Goal: Information Seeking & Learning: Learn about a topic

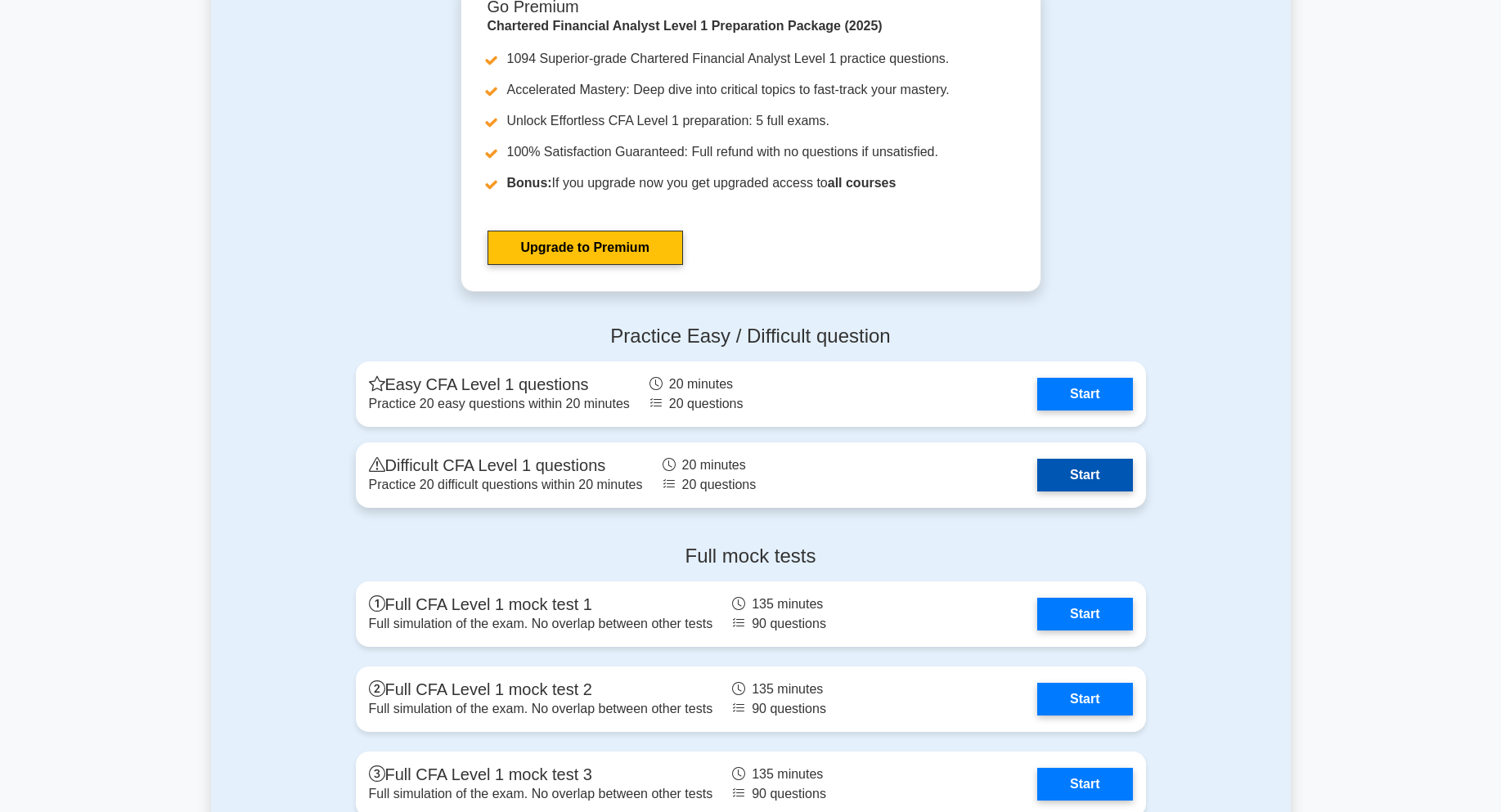
scroll to position [2289, 0]
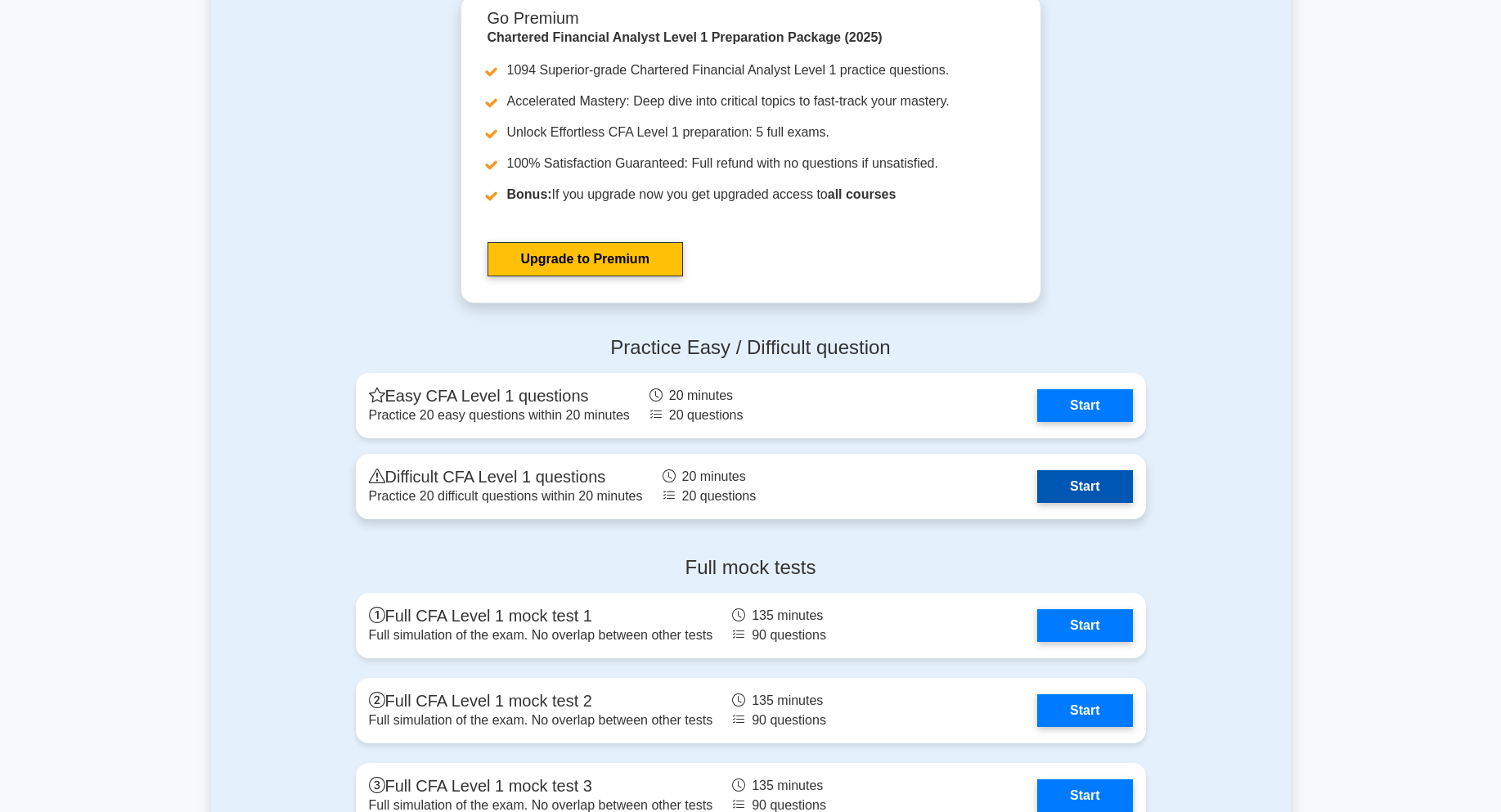
click at [1109, 473] on link "Start" at bounding box center [1084, 486] width 95 height 33
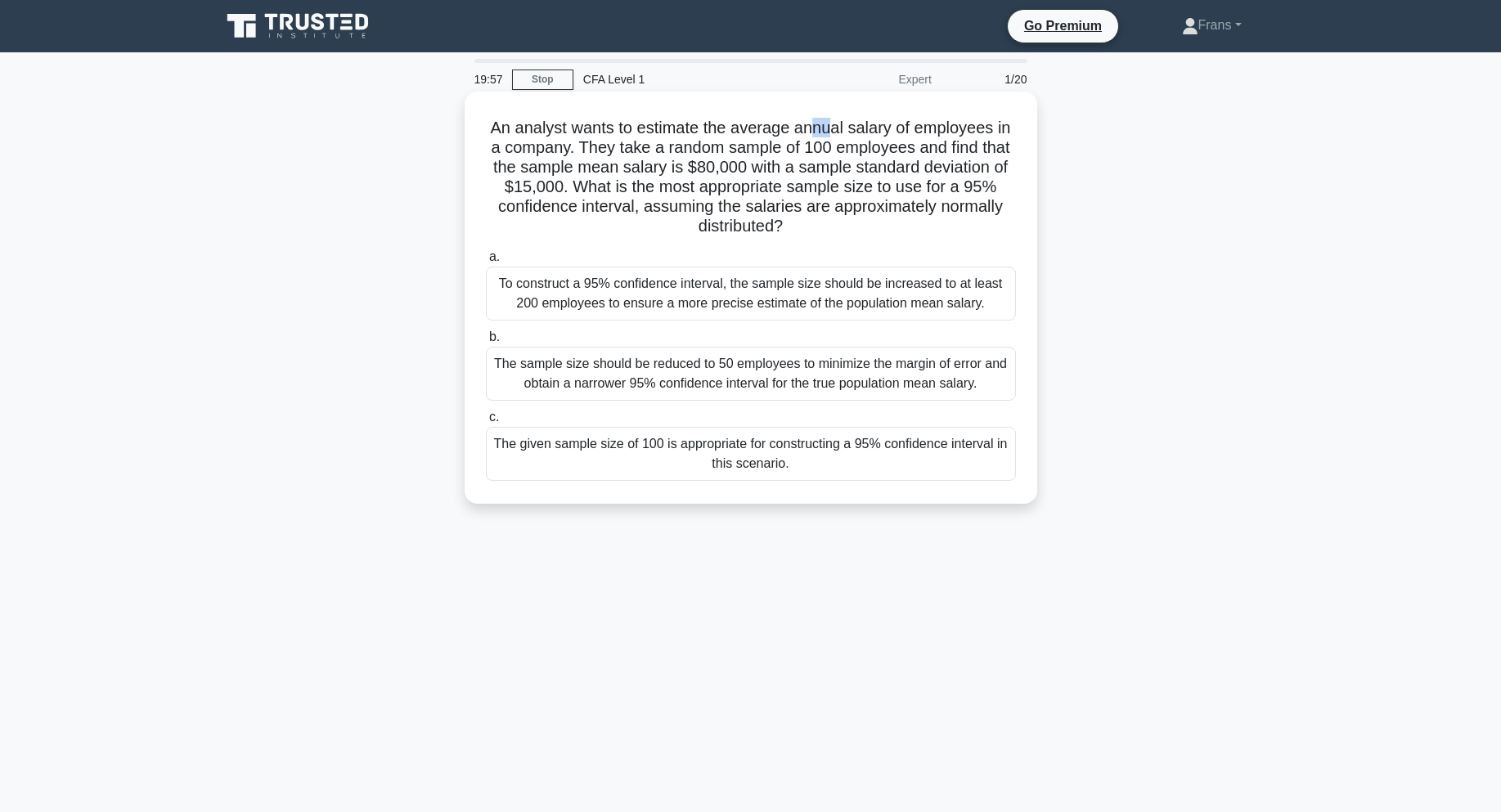
drag, startPoint x: 813, startPoint y: 128, endPoint x: 827, endPoint y: 128, distance: 14.0
click at [827, 128] on h5 "An analyst wants to estimate the average annual salary of employees in a compan…" at bounding box center [750, 177] width 533 height 119
drag, startPoint x: 717, startPoint y: 152, endPoint x: 885, endPoint y: 157, distance: 168.1
click at [885, 157] on h5 "An analyst wants to estimate the average annual salary of employees in a compan…" at bounding box center [750, 177] width 533 height 119
click at [990, 170] on h5 "An analyst wants to estimate the average annual salary of employees in a compan…" at bounding box center [750, 177] width 533 height 119
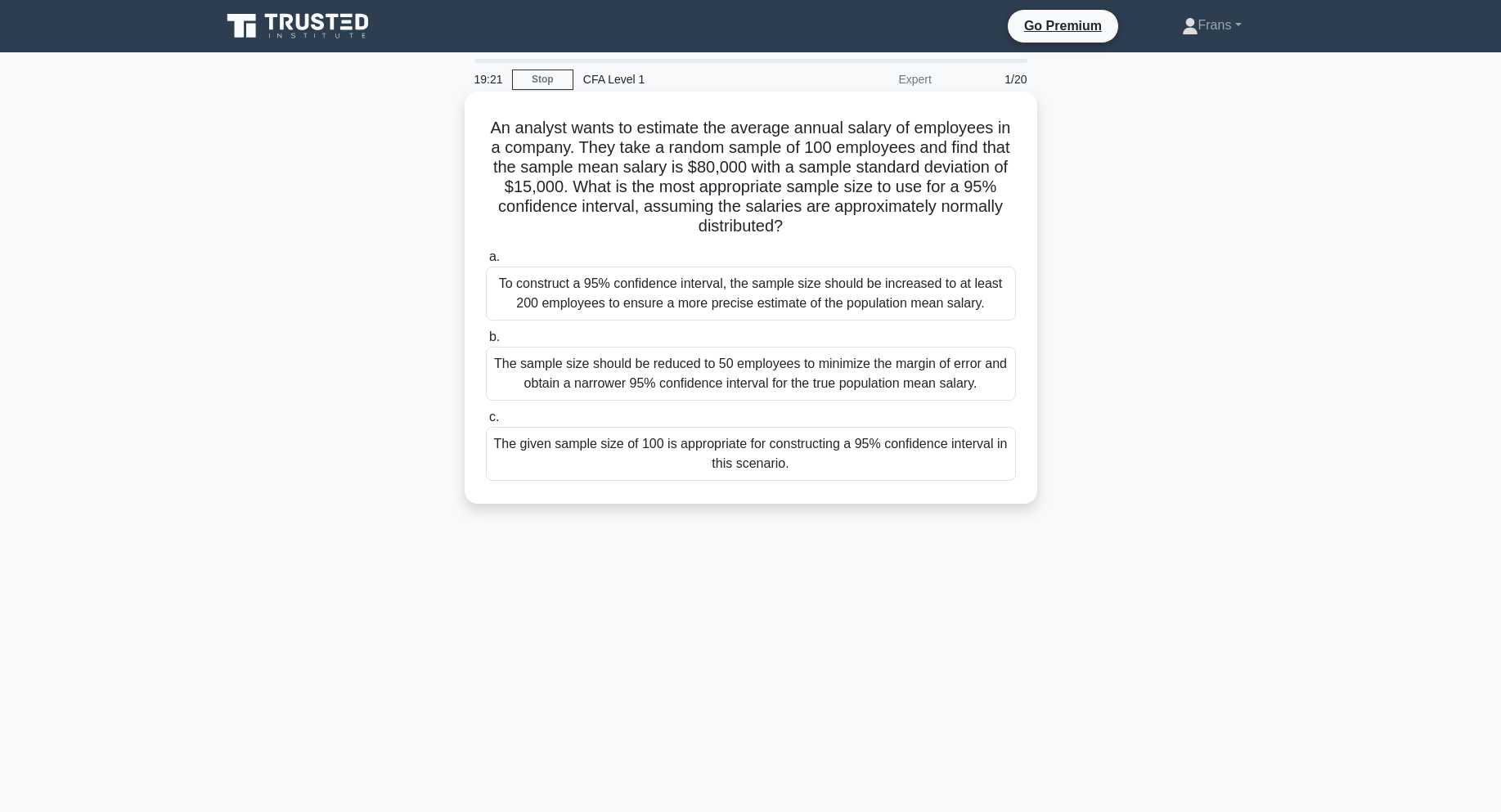
drag, startPoint x: 470, startPoint y: 129, endPoint x: 990, endPoint y: 468, distance: 620.7
click at [990, 468] on div "An analyst wants to estimate the average annual salary of employees in a compan…" at bounding box center [750, 297] width 559 height 398
copy div "An analyst wants to estimate the average annual salary of employees in a compan…"
click at [1110, 346] on div "An analyst wants to estimate the average annual salary of employees in a compan…" at bounding box center [750, 311] width 1080 height 431
click at [915, 472] on div "The given sample size of 100 is appropriate for constructing a 95% confidence i…" at bounding box center [750, 454] width 530 height 54
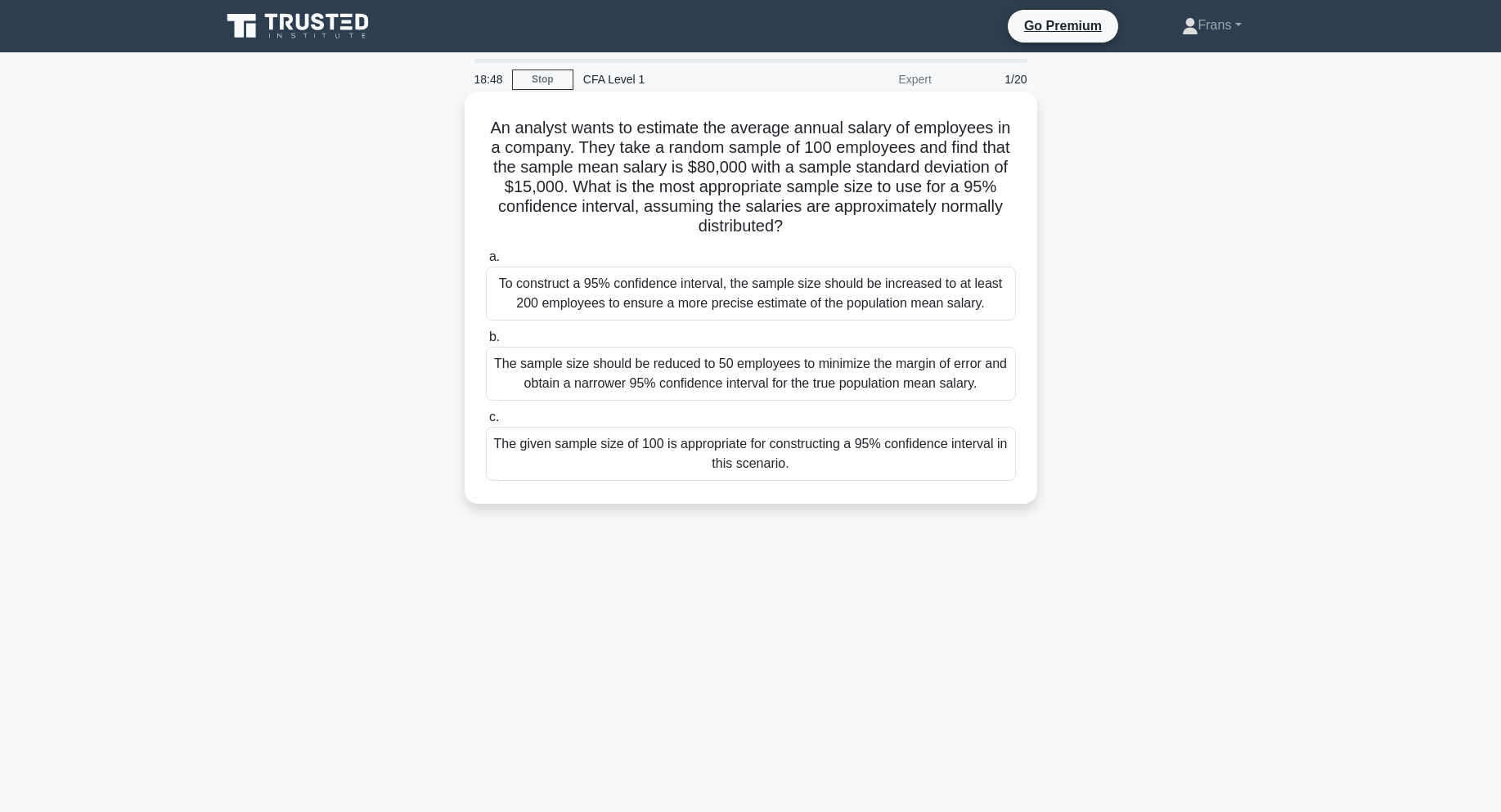
click at [486, 423] on input "c. The given sample size of 100 is appropriate for constructing a 95% confidenc…" at bounding box center [486, 416] width 0 height 10
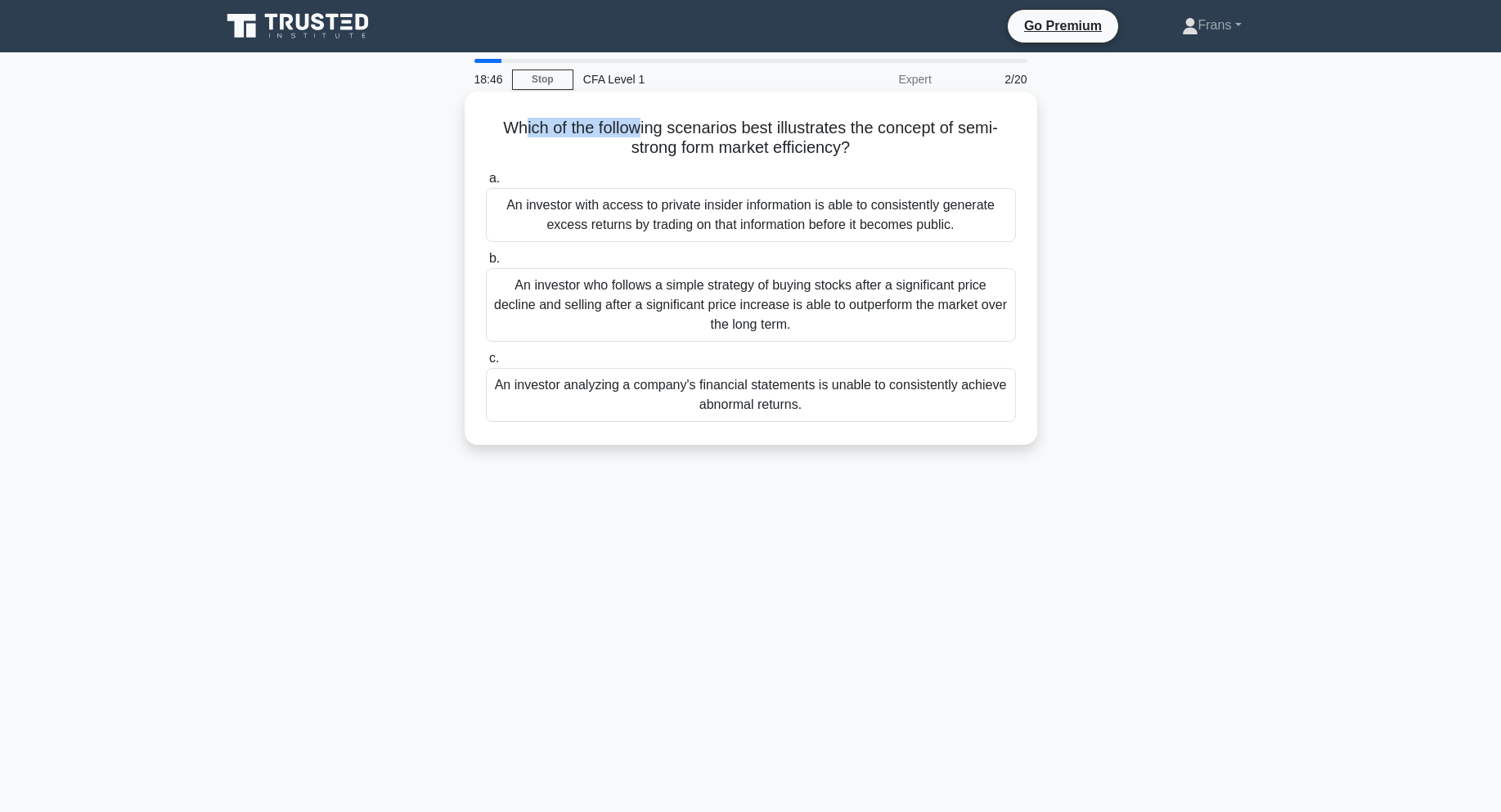
drag, startPoint x: 522, startPoint y: 114, endPoint x: 642, endPoint y: 110, distance: 120.1
click at [642, 110] on div "Which of the following scenarios best illustrates the concept of semi-strong fo…" at bounding box center [750, 268] width 559 height 340
click at [726, 118] on h5 "Which of the following scenarios best illustrates the concept of semi-strong fo…" at bounding box center [750, 139] width 533 height 41
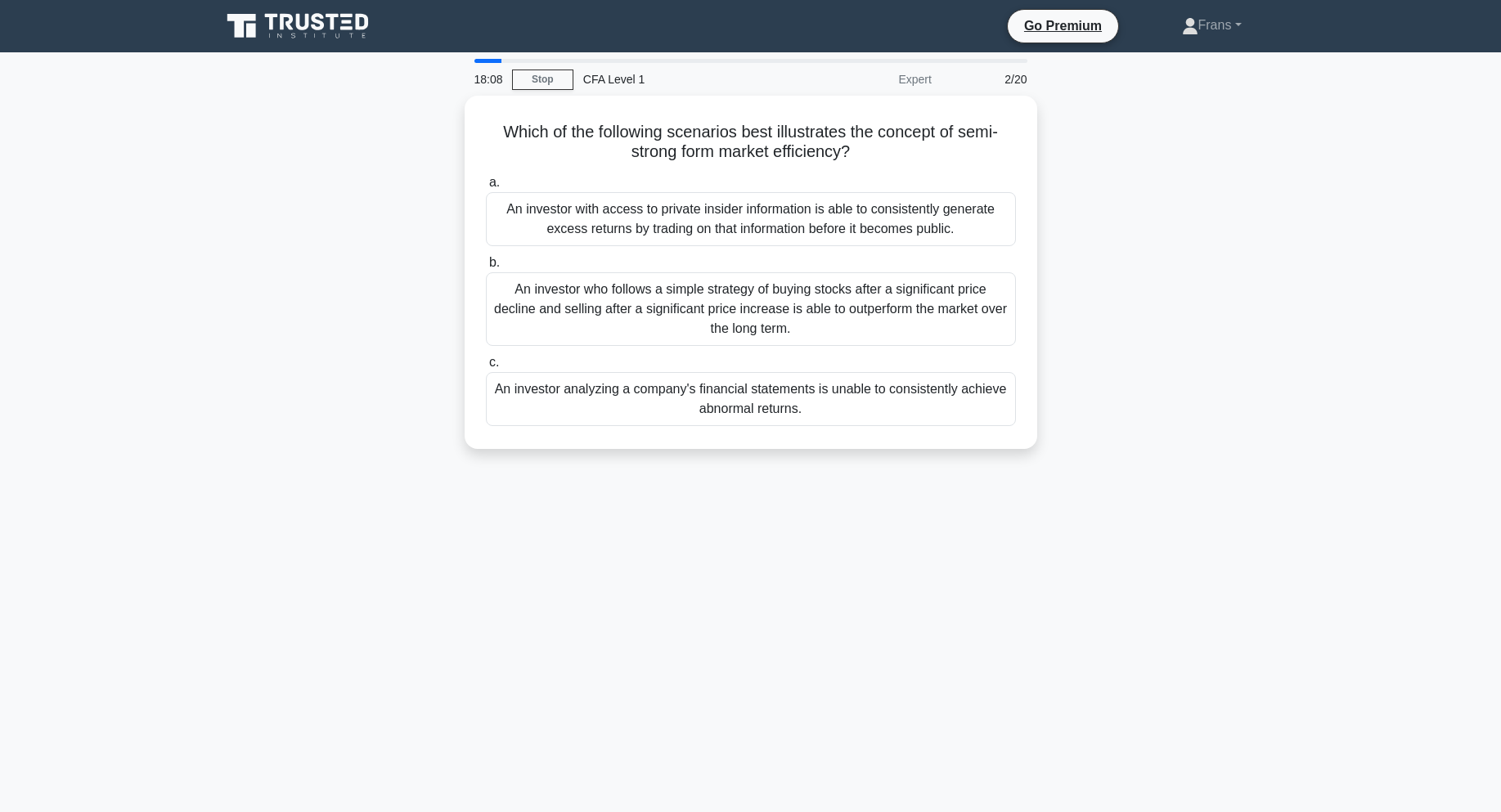
drag, startPoint x: 462, startPoint y: 106, endPoint x: 1059, endPoint y: 438, distance: 683.1
click at [1059, 438] on div "Which of the following scenarios best illustrates the concept of semi-strong fo…" at bounding box center [750, 282] width 1080 height 373
copy div "Which of the following scenarios best illustrates the concept of semi-strong fo…"
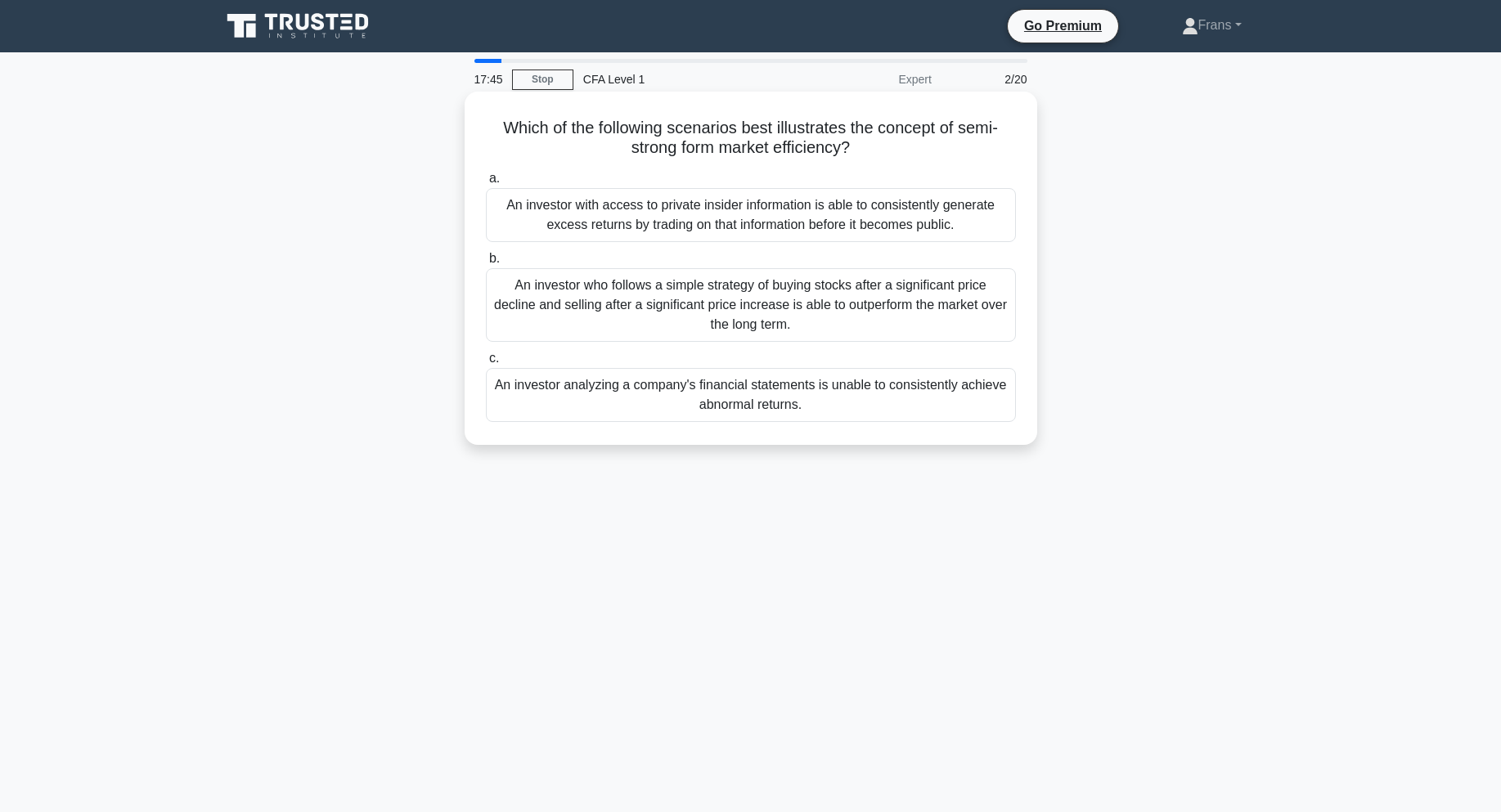
click at [840, 432] on div "Which of the following scenarios best illustrates the concept of semi-strong fo…" at bounding box center [750, 268] width 559 height 340
click at [839, 398] on div "An investor analyzing a company's financial statements is unable to consistentl…" at bounding box center [750, 395] width 530 height 54
click at [486, 364] on input "c. An investor analyzing a company's financial statements is unable to consiste…" at bounding box center [486, 358] width 0 height 10
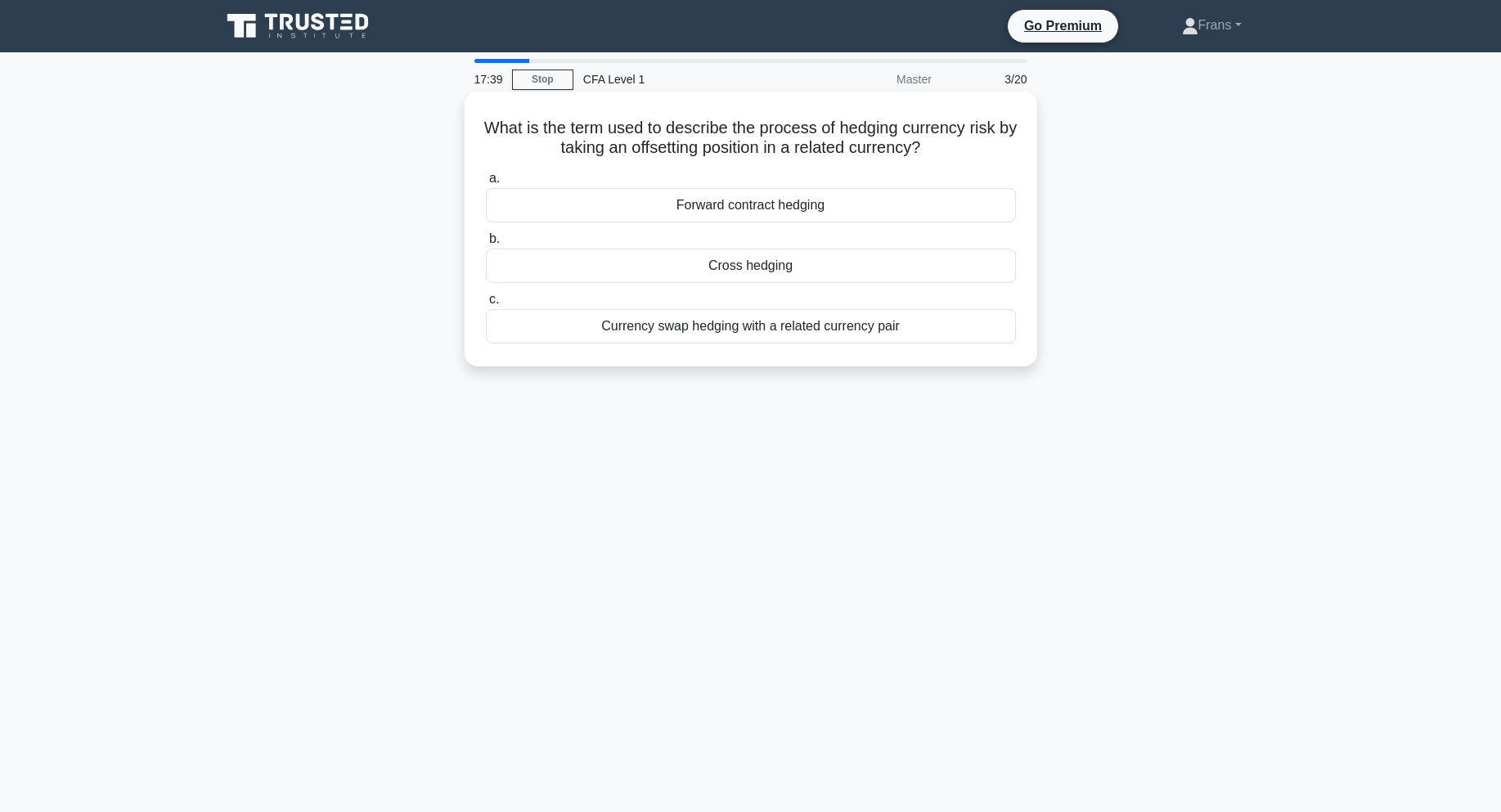
click at [544, 126] on h5 "What is the term used to describe the process of hedging currency risk by takin…" at bounding box center [750, 139] width 533 height 41
drag, startPoint x: 564, startPoint y: 131, endPoint x: 599, endPoint y: 131, distance: 35.0
click at [571, 131] on h5 "What is the term used to describe the process of hedging currency risk by takin…" at bounding box center [750, 139] width 533 height 41
drag, startPoint x: 642, startPoint y: 131, endPoint x: 769, endPoint y: 130, distance: 127.0
click at [769, 130] on h5 "What is the term used to describe the process of hedging currency risk by takin…" at bounding box center [750, 139] width 533 height 41
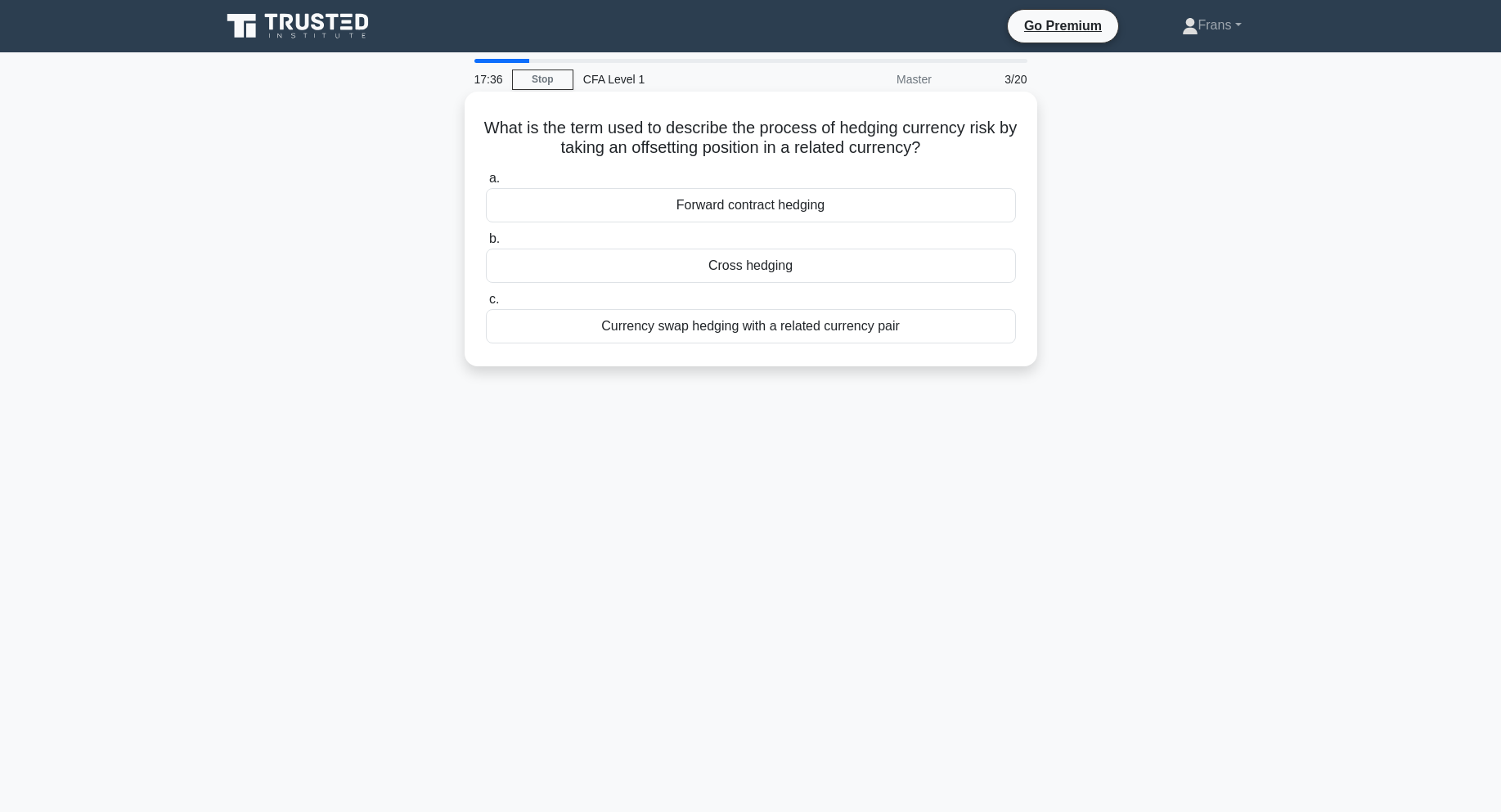
click at [904, 122] on h5 "What is the term used to describe the process of hedging currency risk by takin…" at bounding box center [750, 139] width 533 height 41
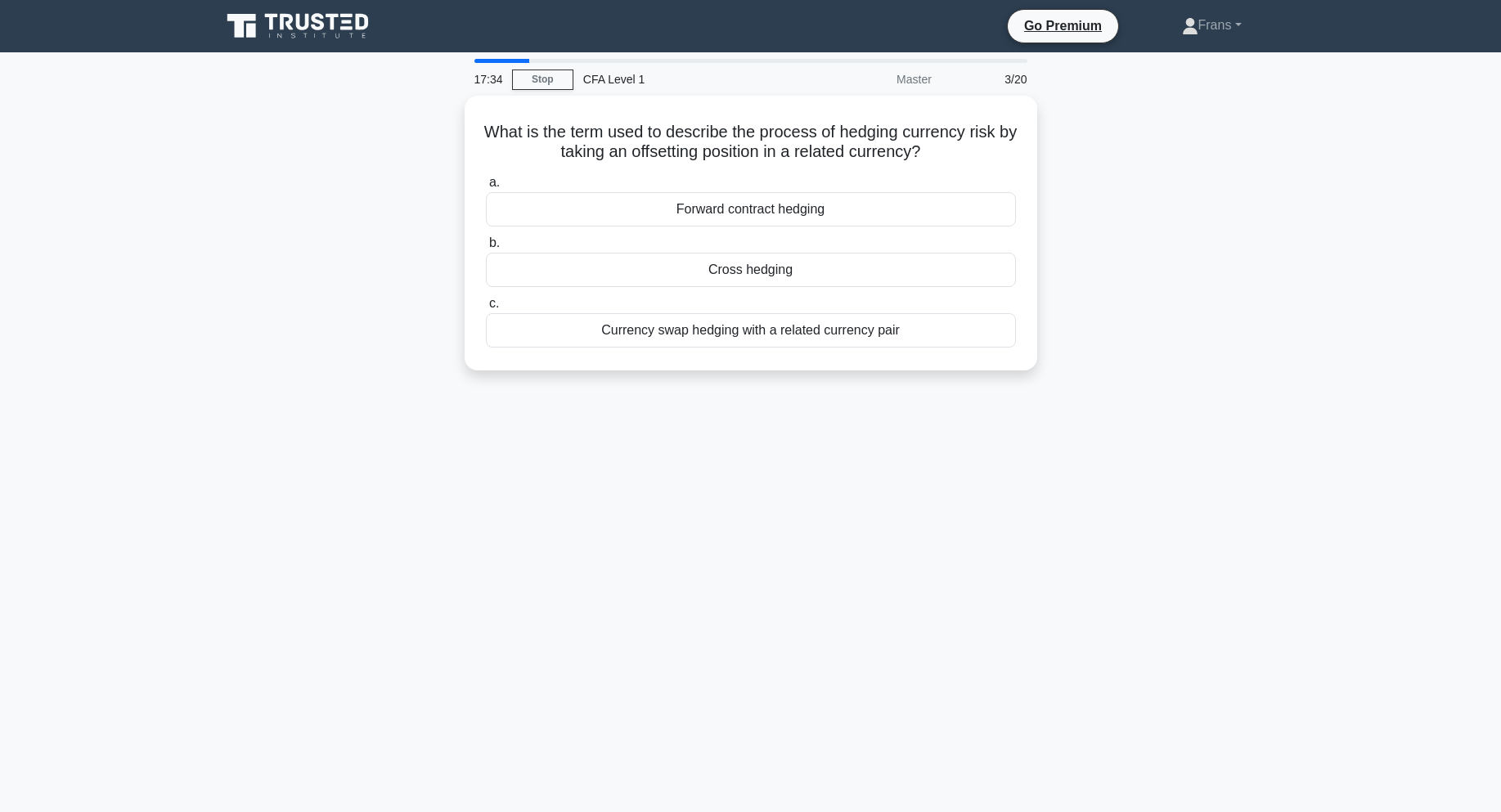
click at [1179, 176] on div "What is the term used to describe the process of hedging currency risk by takin…" at bounding box center [750, 243] width 1080 height 294
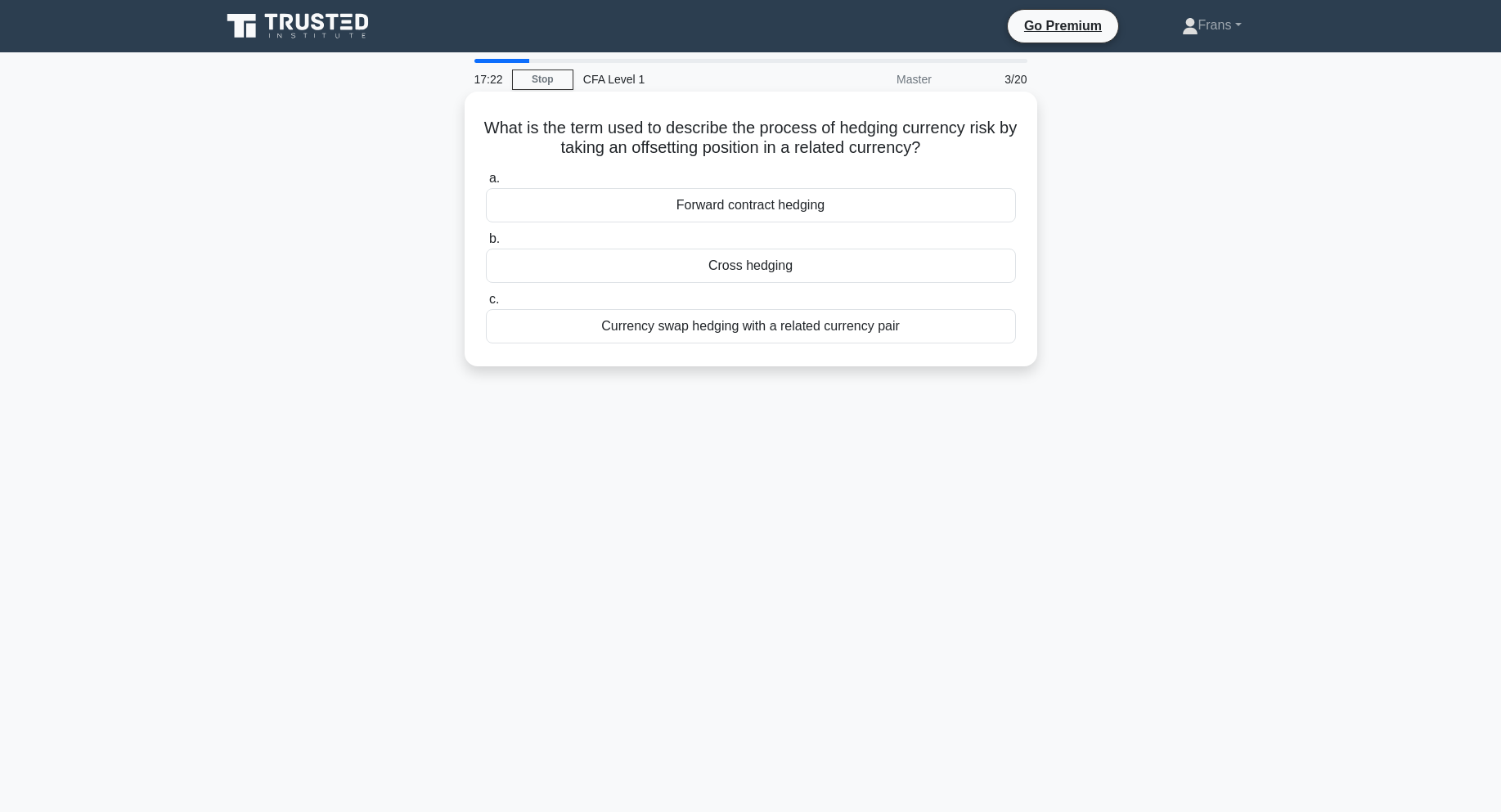
drag, startPoint x: 462, startPoint y: 112, endPoint x: 980, endPoint y: 323, distance: 559.3
click at [980, 323] on div "What is the term used to describe the process of hedging currency risk by takin…" at bounding box center [750, 243] width 1080 height 294
copy div "What is the term used to describe the process of hedging currency risk by takin…"
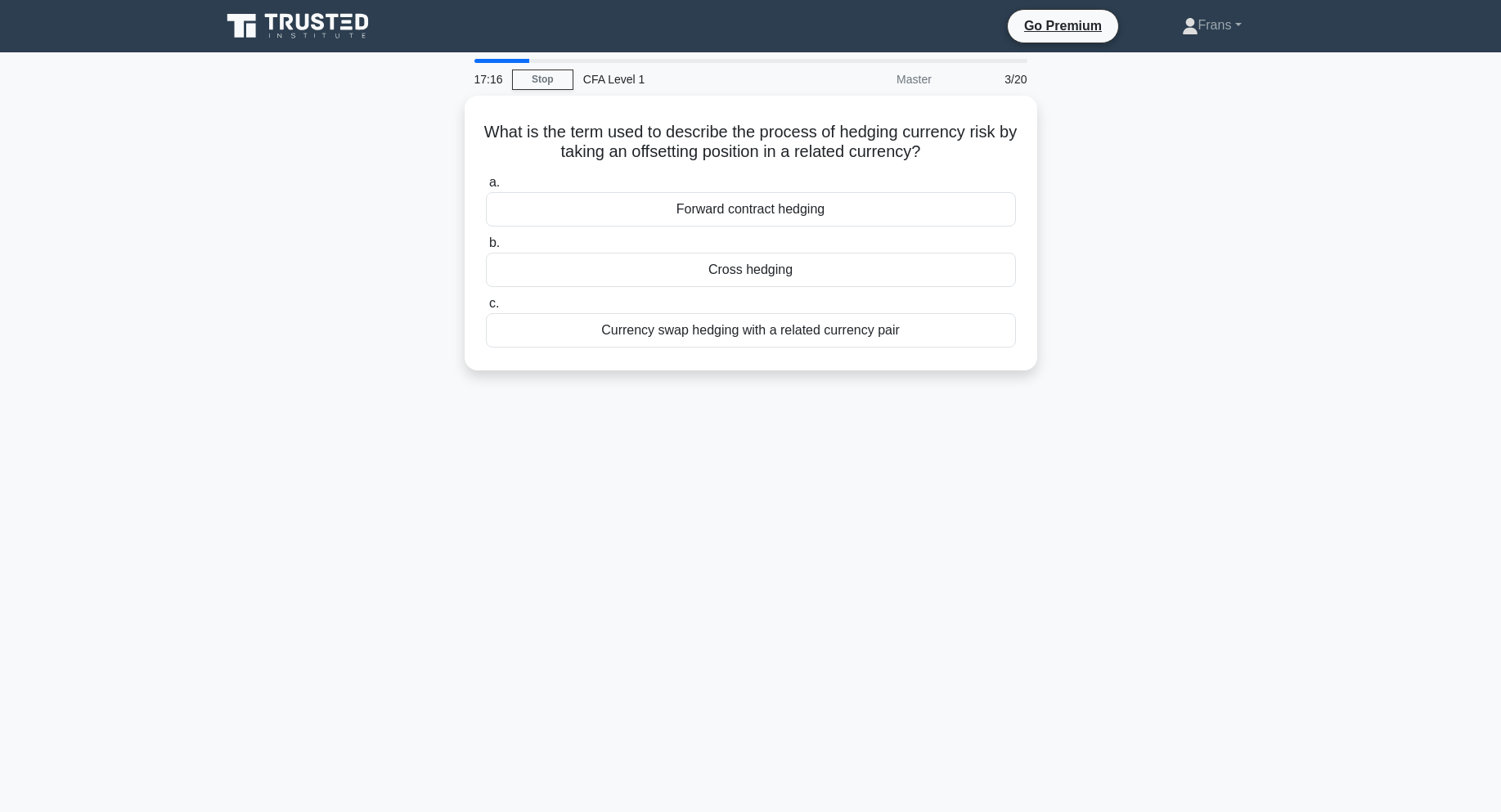
click at [840, 505] on div "17:16 Stop CFA Level 1 Master 3/20 What is the term used to describe the proces…" at bounding box center [750, 468] width 1080 height 818
click at [1027, 442] on div "17:15 Stop CFA Level 1 Master 3/20 What is the term used to describe the proces…" at bounding box center [750, 468] width 1080 height 818
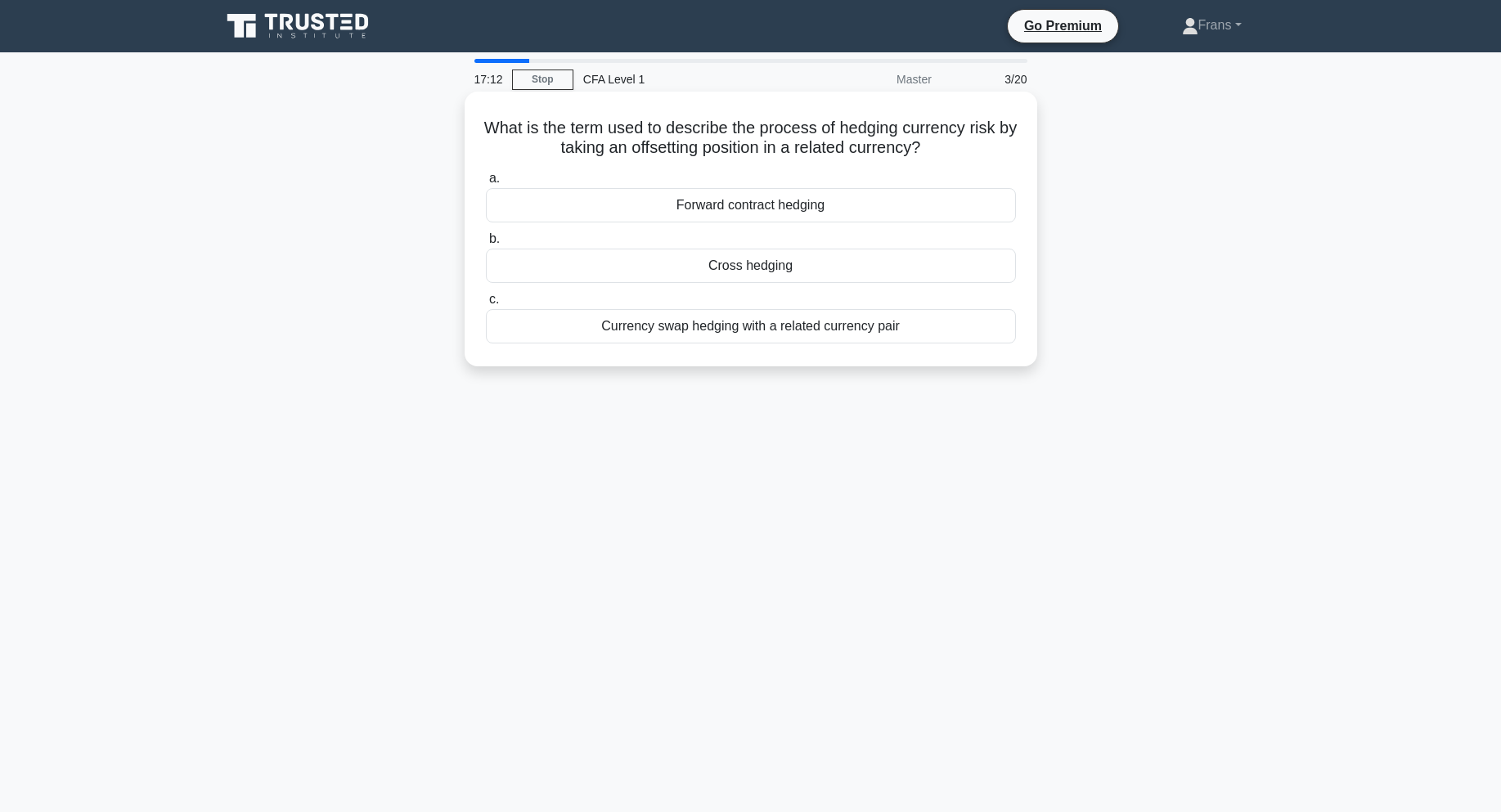
click at [852, 264] on div "Cross hedging" at bounding box center [750, 265] width 530 height 35
click at [486, 245] on input "b. Cross hedging" at bounding box center [486, 238] width 0 height 10
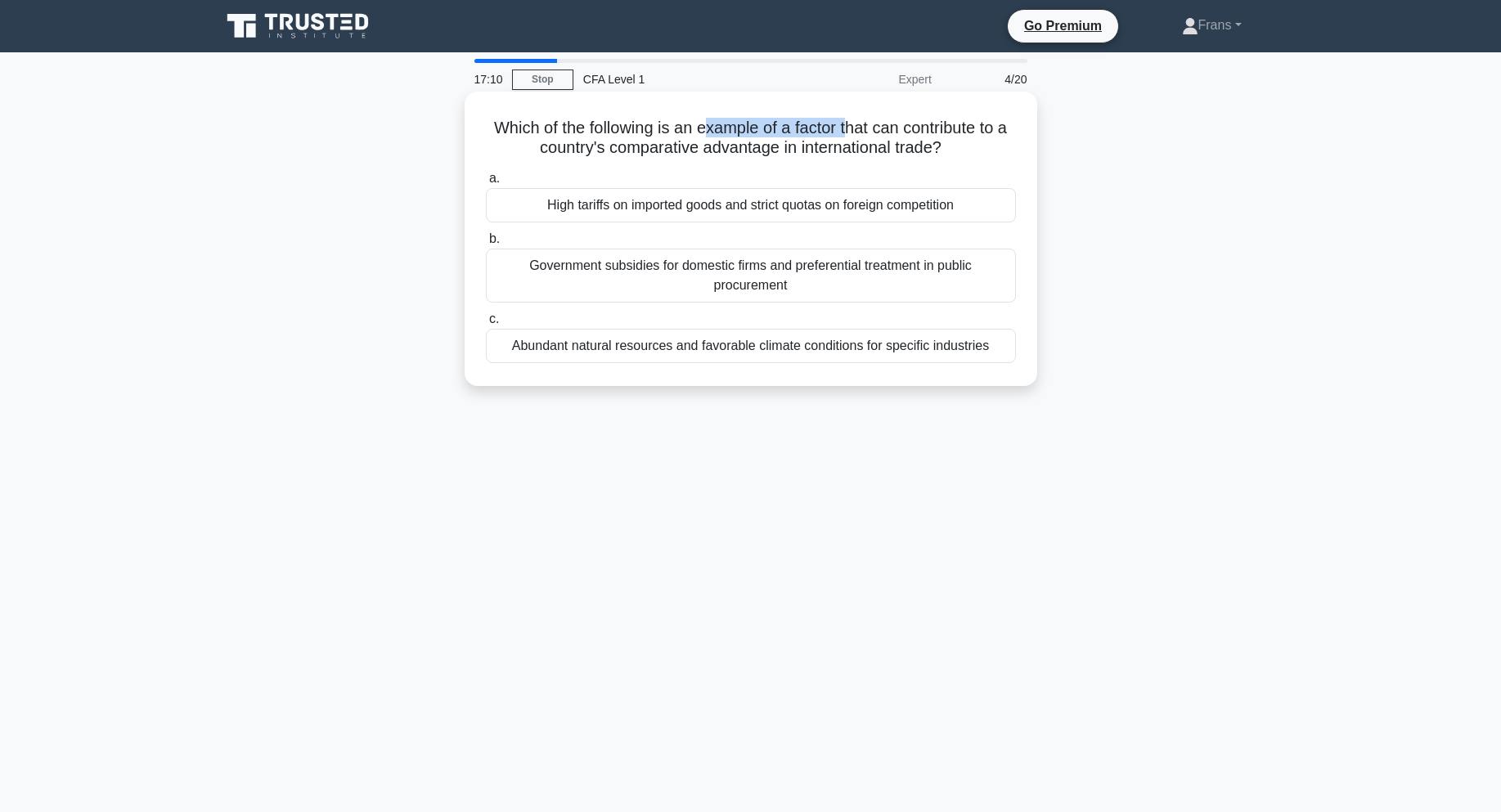
drag, startPoint x: 723, startPoint y: 131, endPoint x: 1328, endPoint y: 186, distance: 607.5
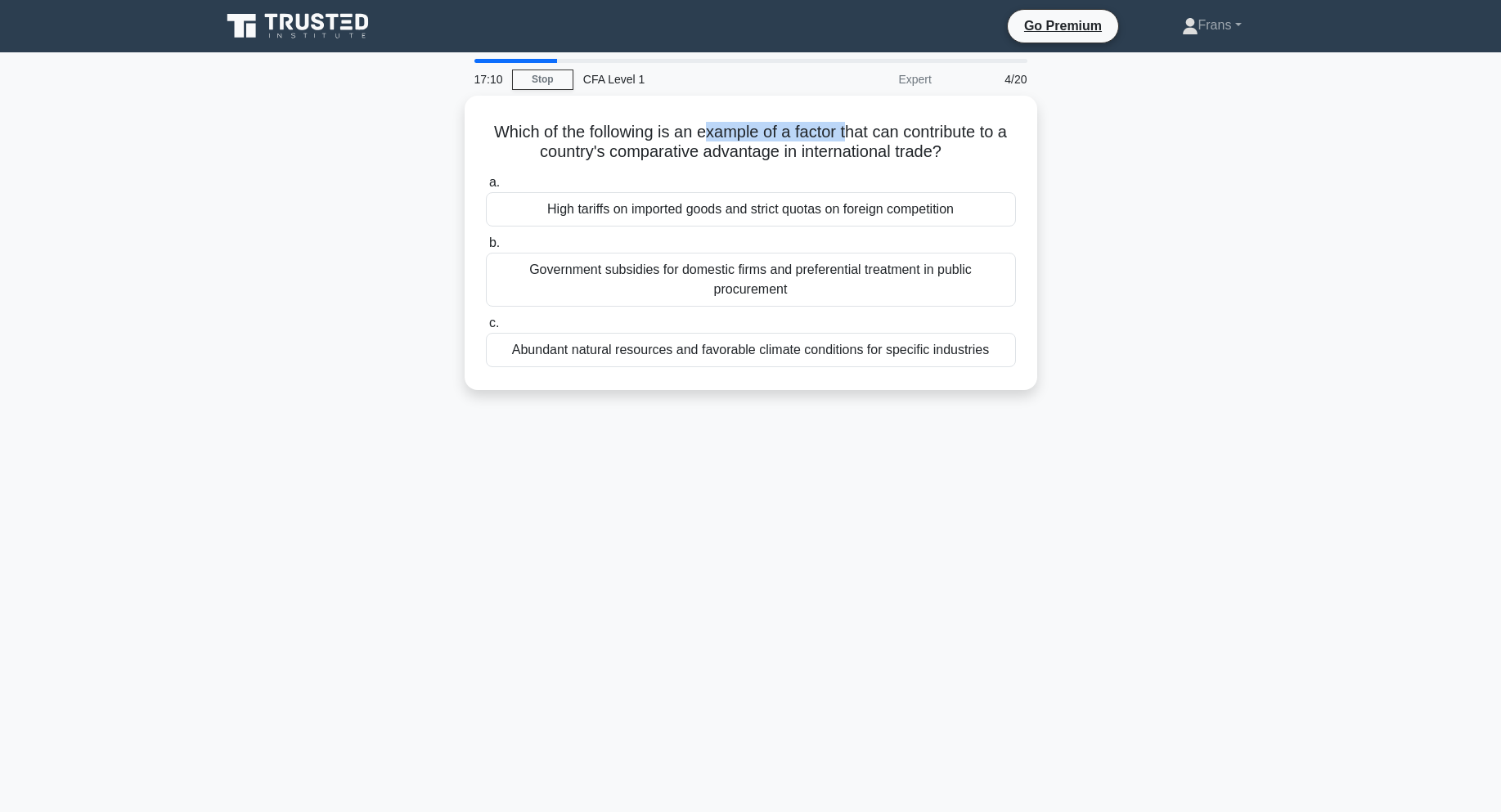
click at [858, 132] on h5 "Which of the following is an example of a factor that can contribute to a count…" at bounding box center [750, 143] width 533 height 41
click at [1331, 187] on main "17:09 Stop CFA Level 1 Expert 4/20 Which of the following is an example of a fa…" at bounding box center [750, 468] width 1501 height 831
click at [1151, 236] on div "Which of the following is an example of a factor that can contribute to a count…" at bounding box center [750, 252] width 1080 height 314
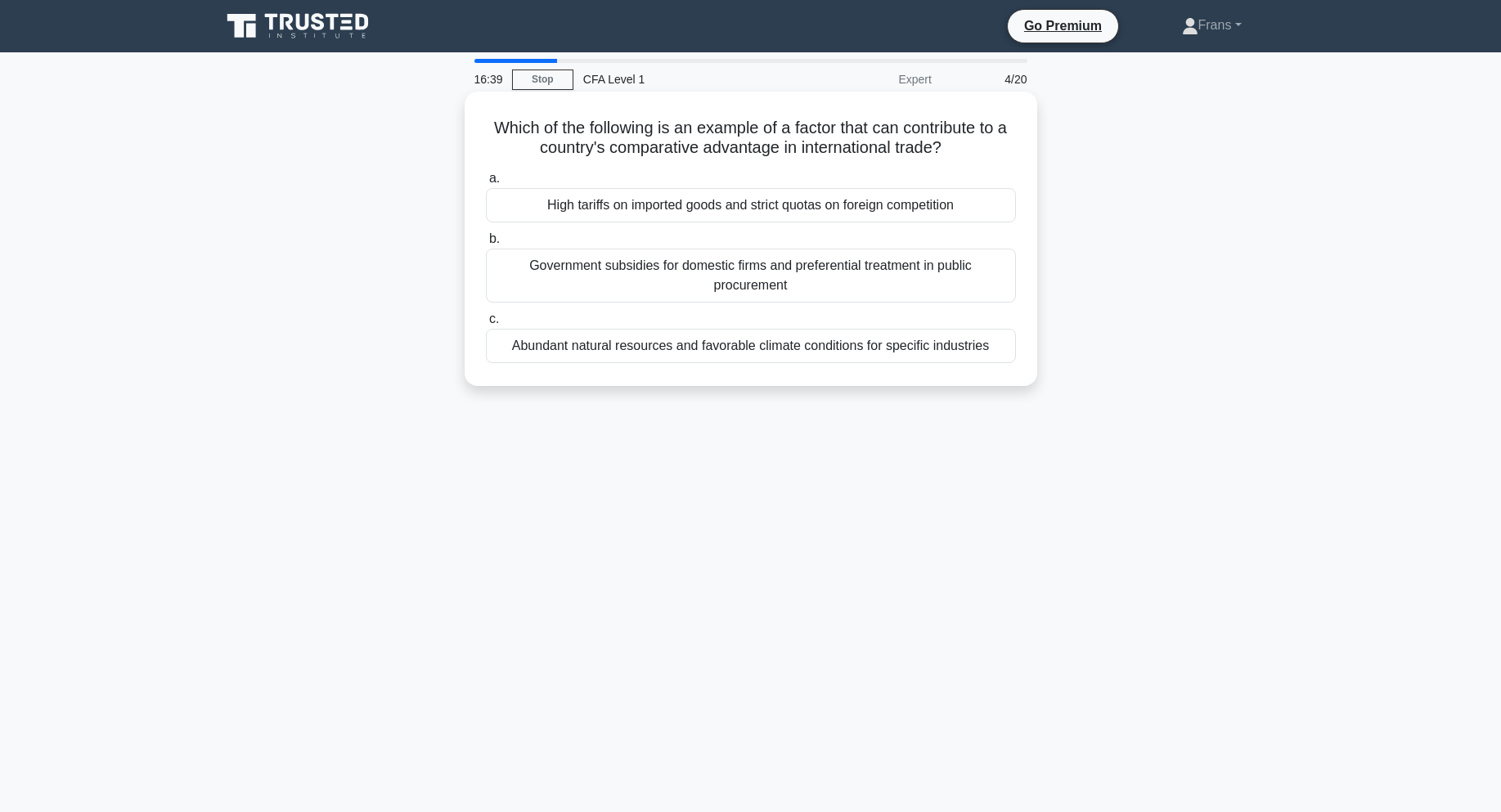
click at [672, 147] on h5 "Which of the following is an example of a factor that can contribute to a count…" at bounding box center [750, 139] width 533 height 41
drag, startPoint x: 473, startPoint y: 123, endPoint x: 993, endPoint y: 145, distance: 520.5
click at [993, 145] on div "Which of the following is an example of a factor that can contribute to a count…" at bounding box center [750, 239] width 559 height 281
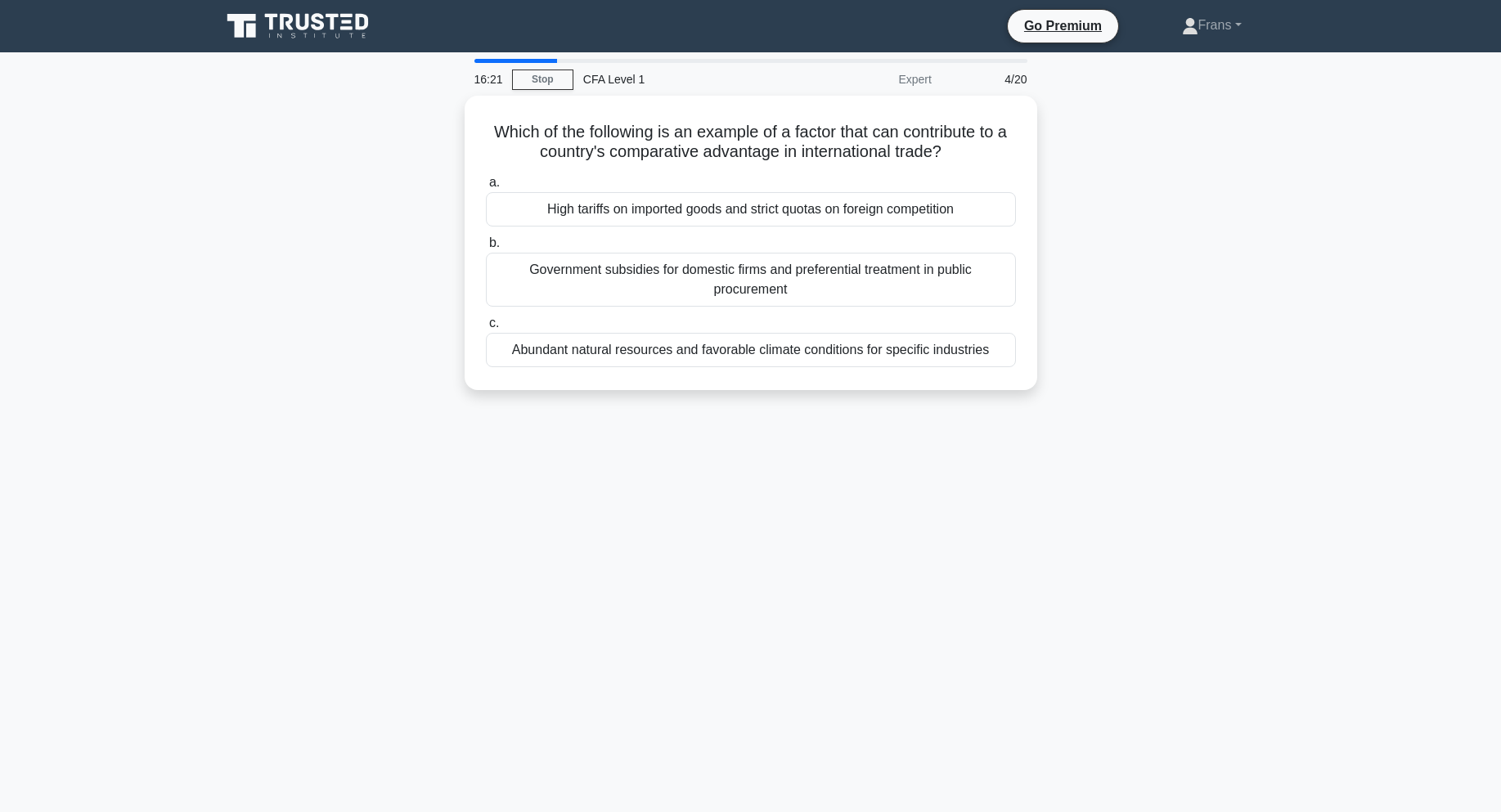
copy h5 "Which of the following is an example of a factor that can contribute to a count…"
click at [428, 150] on div "Which of the following is an example of a factor that can contribute to a count…" at bounding box center [750, 252] width 1080 height 314
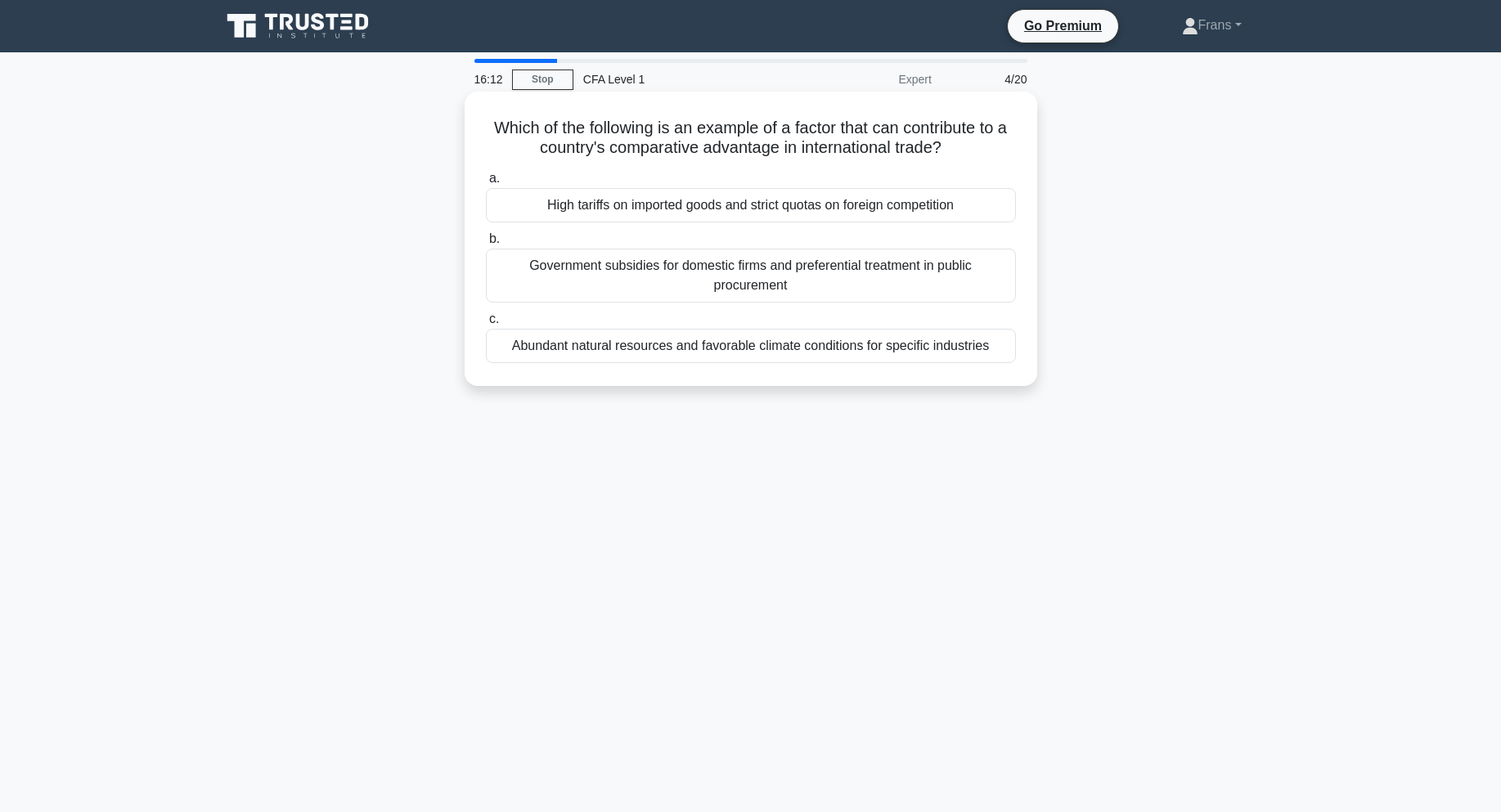
drag, startPoint x: 867, startPoint y: 194, endPoint x: 1013, endPoint y: 346, distance: 210.8
click at [1013, 346] on div "Which of the following is an example of a factor that can contribute to a count…" at bounding box center [750, 252] width 1080 height 314
copy div "Which of the following is an example of a factor that can contribute to a count…"
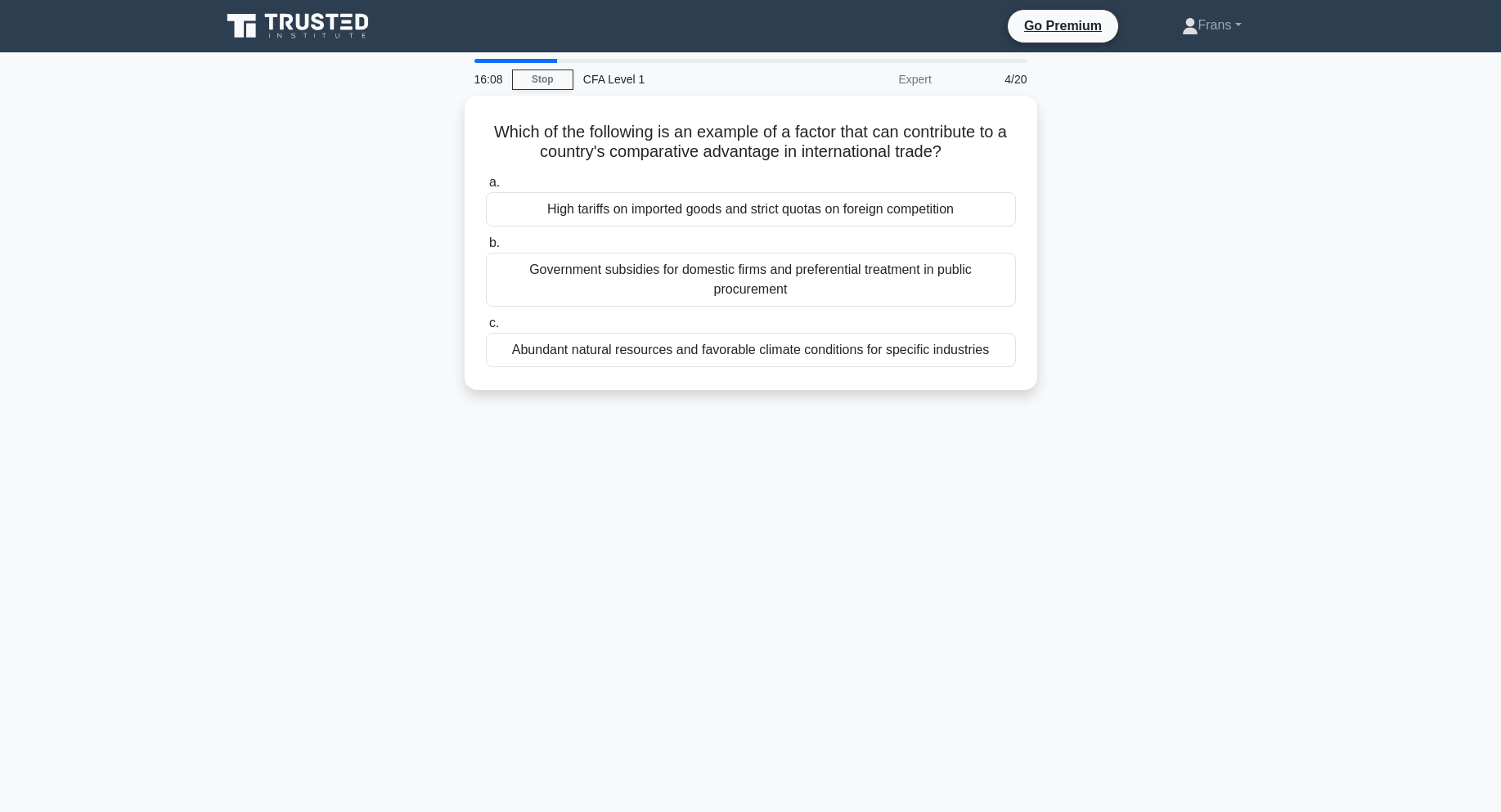
click at [1245, 507] on div "16:08 Stop CFA Level 1 Expert 4/20 Which of the following is an example of a fa…" at bounding box center [750, 468] width 1080 height 818
click at [1245, 507] on div "16:06 Stop CFA Level 1 Expert 4/20 Which of the following is an example of a fa…" at bounding box center [750, 468] width 1080 height 818
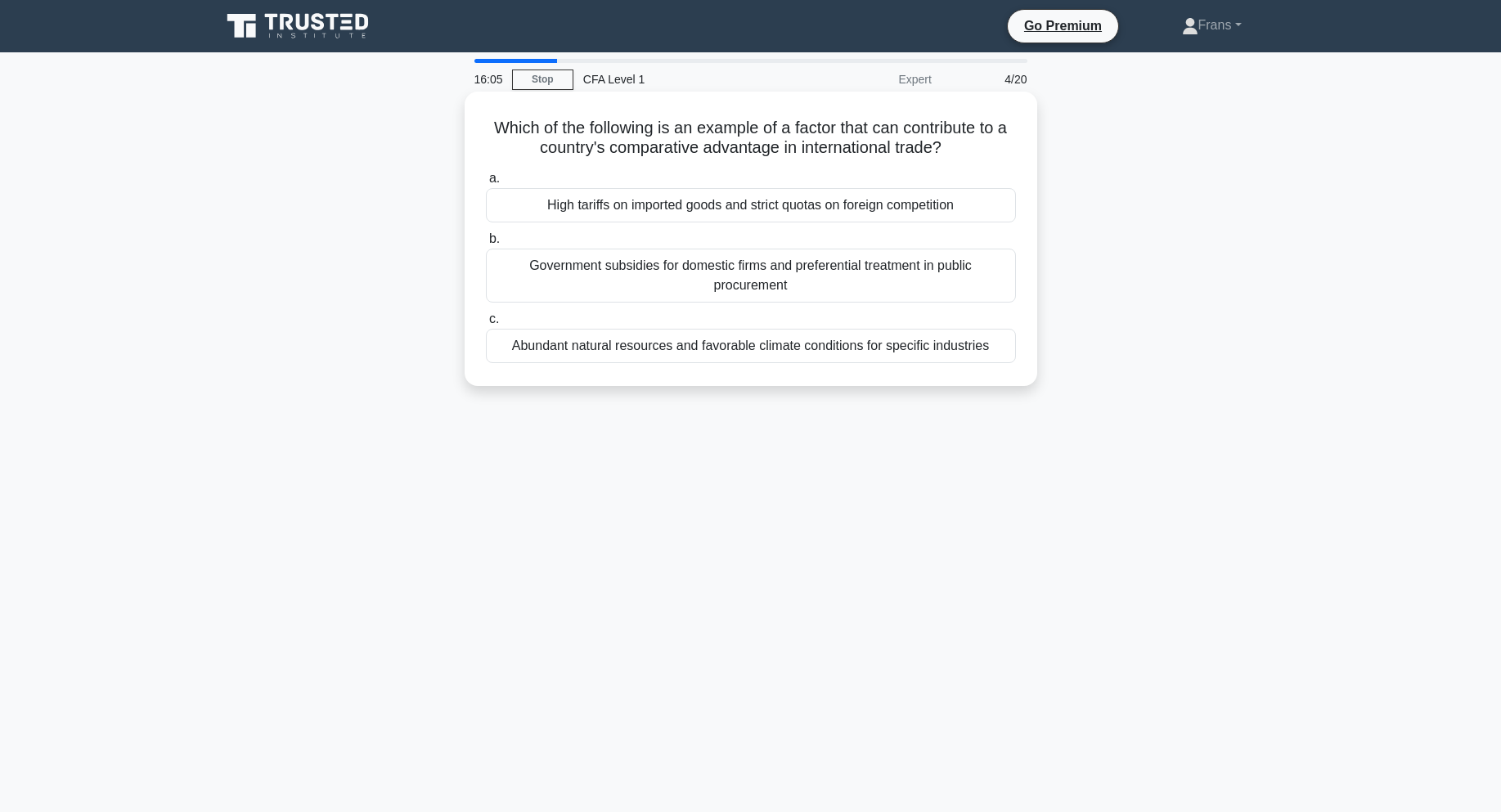
click at [871, 343] on div "Abundant natural resources and favorable climate conditions for specific indust…" at bounding box center [750, 345] width 530 height 35
click at [486, 324] on input "c. Abundant natural resources and favorable climate conditions for specific ind…" at bounding box center [486, 319] width 0 height 10
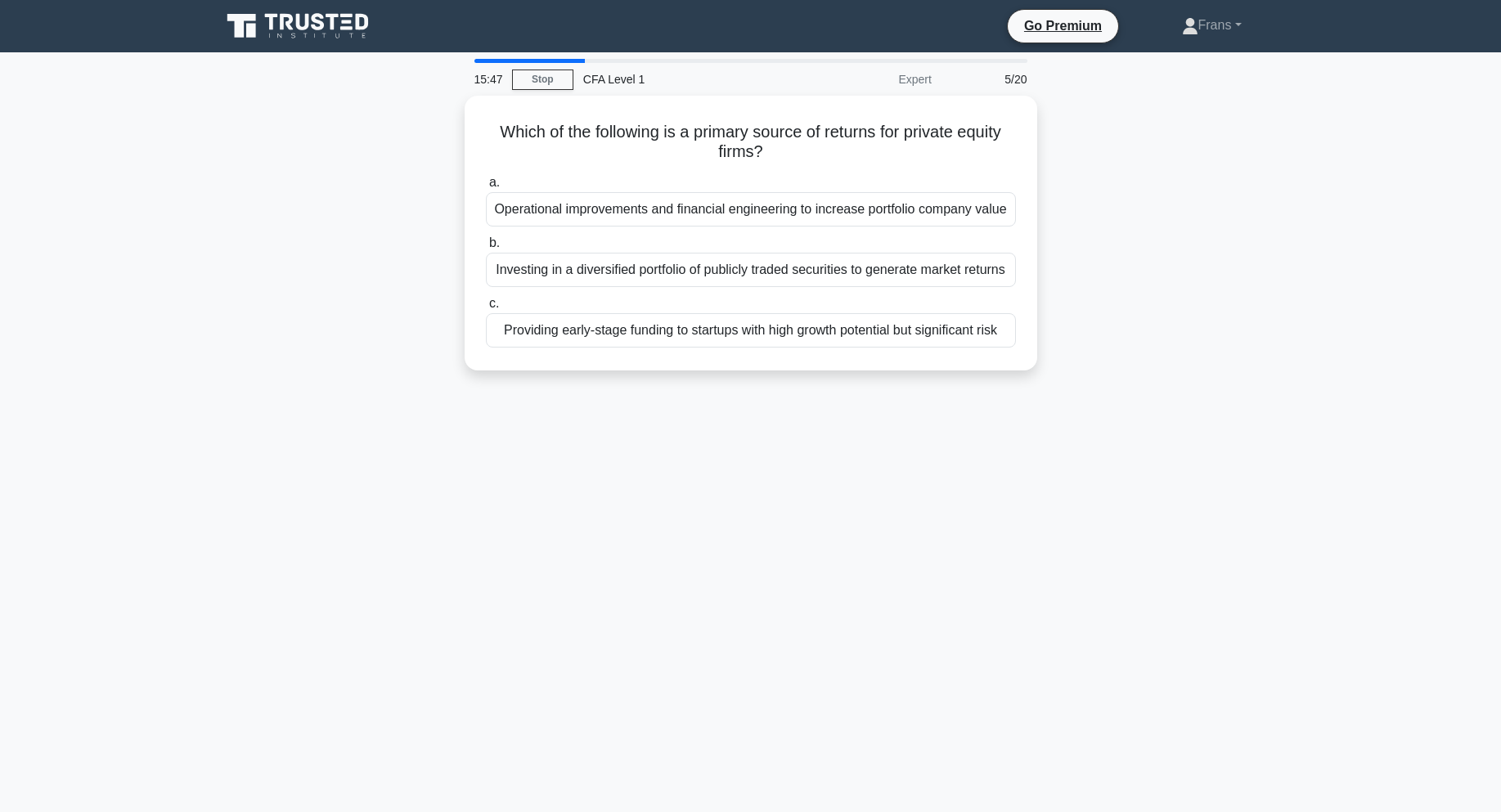
click at [852, 397] on div "15:47 Stop CFA Level 1 Expert 5/20 Which of the following is a primary source o…" at bounding box center [750, 468] width 1080 height 818
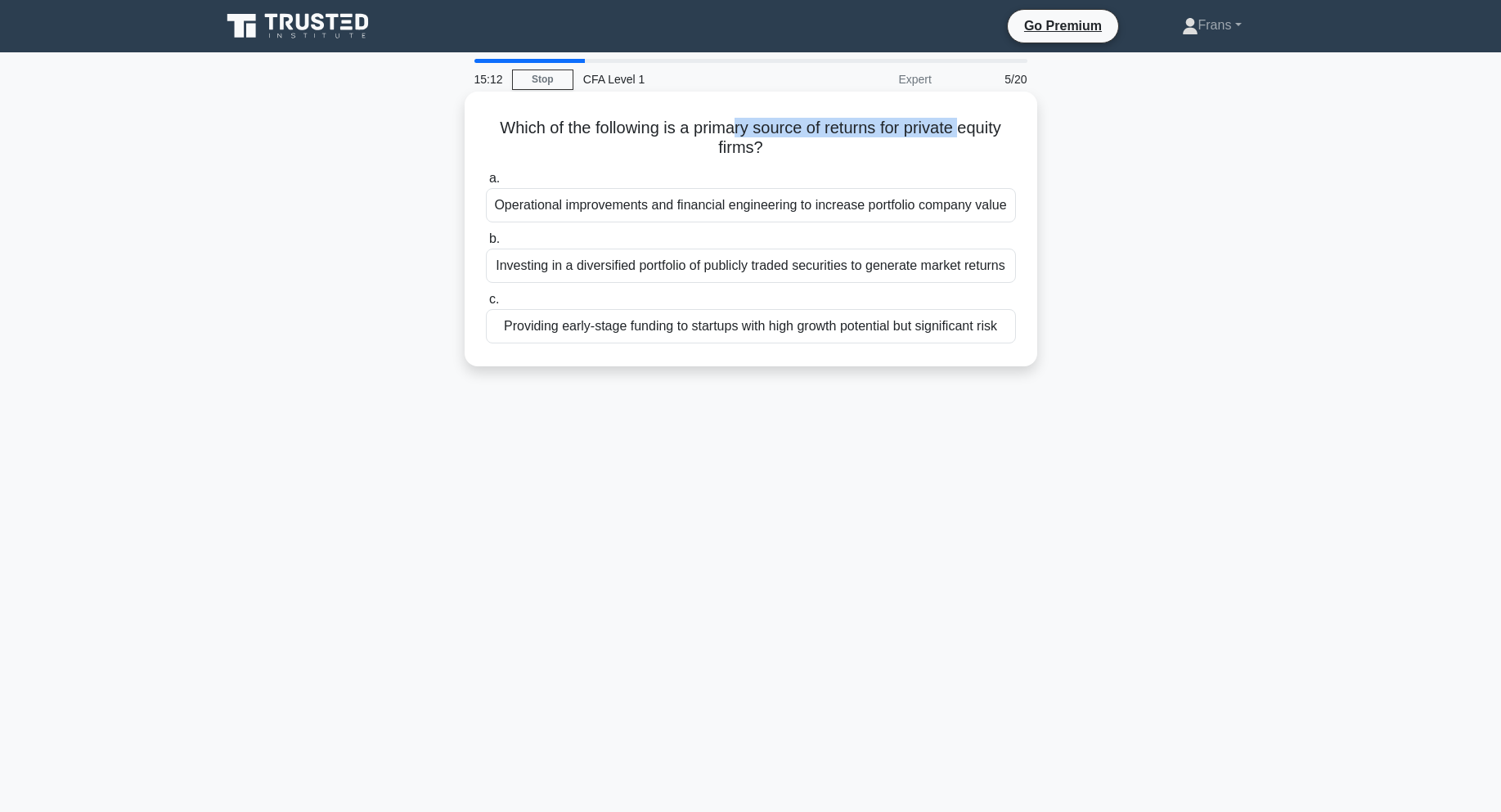
drag, startPoint x: 736, startPoint y: 135, endPoint x: 967, endPoint y: 138, distance: 231.0
click at [967, 138] on h5 "Which of the following is a primary source of returns for private equity firms?…" at bounding box center [750, 139] width 533 height 41
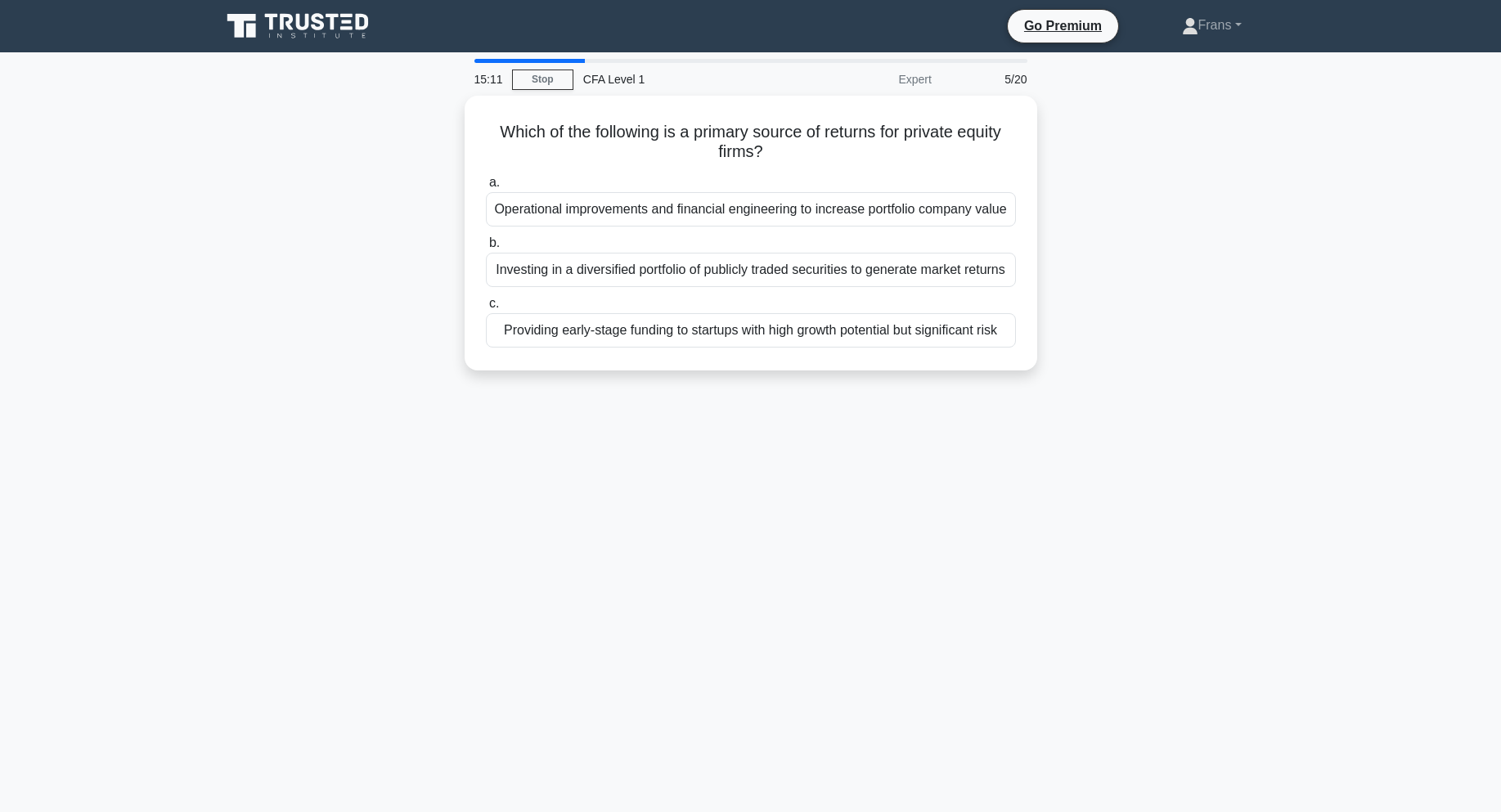
click at [1101, 151] on div "Which of the following is a primary source of returns for private equity firms?…" at bounding box center [750, 243] width 1080 height 294
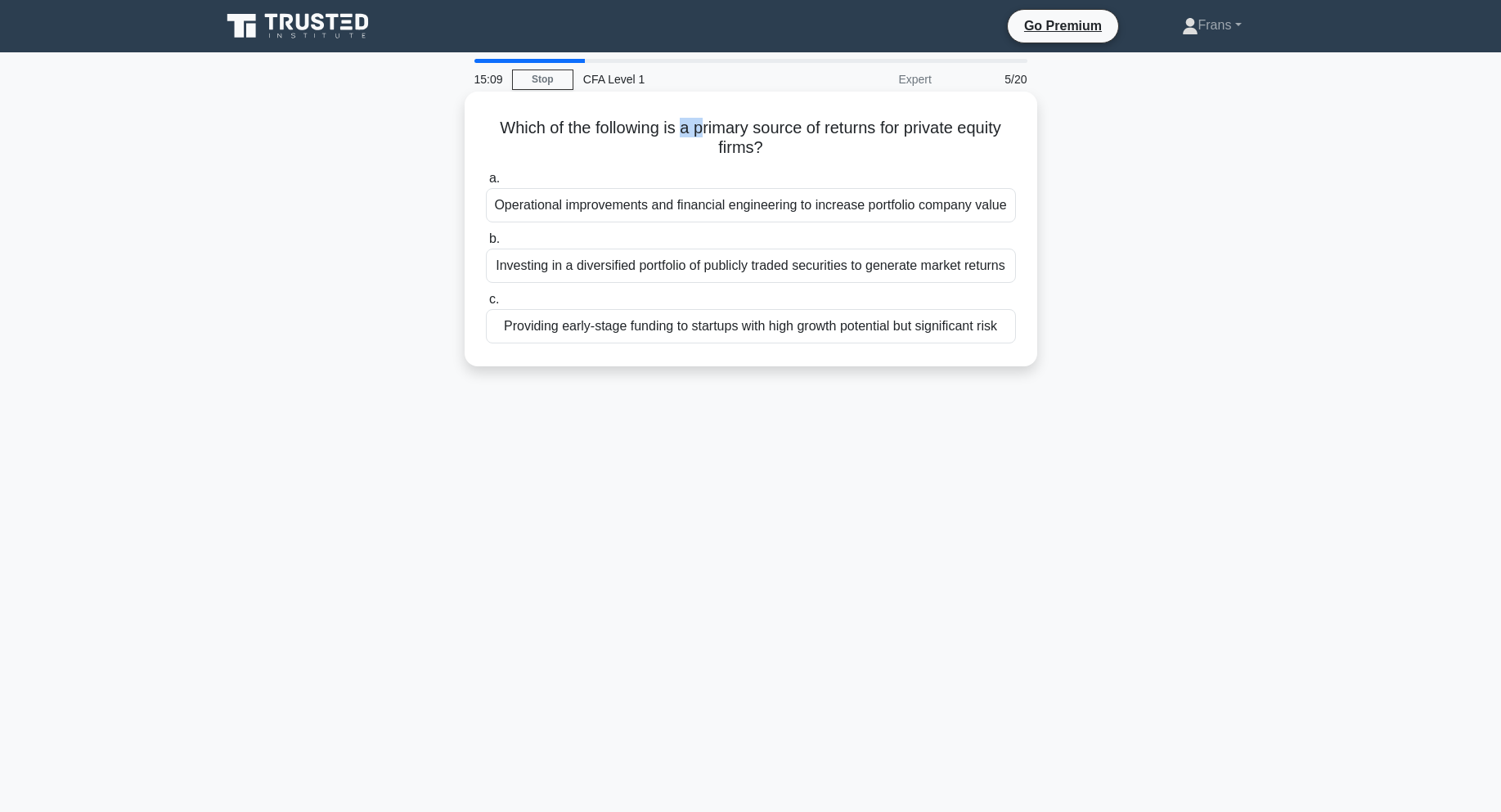
drag, startPoint x: 680, startPoint y: 130, endPoint x: 698, endPoint y: 128, distance: 18.1
click at [698, 128] on h5 "Which of the following is a primary source of returns for private equity firms?…" at bounding box center [750, 139] width 533 height 41
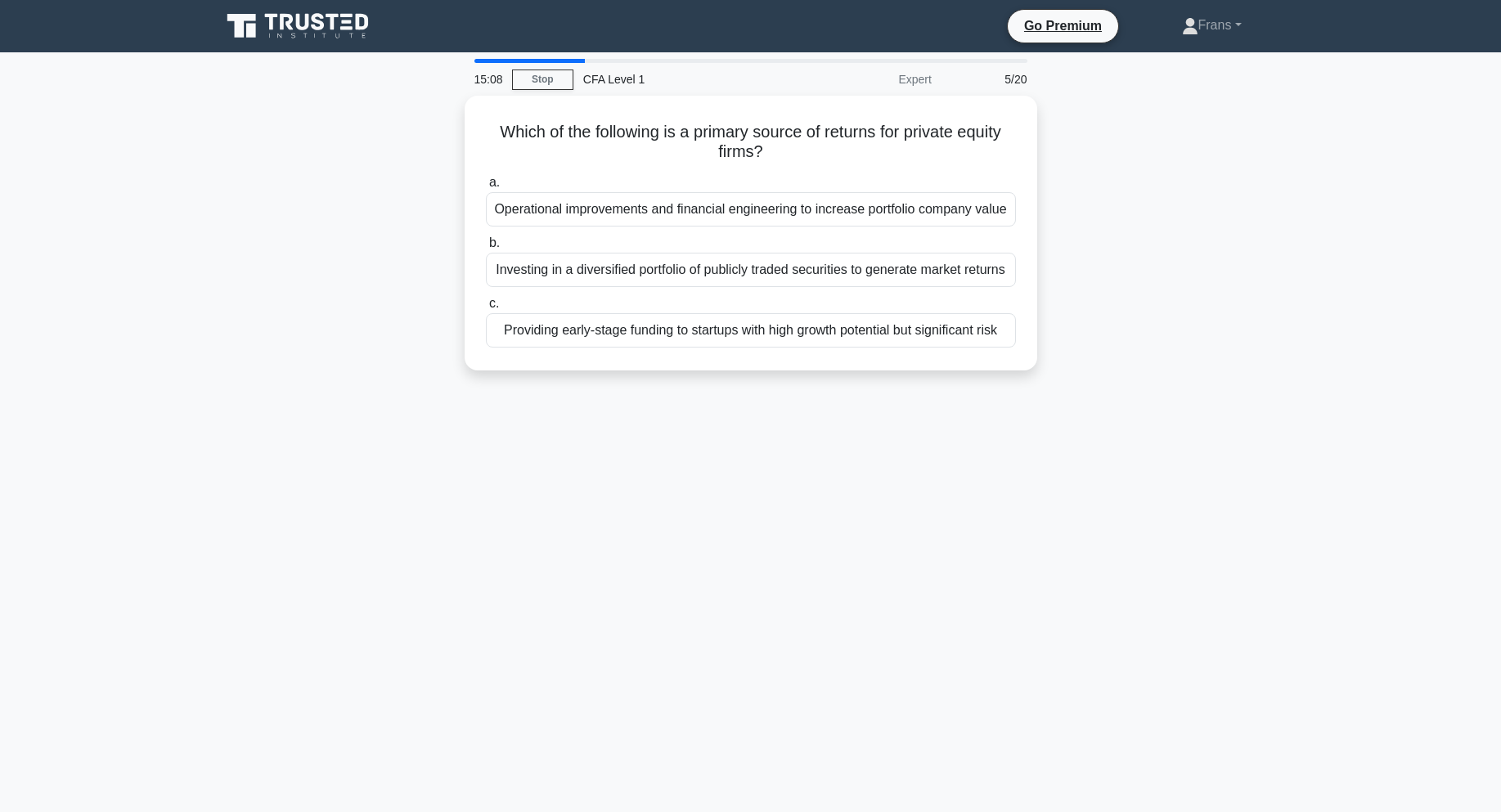
click at [1121, 164] on div "Which of the following is a primary source of returns for private equity firms?…" at bounding box center [750, 243] width 1080 height 294
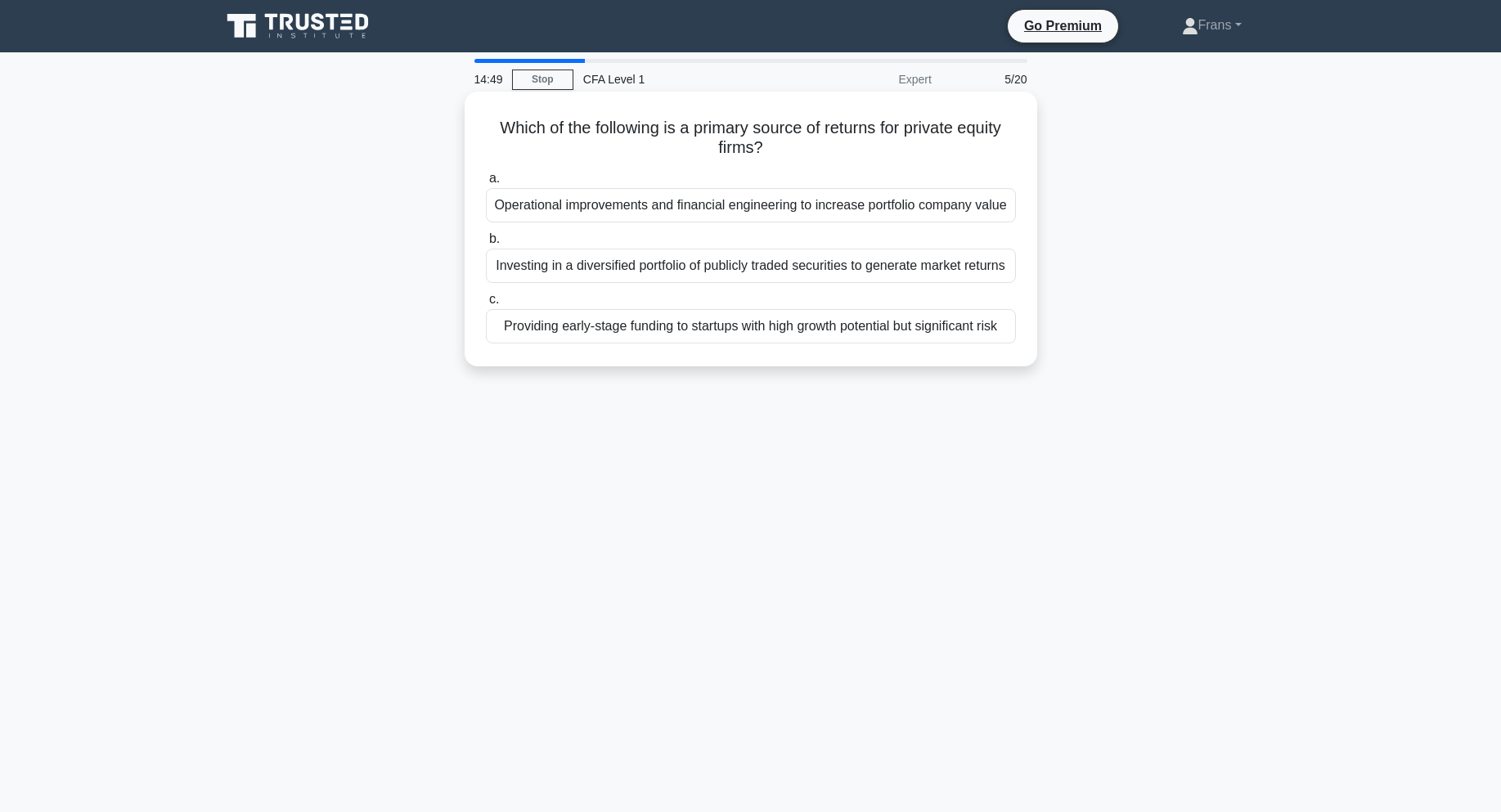
click at [651, 332] on div "Providing early-stage funding to startups with high growth potential but signif…" at bounding box center [750, 326] width 530 height 35
click at [486, 305] on input "c. Providing early-stage funding to startups with high growth potential but sig…" at bounding box center [486, 299] width 0 height 10
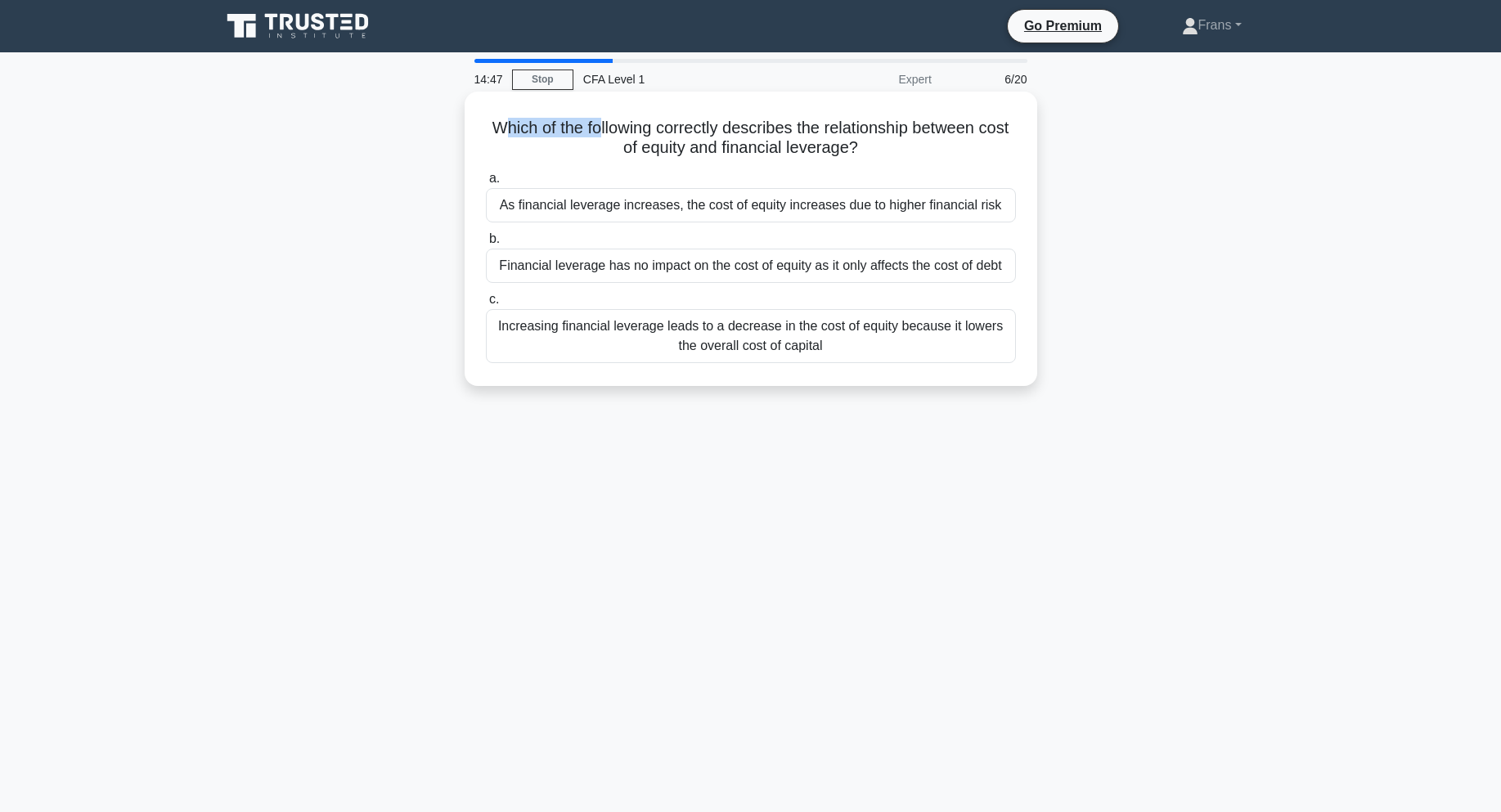
drag, startPoint x: 517, startPoint y: 128, endPoint x: 616, endPoint y: 123, distance: 99.1
click at [616, 123] on h5 "Which of the following correctly describes the relationship between cost of equ…" at bounding box center [750, 139] width 533 height 41
click at [649, 125] on h5 "Which of the following correctly describes the relationship between cost of equ…" at bounding box center [750, 139] width 533 height 41
drag, startPoint x: 610, startPoint y: 151, endPoint x: 681, endPoint y: 144, distance: 71.3
click at [658, 146] on h5 "Which of the following correctly describes the relationship between cost of equ…" at bounding box center [750, 139] width 533 height 41
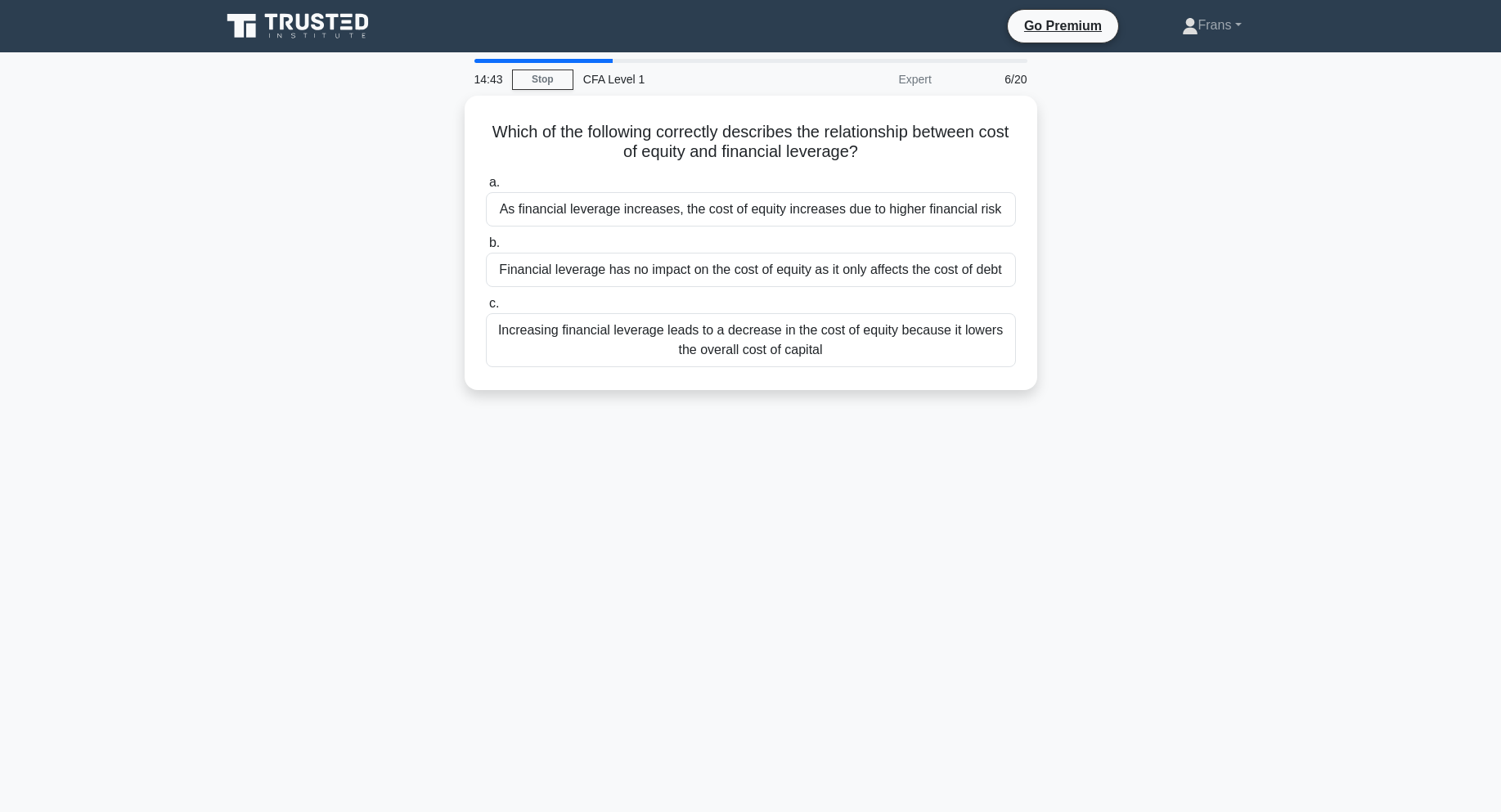
click at [1118, 141] on div "Which of the following correctly describes the relationship between cost of equ…" at bounding box center [750, 252] width 1080 height 314
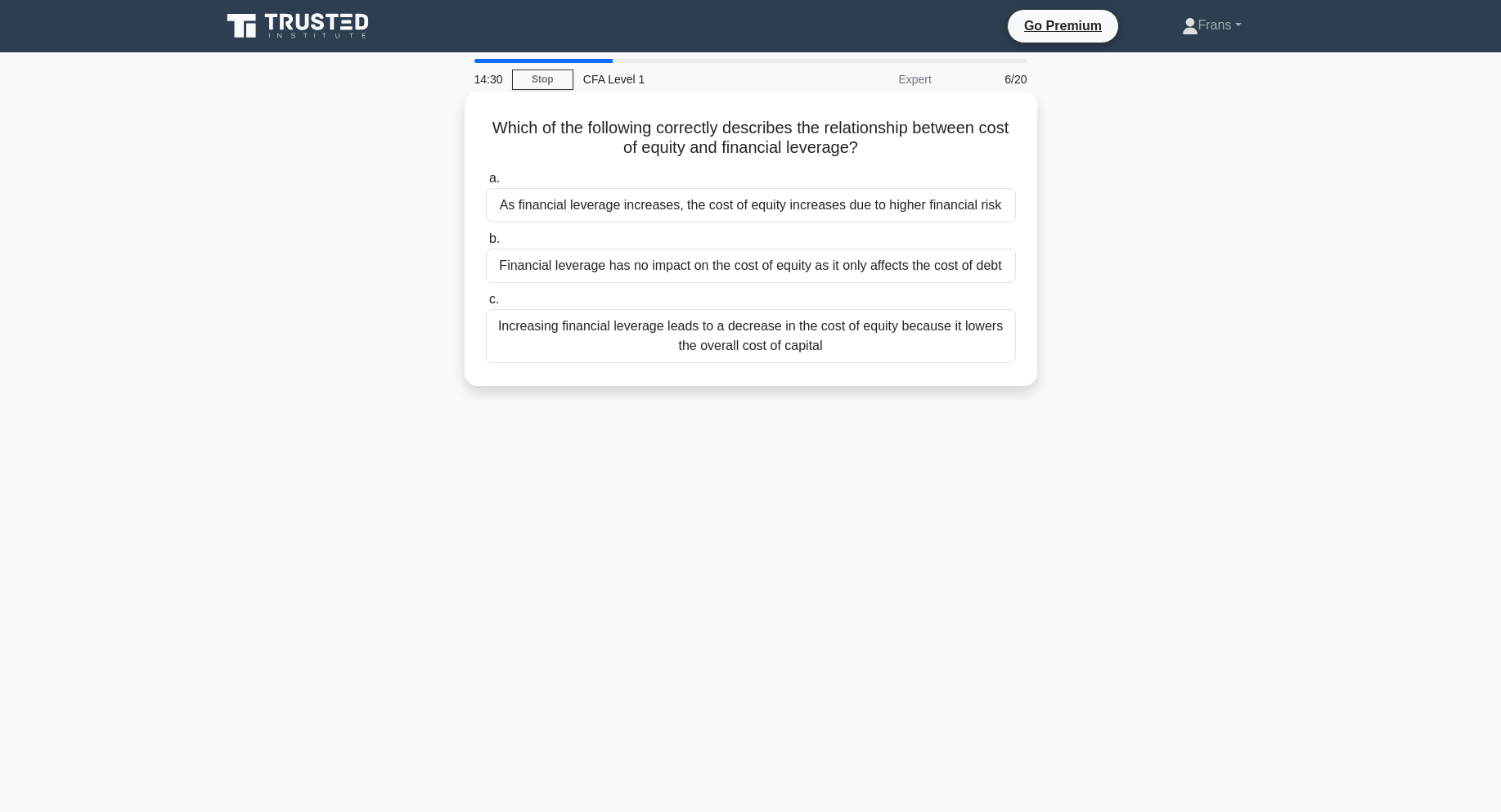
drag, startPoint x: 496, startPoint y: 117, endPoint x: 977, endPoint y: 356, distance: 537.1
click at [977, 356] on div "Which of the following correctly describes the relationship between cost of equ…" at bounding box center [750, 239] width 559 height 281
copy div "Which of the following correctly describes the relationship between cost of equ…"
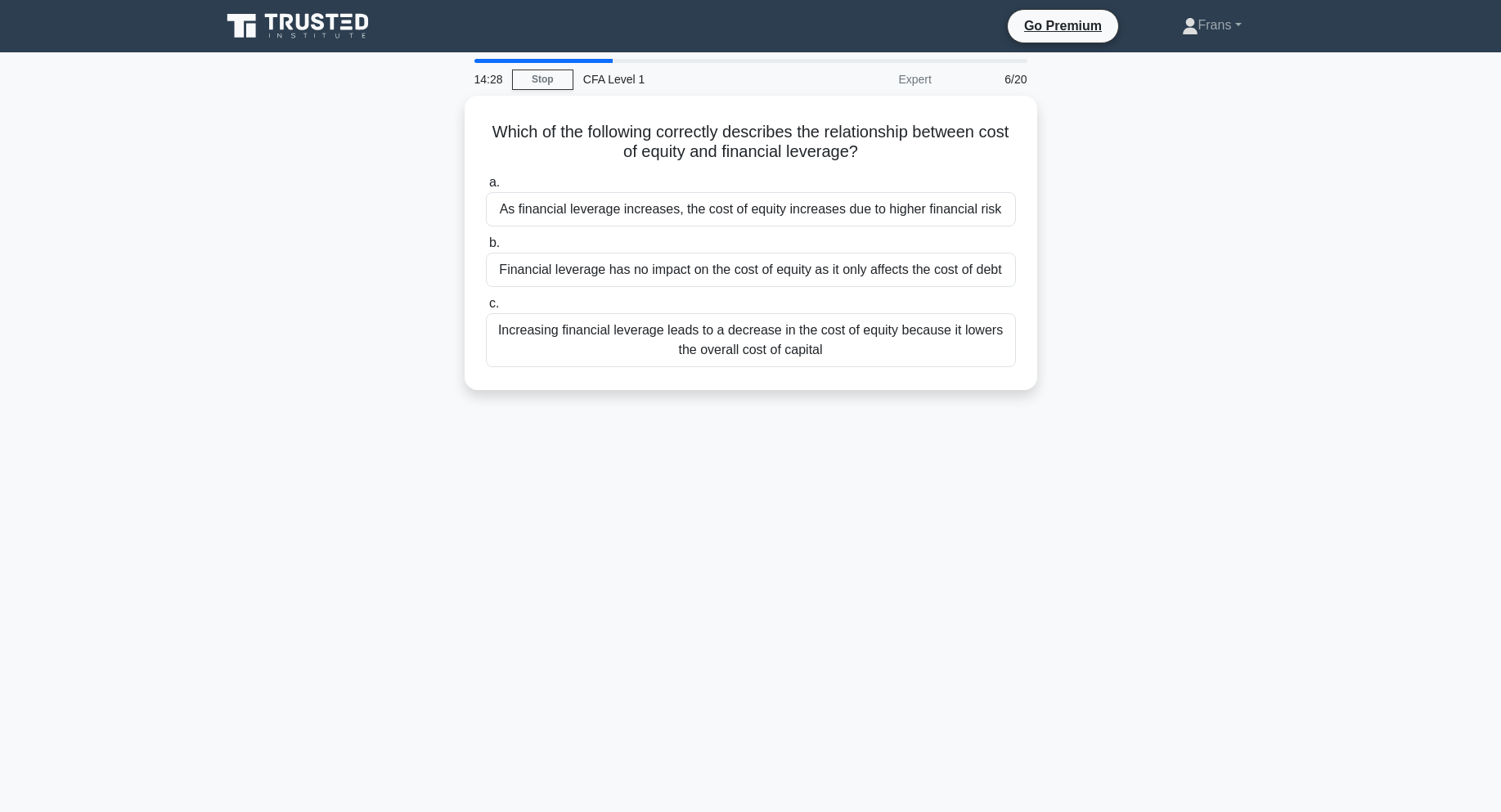
click at [903, 421] on div "14:28 Stop CFA Level 1 Expert 6/20 Which of the following correctly describes t…" at bounding box center [750, 468] width 1080 height 818
click at [1193, 276] on div "Which of the following correctly describes the relationship between cost of equ…" at bounding box center [750, 252] width 1080 height 314
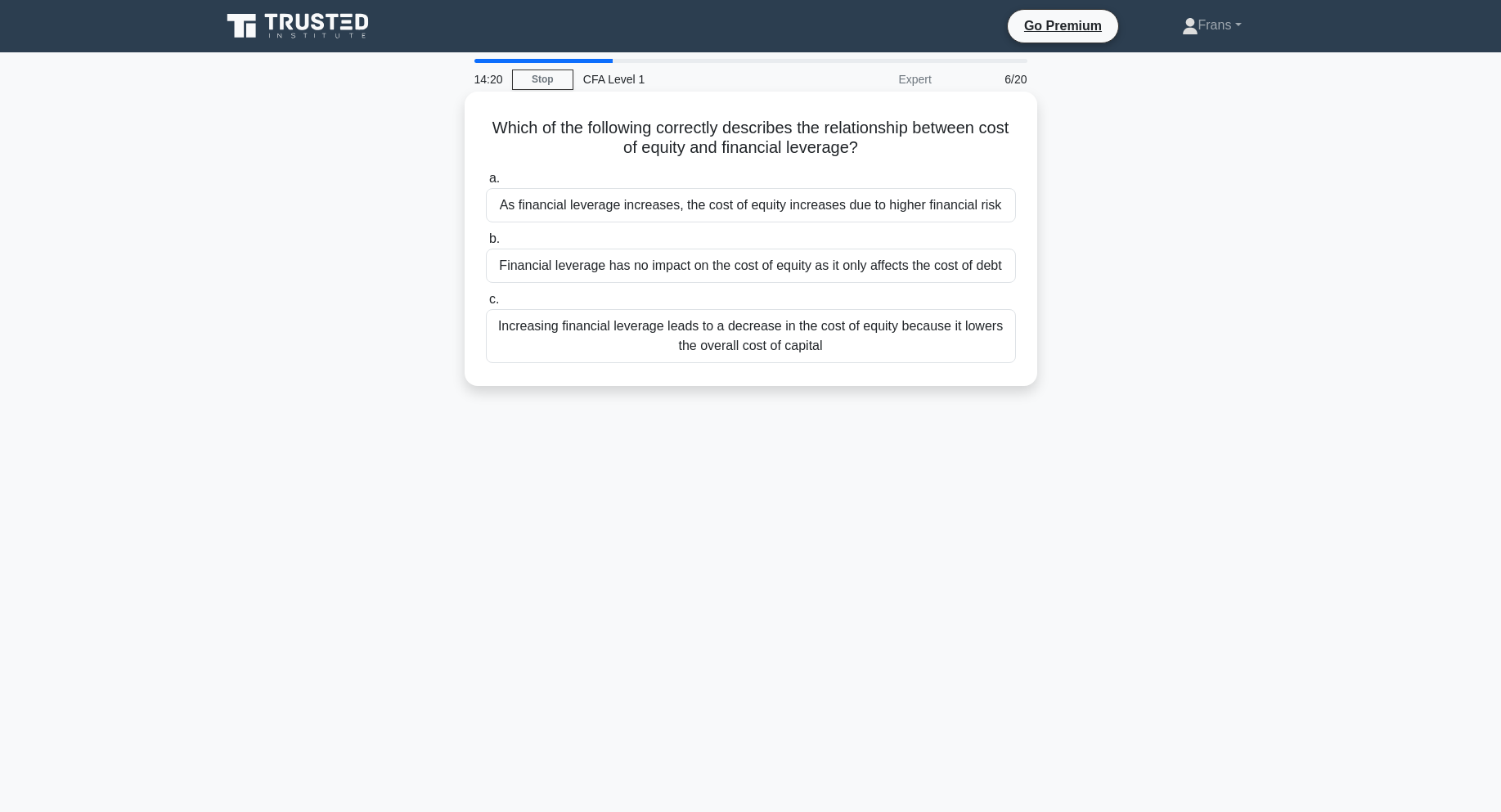
click at [948, 203] on div "As financial leverage increases, the cost of equity increases due to higher fin…" at bounding box center [750, 205] width 530 height 35
click at [486, 184] on input "a. As financial leverage increases, the cost of equity increases due to higher …" at bounding box center [486, 178] width 0 height 10
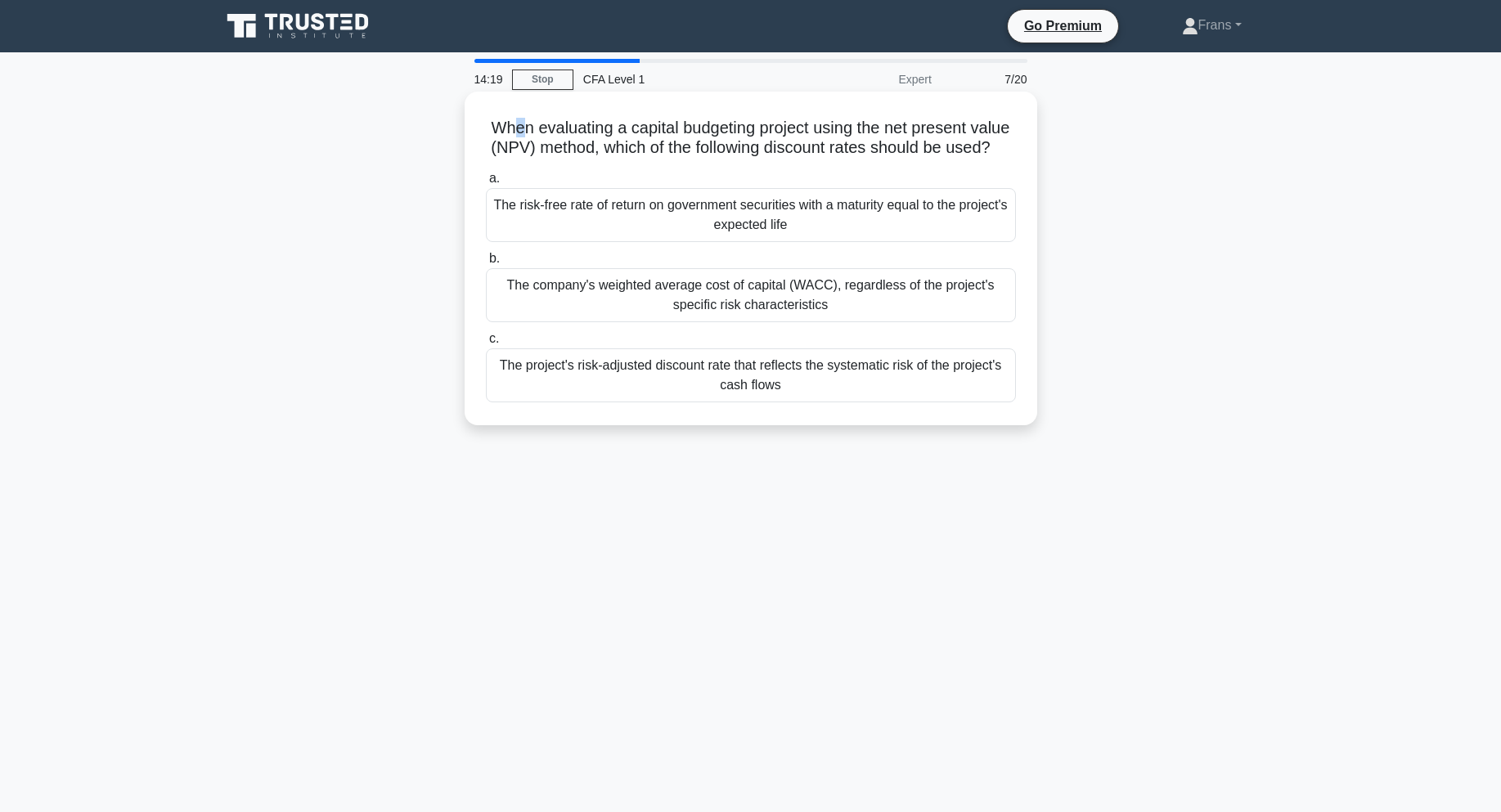
drag, startPoint x: 529, startPoint y: 128, endPoint x: 538, endPoint y: 127, distance: 9.1
click at [538, 127] on h5 "When evaluating a capital budgeting project using the net present value (NPV) m…" at bounding box center [750, 139] width 533 height 41
click at [669, 131] on h5 "When evaluating a capital budgeting project using the net present value (NPV) m…" at bounding box center [750, 139] width 533 height 41
click at [677, 133] on h5 "When evaluating a capital budgeting project using the net present value (NPV) m…" at bounding box center [750, 139] width 533 height 41
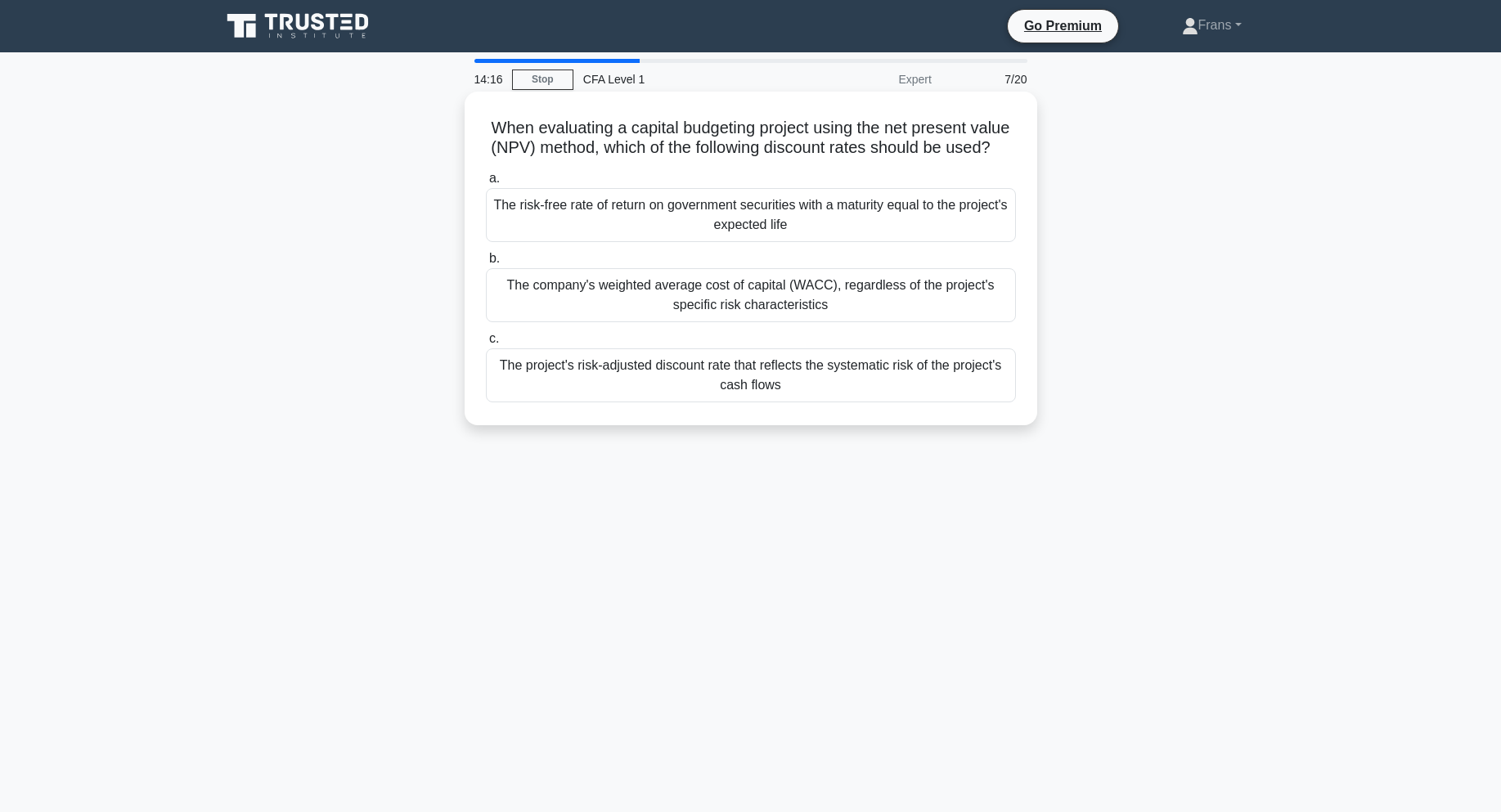
click at [766, 131] on h5 "When evaluating a capital budgeting project using the net present value (NPV) m…" at bounding box center [750, 139] width 533 height 41
drag, startPoint x: 459, startPoint y: 121, endPoint x: 857, endPoint y: 405, distance: 488.9
click at [857, 405] on div "When evaluating a capital budgeting project using the net present value (NPV) m…" at bounding box center [750, 272] width 1080 height 353
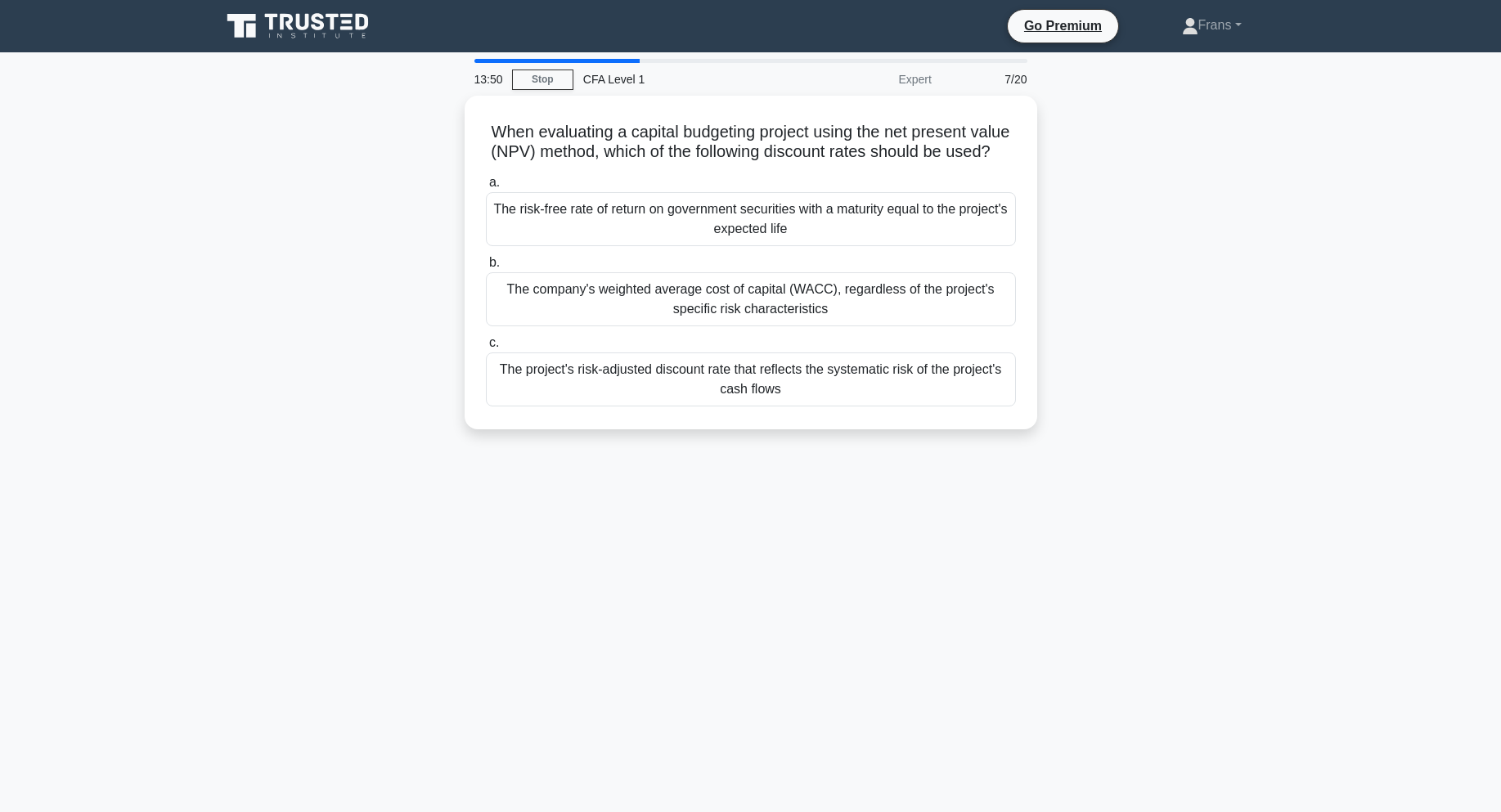
copy div "When evaluating a capital budgeting project using the net present value (NPV) m…"
click at [1093, 336] on div "When evaluating a capital budgeting project using the net present value (NPV) m…" at bounding box center [750, 272] width 1080 height 353
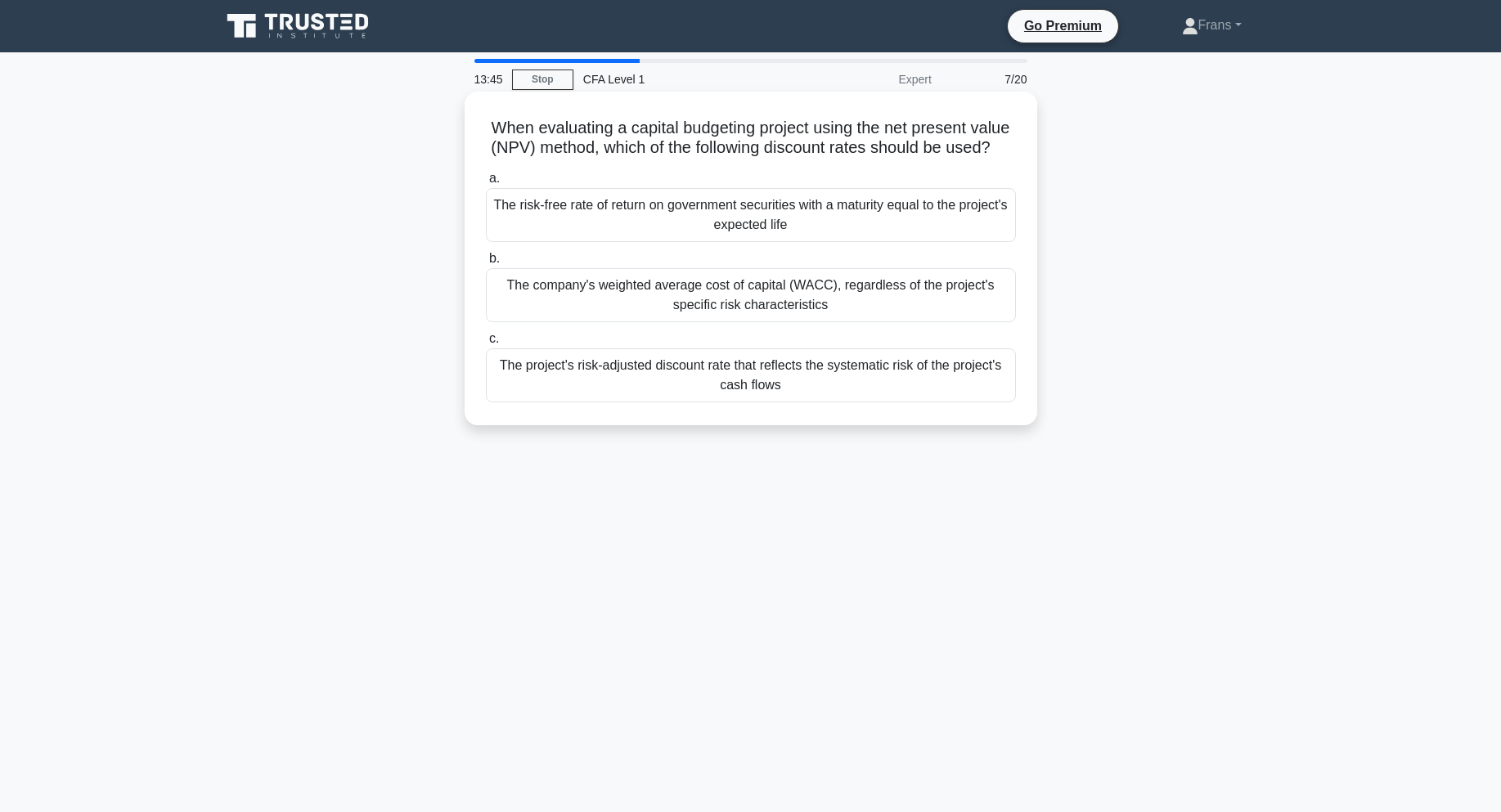
click at [779, 394] on div "The project's risk-adjusted discount rate that reflects the systematic risk of …" at bounding box center [750, 375] width 530 height 54
click at [486, 344] on input "c. The project's risk-adjusted discount rate that reflects the systematic risk …" at bounding box center [486, 338] width 0 height 10
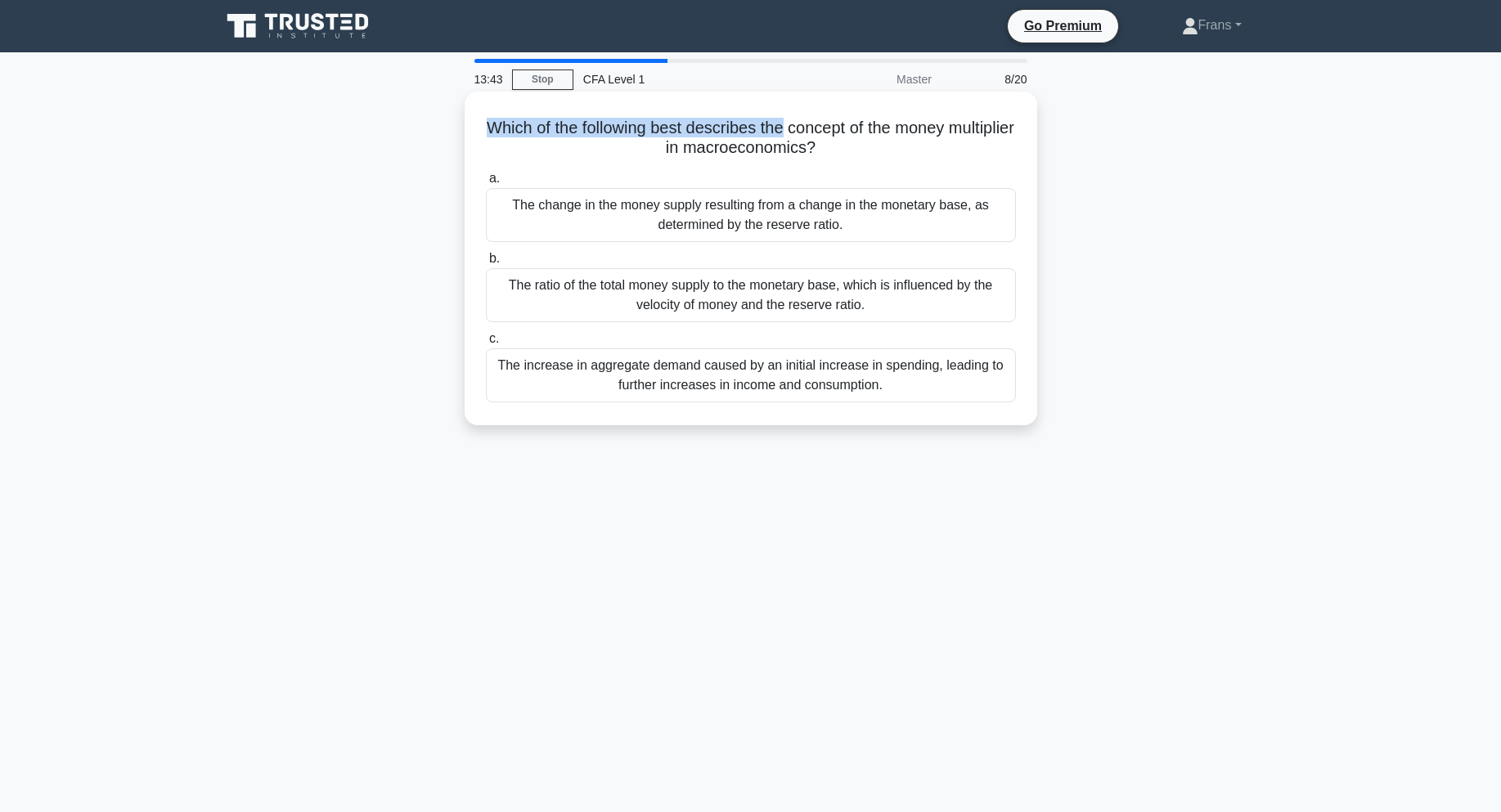
drag, startPoint x: 484, startPoint y: 115, endPoint x: 848, endPoint y: 125, distance: 364.1
click at [841, 125] on div "Which of the following best describes the concept of the money multiplier in ma…" at bounding box center [750, 259] width 559 height 321
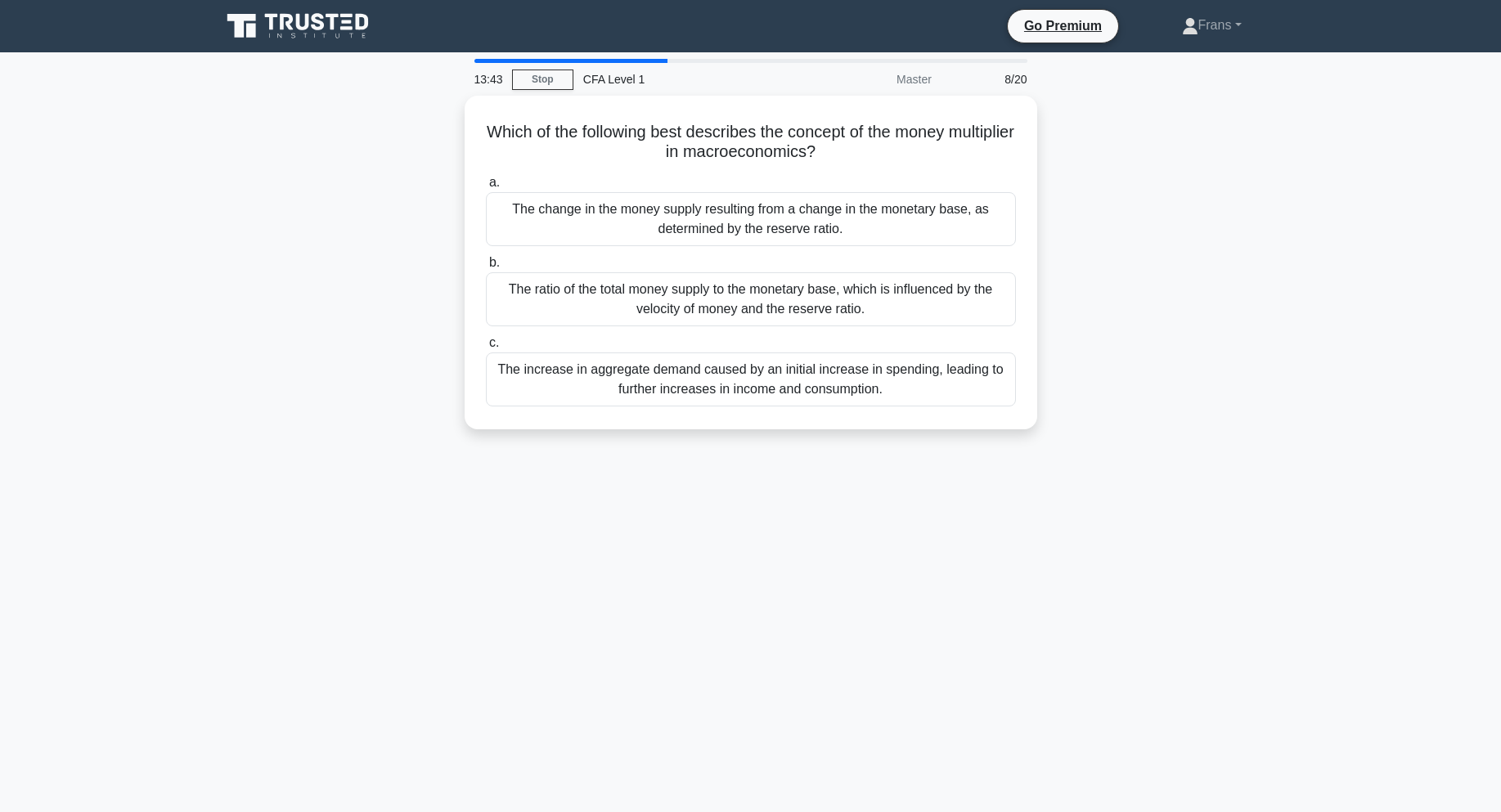
click at [1137, 148] on div "Which of the following best describes the concept of the money multiplier in ma…" at bounding box center [750, 272] width 1080 height 353
click at [689, 291] on div "The ratio of the total money supply to the monetary base, which is influenced b…" at bounding box center [750, 295] width 530 height 54
click at [486, 264] on input "b. The ratio of the total money supply to the monetary base, which is influence…" at bounding box center [486, 258] width 0 height 10
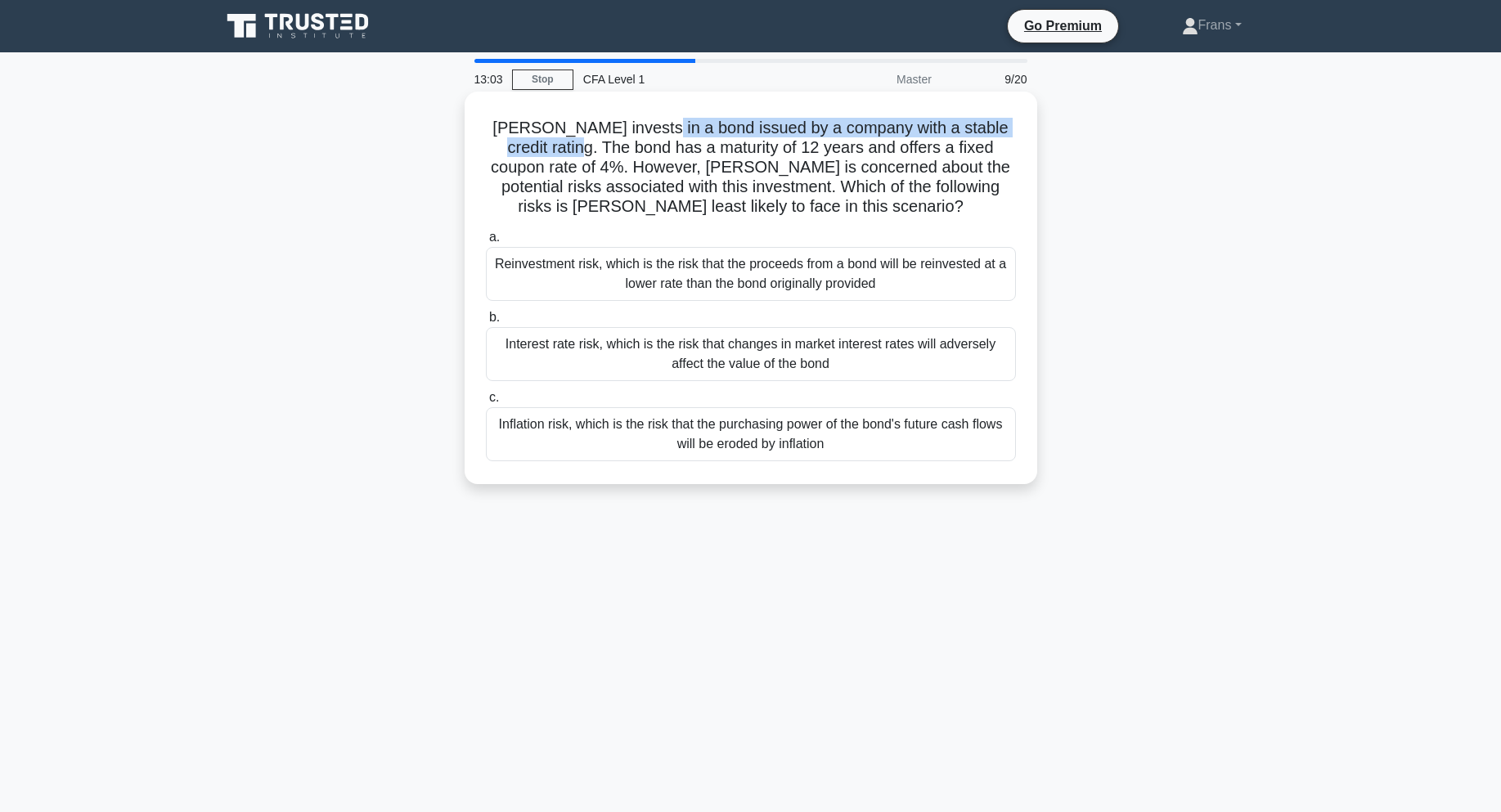
drag, startPoint x: 540, startPoint y: 139, endPoint x: 642, endPoint y: 132, distance: 102.2
click at [642, 132] on h5 "Emily invests in a bond issued by a company with a stable credit rating. The bo…" at bounding box center [750, 168] width 533 height 99
click at [808, 143] on h5 "Emily invests in a bond issued by a company with a stable credit rating. The bo…" at bounding box center [750, 168] width 533 height 99
click at [838, 252] on div "Reinvestment risk, which is the risk that the proceeds from a bond will be rein…" at bounding box center [750, 274] width 530 height 54
click at [486, 243] on input "a. Reinvestment risk, which is the risk that the proceeds from a bond will be r…" at bounding box center [486, 237] width 0 height 10
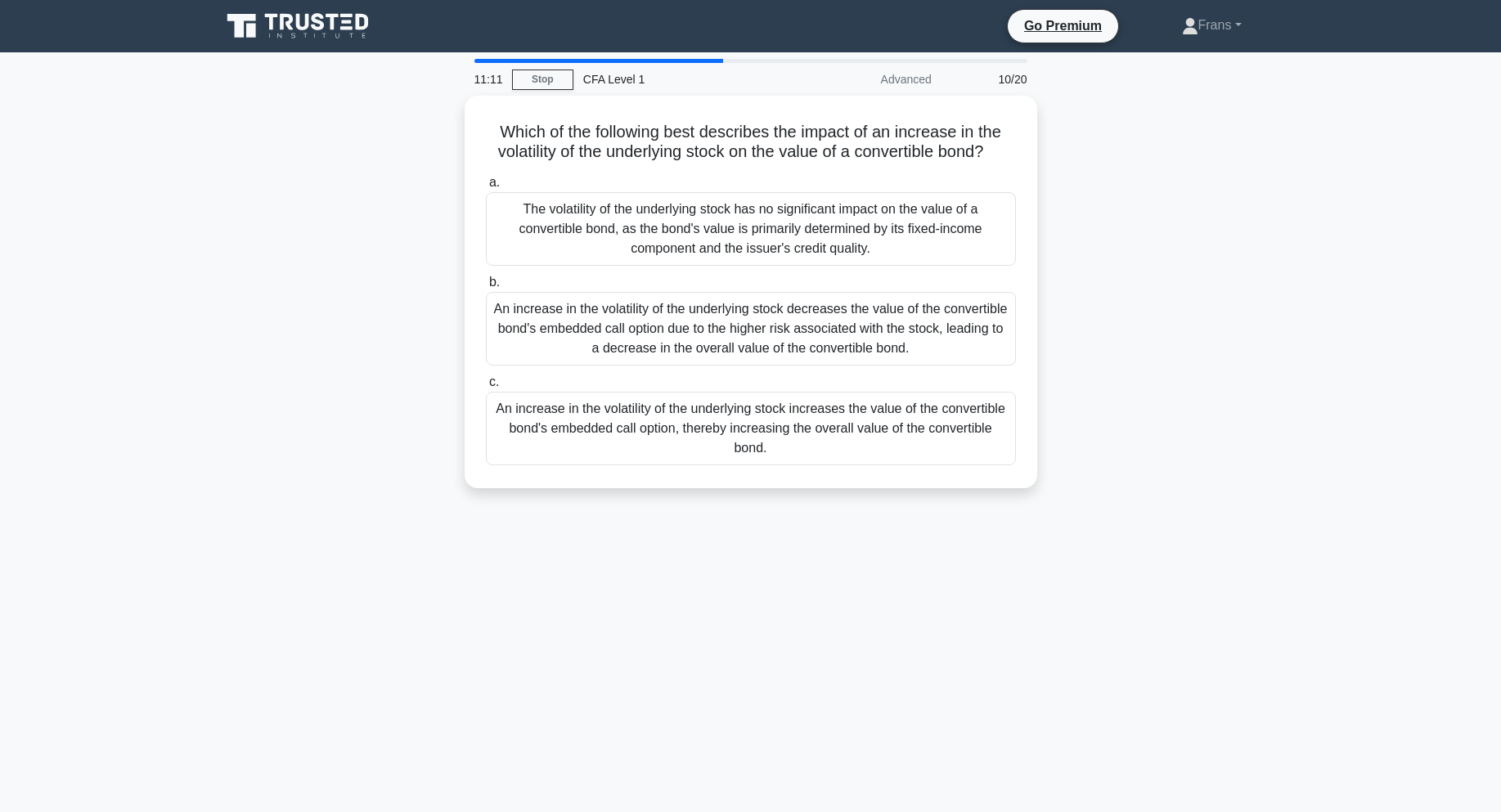
drag, startPoint x: 457, startPoint y: 118, endPoint x: 985, endPoint y: 512, distance: 658.8
click at [985, 512] on div "11:11 Stop CFA Level 1 Advanced 10/20 Which of the following best describes the…" at bounding box center [750, 468] width 1080 height 818
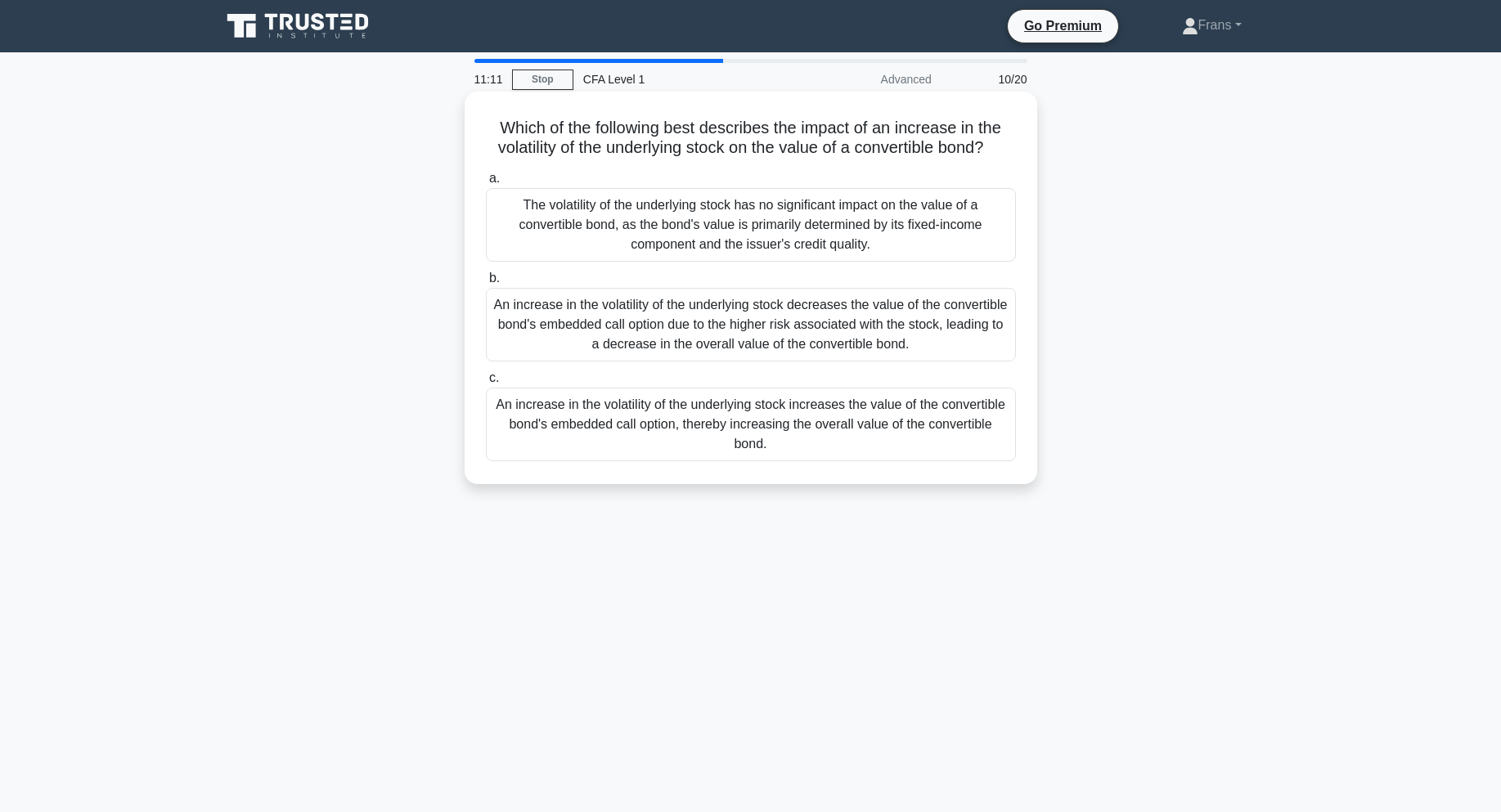
copy div "Which of the following best describes the impact of an increase in the volatili…"
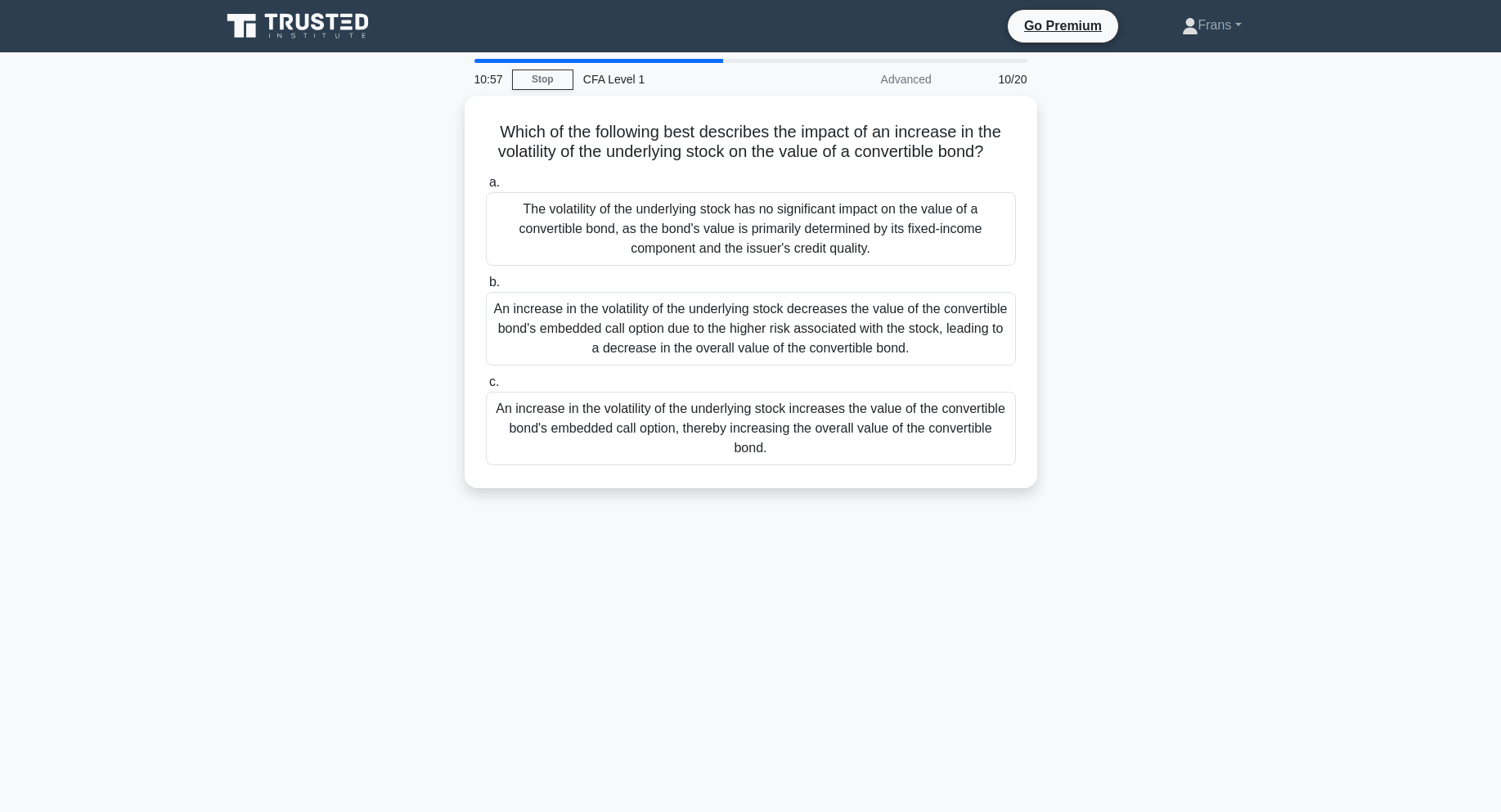
click at [1178, 333] on div "Which of the following best describes the impact of an increase in the volatili…" at bounding box center [750, 301] width 1080 height 412
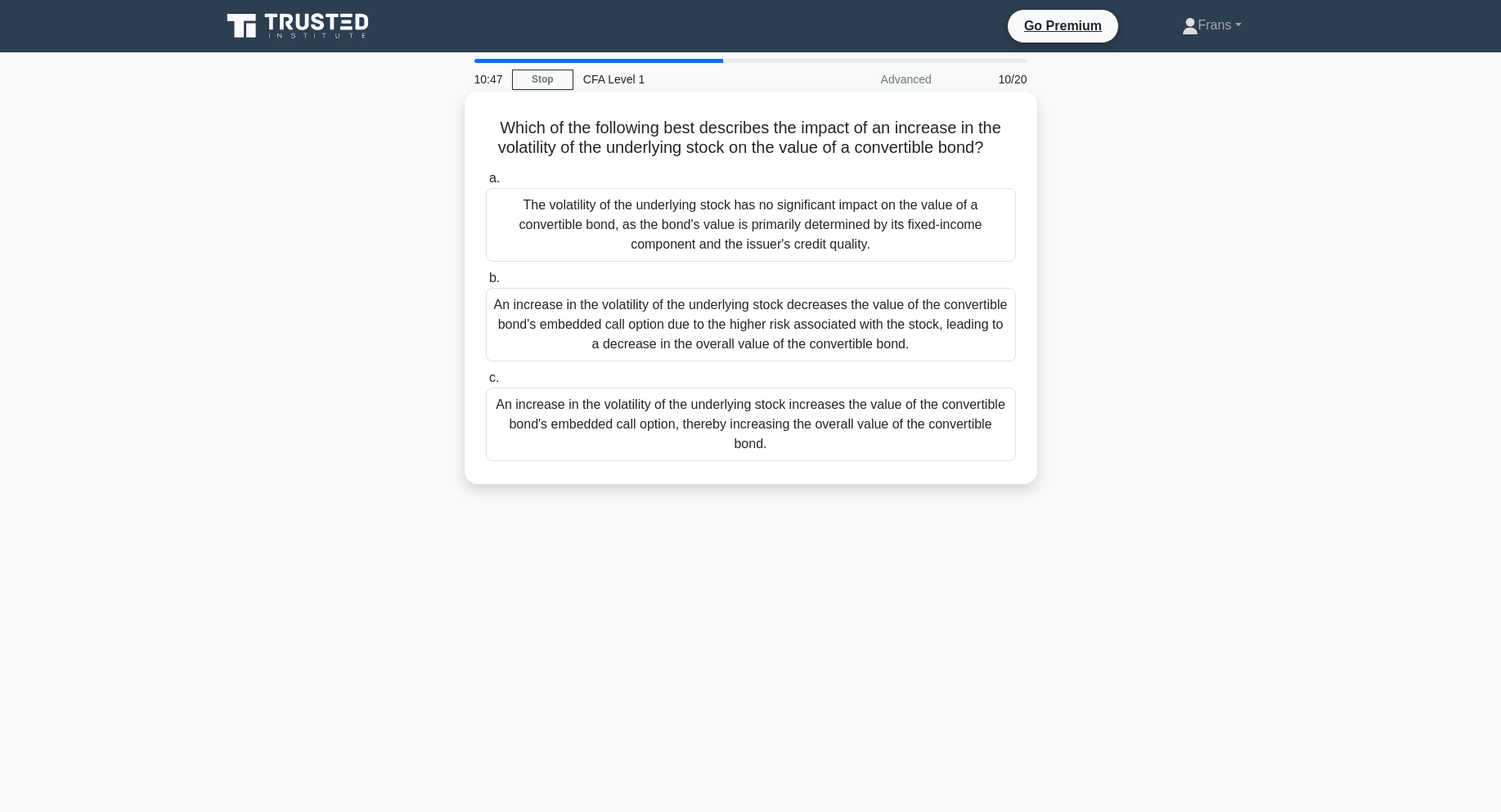
click at [752, 449] on div "An increase in the volatility of the underlying stock increases the value of th…" at bounding box center [750, 424] width 530 height 73
click at [486, 383] on input "c. An increase in the volatility of the underlying stock increases the value of…" at bounding box center [486, 378] width 0 height 10
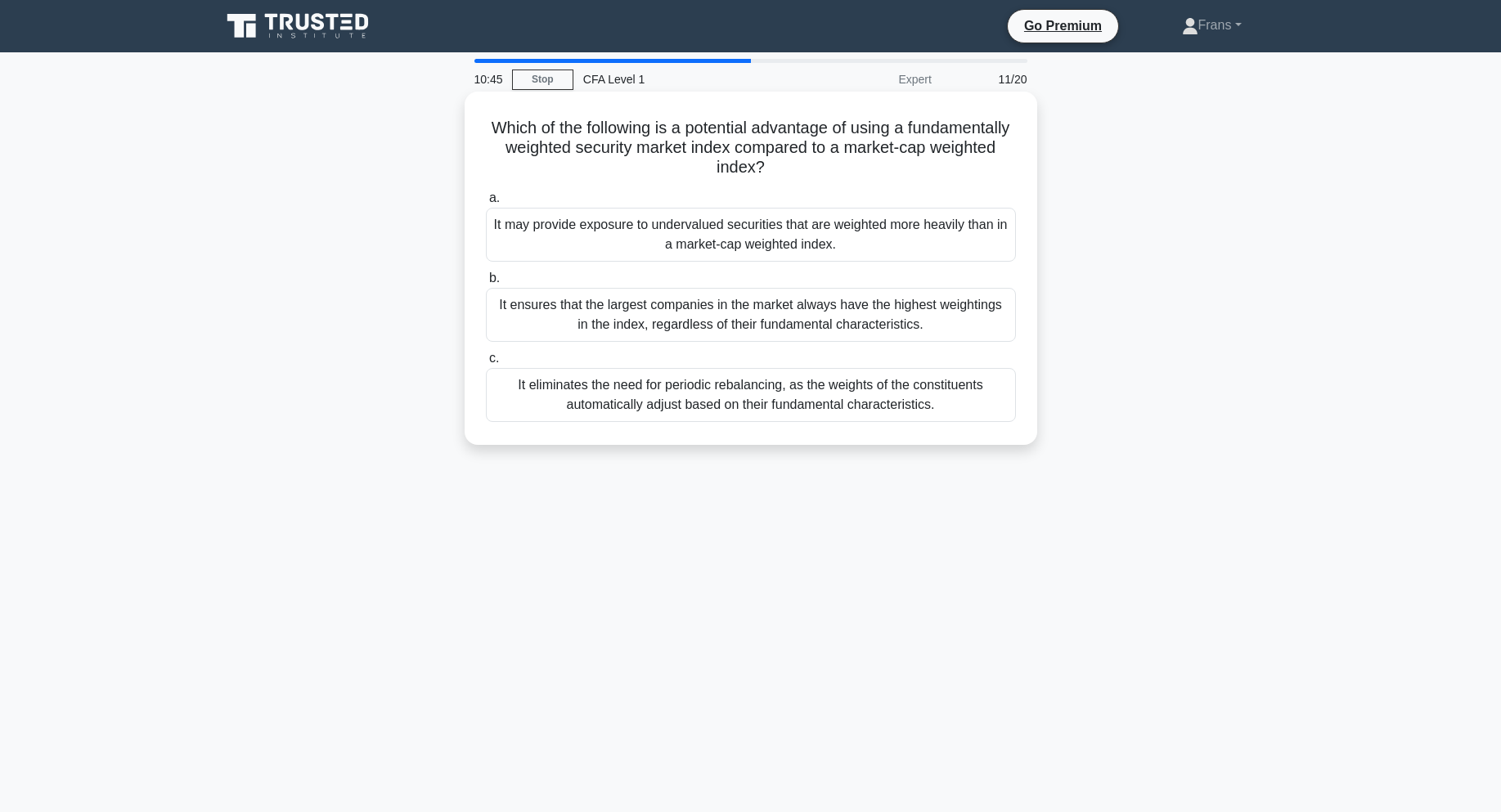
click at [782, 137] on h5 "Which of the following is a potential advantage of using a fundamentally weight…" at bounding box center [750, 148] width 533 height 61
drag, startPoint x: 518, startPoint y: 131, endPoint x: 636, endPoint y: 137, distance: 118.2
click at [636, 137] on h5 "Which of the following is a potential advantage of using a fundamentally weight…" at bounding box center [750, 148] width 533 height 61
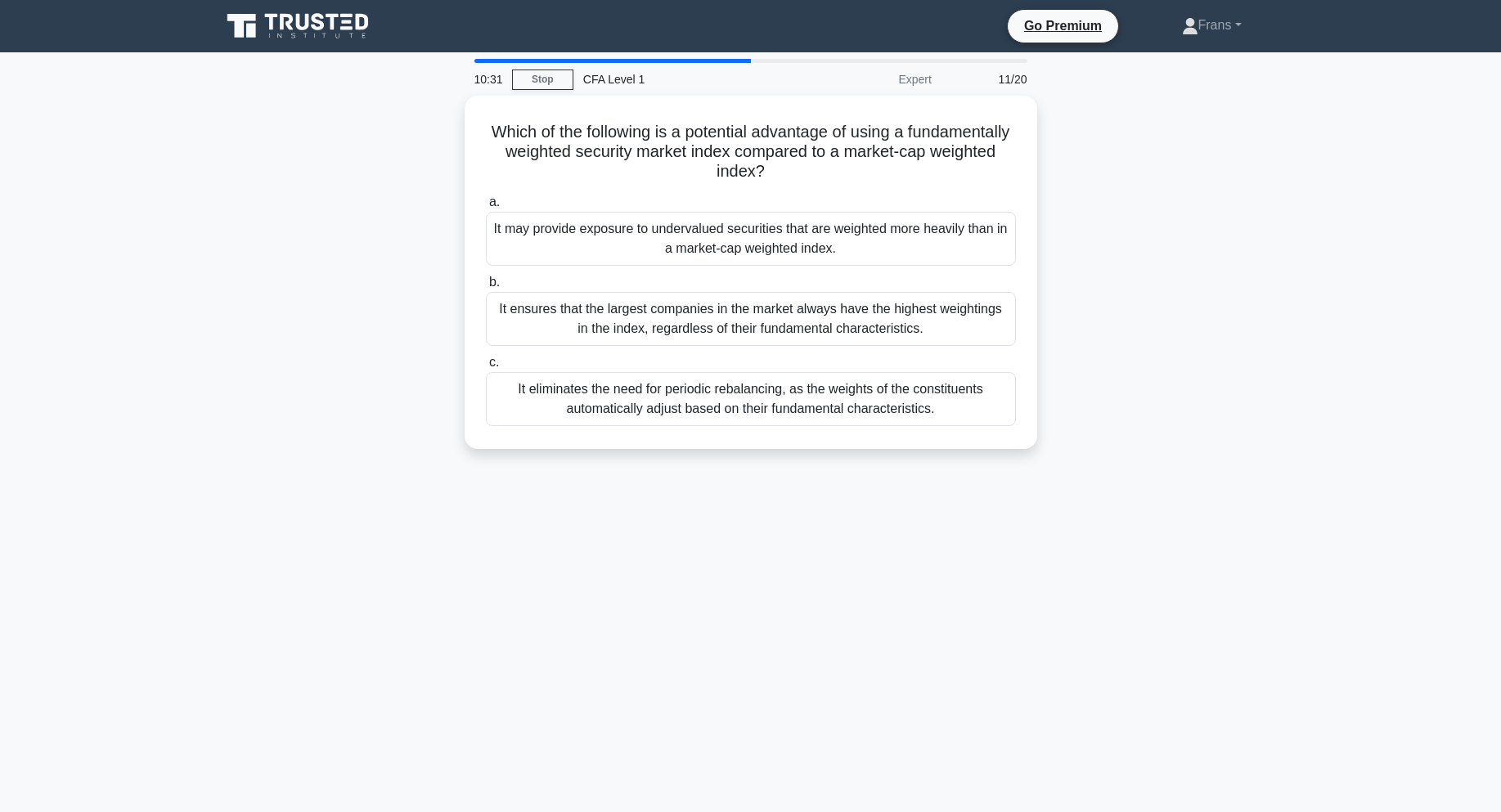
click at [1313, 351] on main "10:31 Stop CFA Level 1 Expert 11/20 Which of the following is a potential advan…" at bounding box center [750, 468] width 1501 height 831
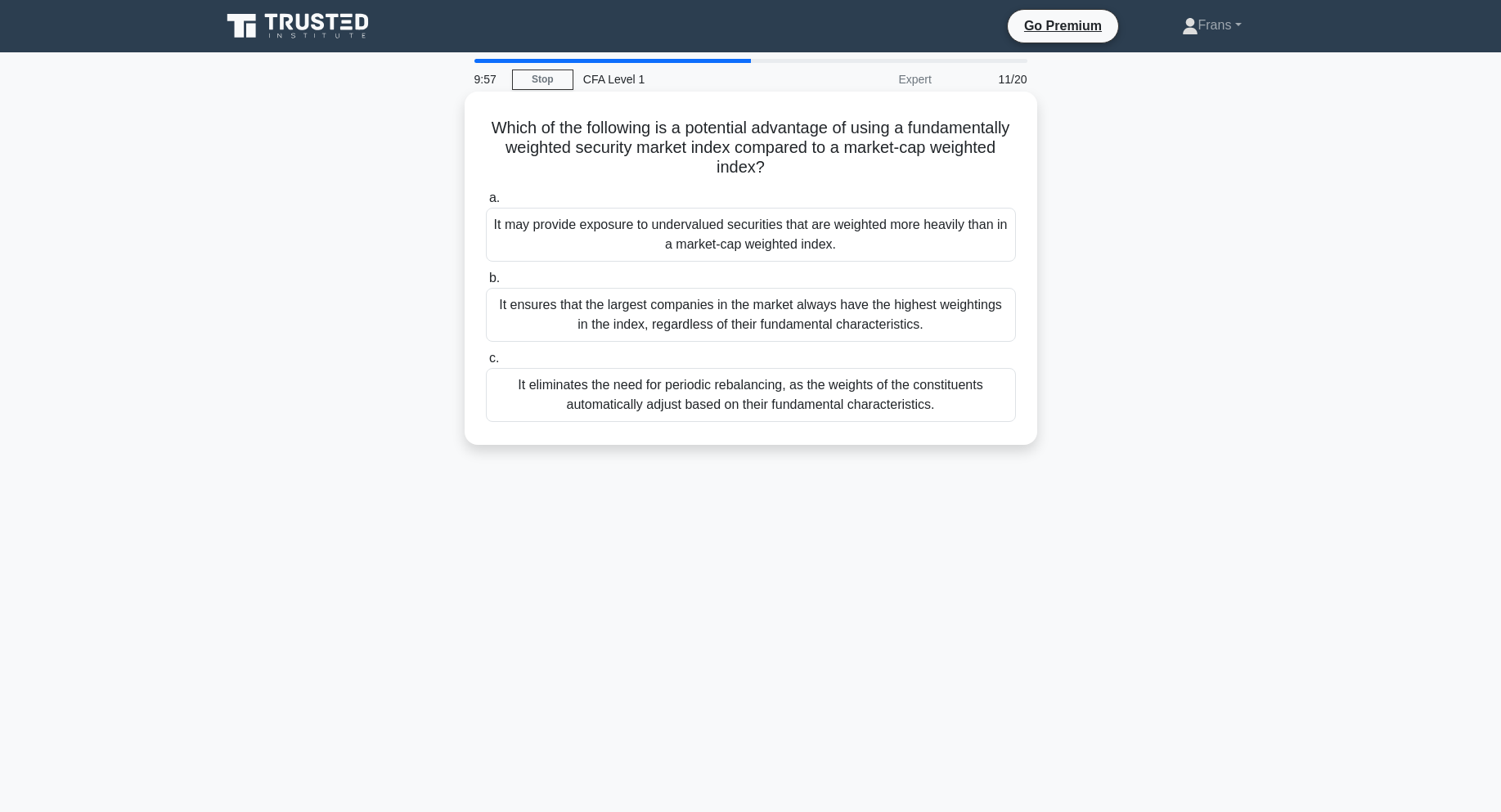
drag, startPoint x: 517, startPoint y: 109, endPoint x: 978, endPoint y: 429, distance: 561.2
click at [980, 430] on div "Which of the following is a potential advantage of using a fundamentally weight…" at bounding box center [750, 268] width 559 height 340
copy div "Which of the following is a potential advantage of using a fundamentally weight…"
click at [973, 413] on div "It eliminates the need for periodic rebalancing, as the weights of the constitu…" at bounding box center [750, 395] width 530 height 54
click at [486, 364] on input "c. It eliminates the need for periodic rebalancing, as the weights of the const…" at bounding box center [486, 358] width 0 height 10
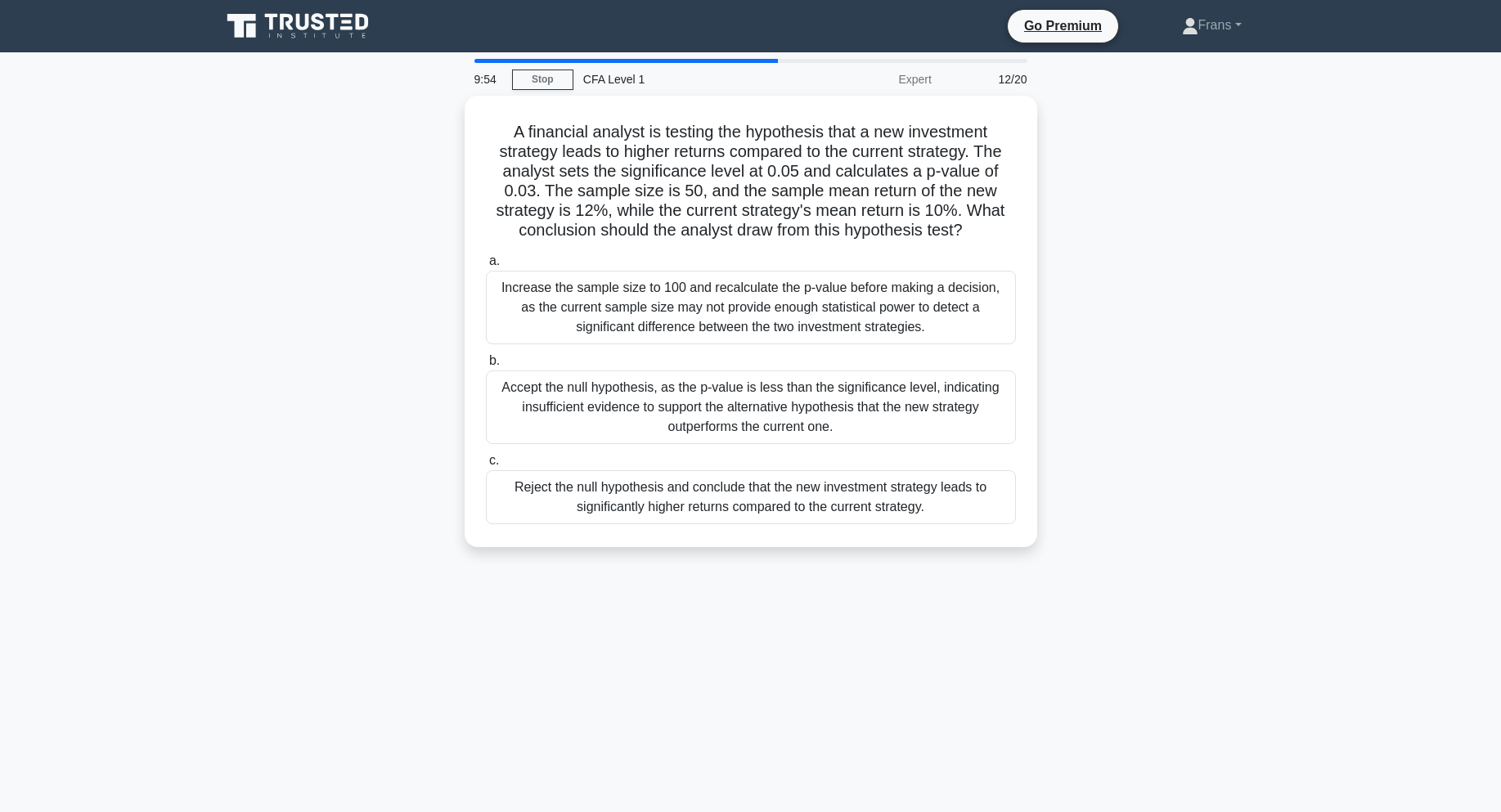
click at [1117, 352] on div "A financial analyst is testing the hypothesis that a new investment strategy le…" at bounding box center [750, 331] width 1080 height 471
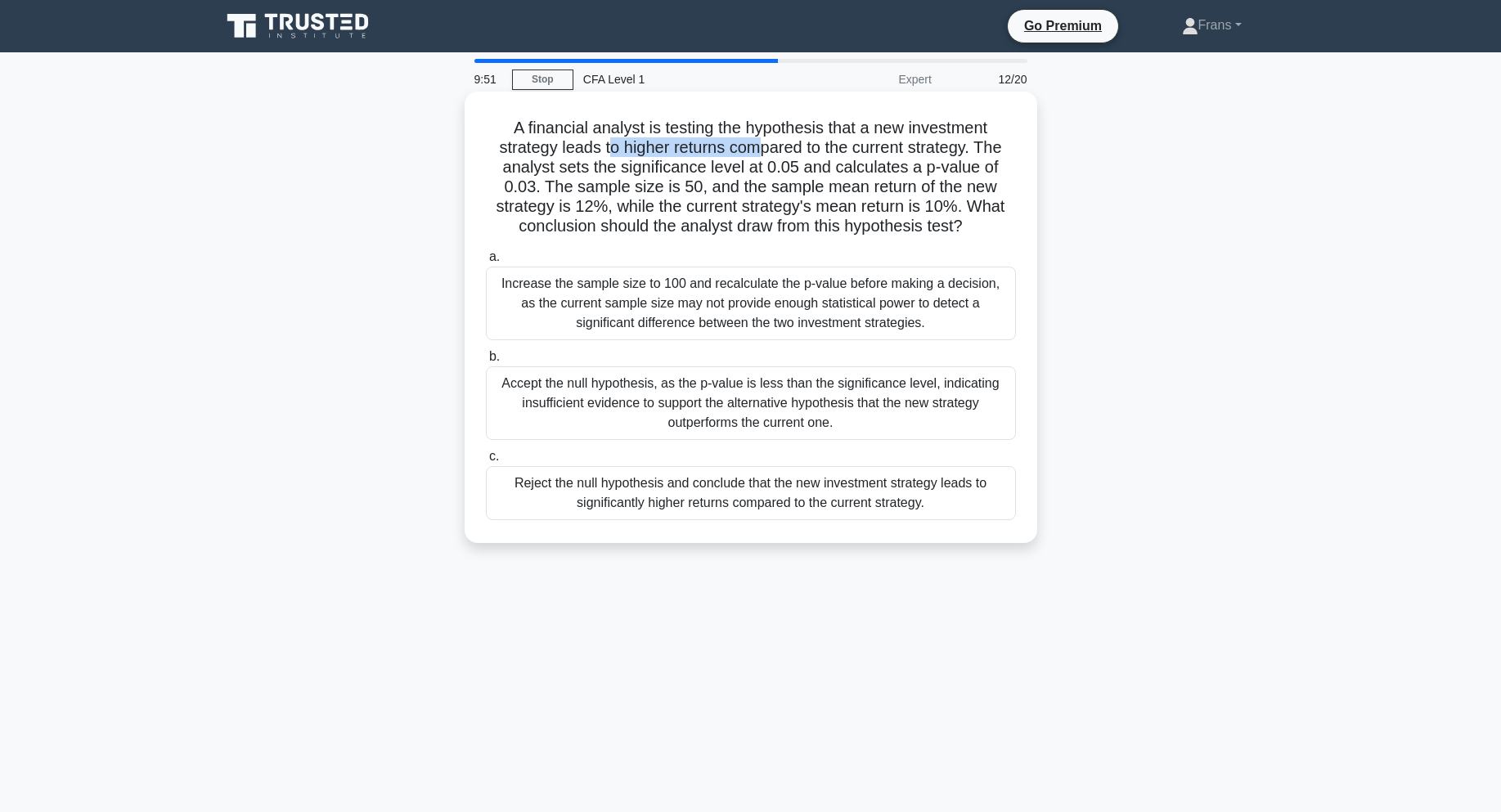
drag, startPoint x: 609, startPoint y: 146, endPoint x: 755, endPoint y: 155, distance: 146.3
click at [755, 155] on h5 "A financial analyst is testing the hypothesis that a new investment strategy le…" at bounding box center [750, 177] width 533 height 119
click at [878, 155] on h5 "A financial analyst is testing the hypothesis that a new investment strategy le…" at bounding box center [750, 177] width 533 height 119
click at [925, 286] on div "Increase the sample size to 100 and recalculate the p-value before making a dec…" at bounding box center [750, 303] width 530 height 73
click at [486, 263] on input "a. Increase the sample size to 100 and recalculate the p-value before making a …" at bounding box center [486, 257] width 0 height 10
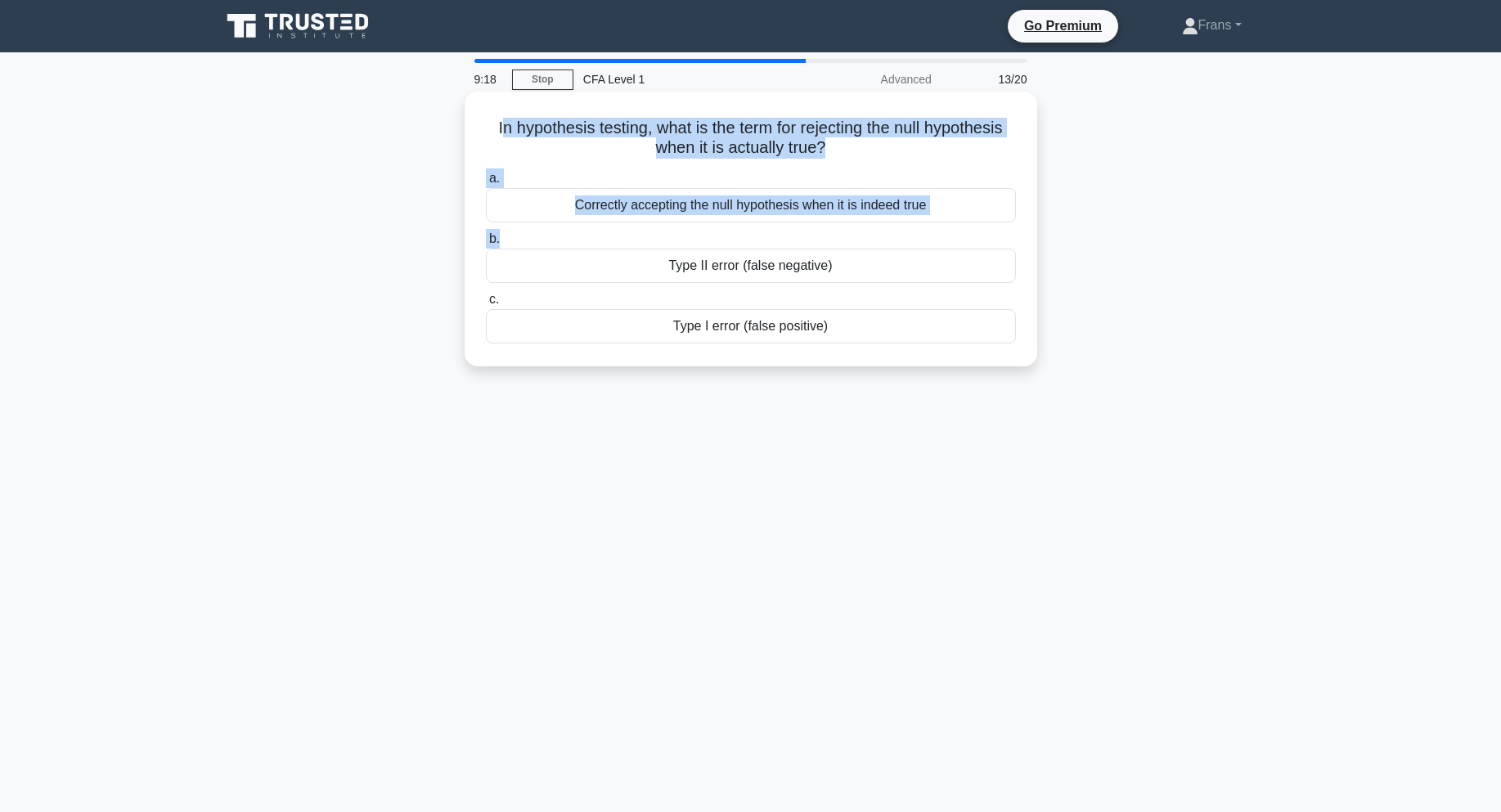
drag, startPoint x: 494, startPoint y: 116, endPoint x: 927, endPoint y: 247, distance: 452.4
click at [927, 247] on div "In hypothesis testing, what is the term for rejecting the null hypothesis when …" at bounding box center [750, 229] width 559 height 262
click at [534, 105] on div "In hypothesis testing, what is the term for rejecting the null hypothesis when …" at bounding box center [750, 229] width 559 height 262
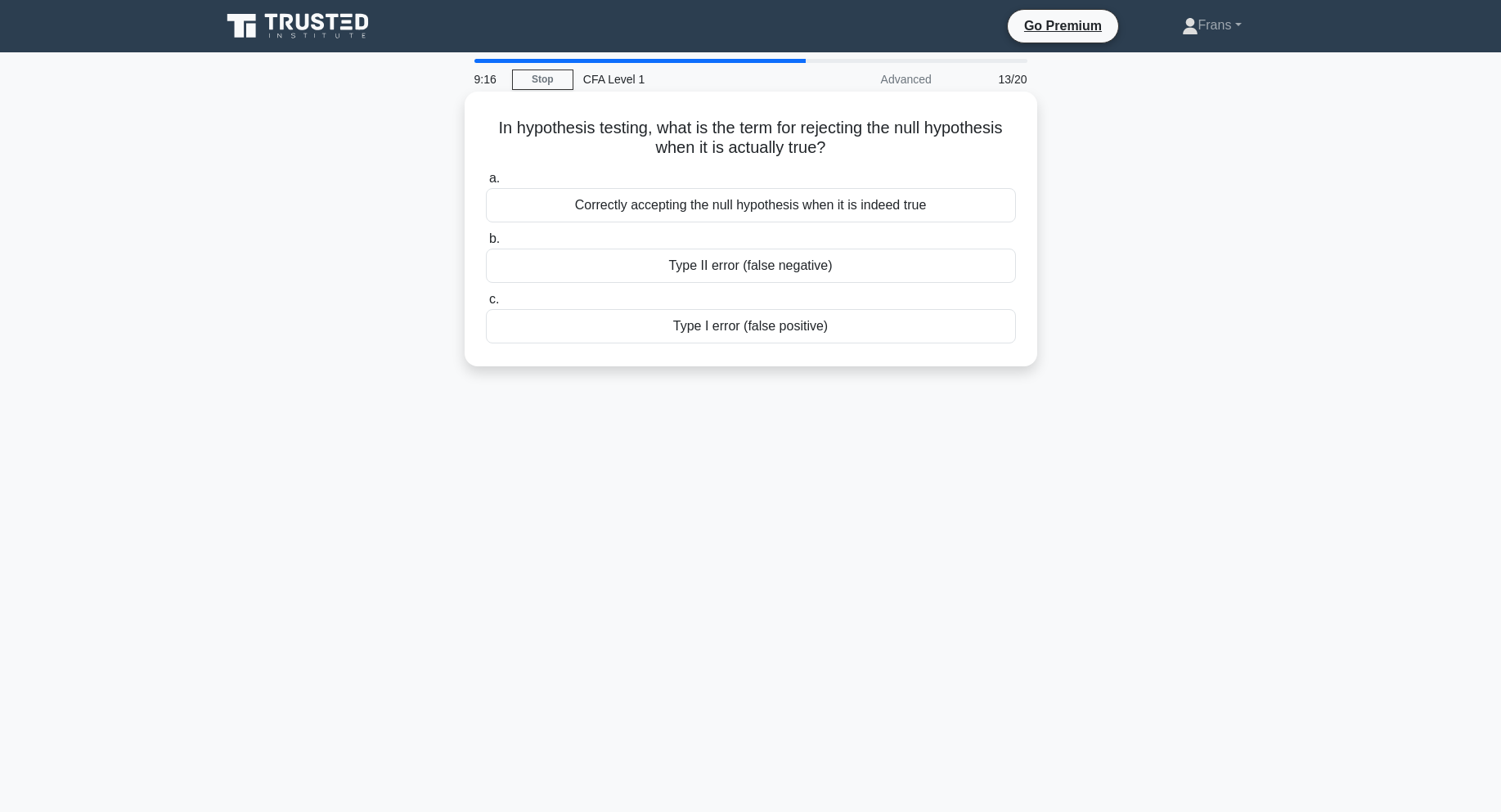
drag, startPoint x: 466, startPoint y: 109, endPoint x: 892, endPoint y: 323, distance: 476.7
click at [892, 323] on div "In hypothesis testing, what is the term for rejecting the null hypothesis when …" at bounding box center [750, 229] width 572 height 275
copy div "In hypothesis testing, what is the term for rejecting the null hypothesis when …"
click at [1145, 290] on div "In hypothesis testing, what is the term for rejecting the null hypothesis when …" at bounding box center [750, 243] width 1080 height 294
click at [879, 311] on div "Type I error (false positive)" at bounding box center [750, 326] width 530 height 35
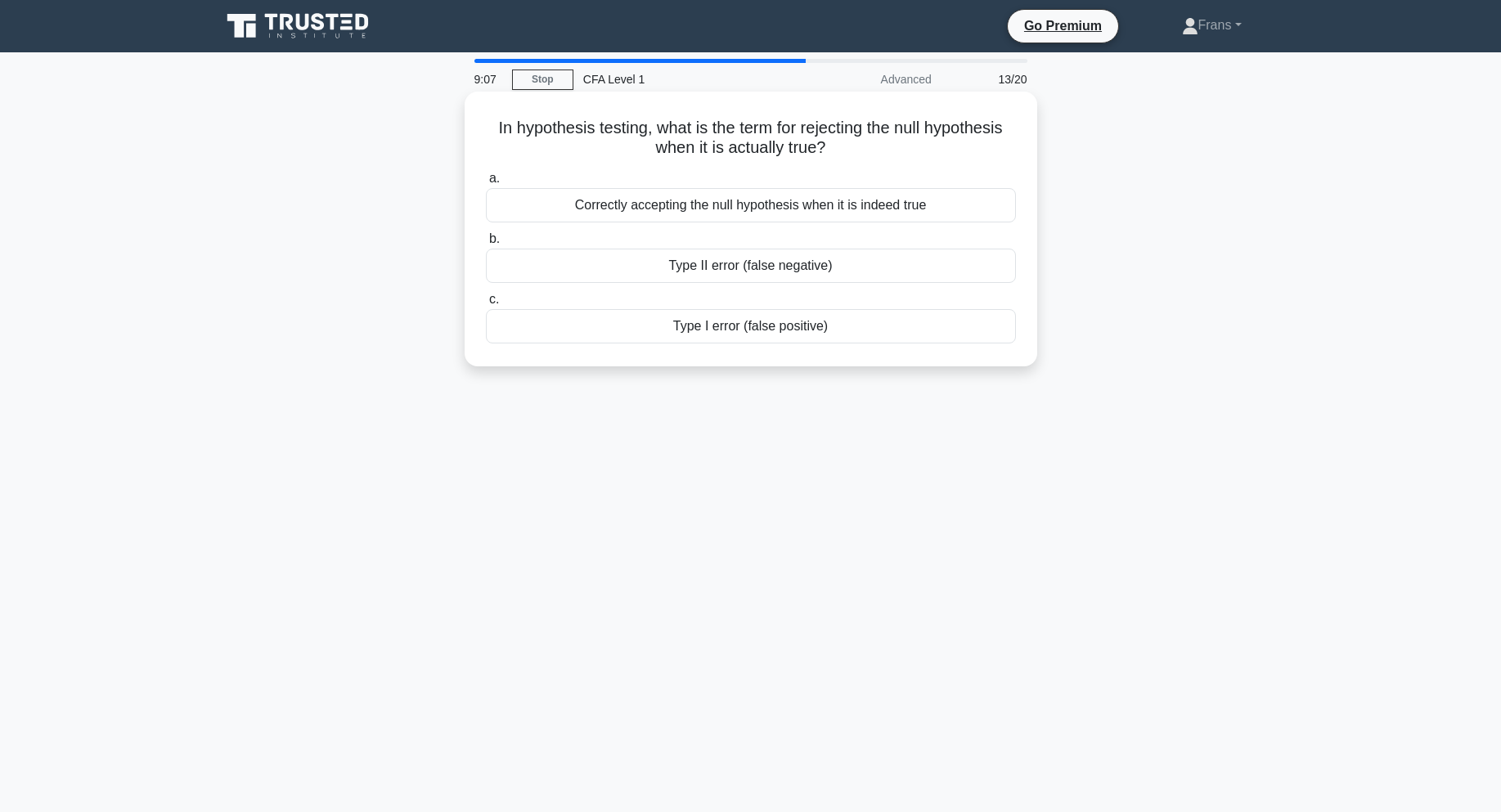
click at [486, 305] on input "c. Type I error (false positive)" at bounding box center [486, 299] width 0 height 10
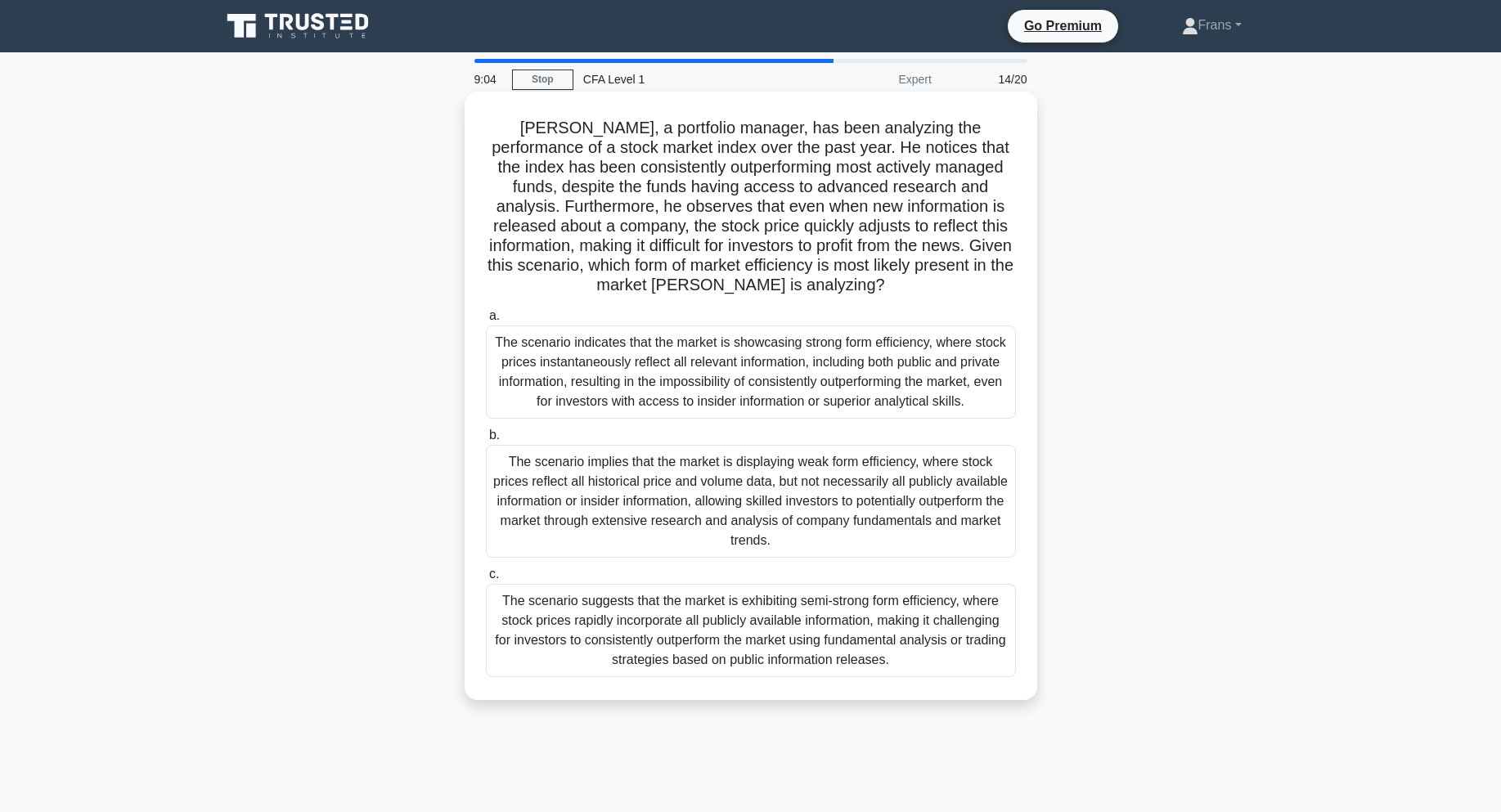
click at [733, 134] on h5 "Michael, a portfolio manager, has been analyzing the performance of a stock mar…" at bounding box center [750, 207] width 533 height 178
drag, startPoint x: 610, startPoint y: 153, endPoint x: 748, endPoint y: 150, distance: 138.0
click at [748, 150] on h5 "Michael, a portfolio manager, has been analyzing the performance of a stock mar…" at bounding box center [750, 207] width 533 height 178
click at [847, 150] on h5 "Michael, a portfolio manager, has been analyzing the performance of a stock mar…" at bounding box center [750, 207] width 533 height 178
drag, startPoint x: 788, startPoint y: 152, endPoint x: 901, endPoint y: 152, distance: 113.0
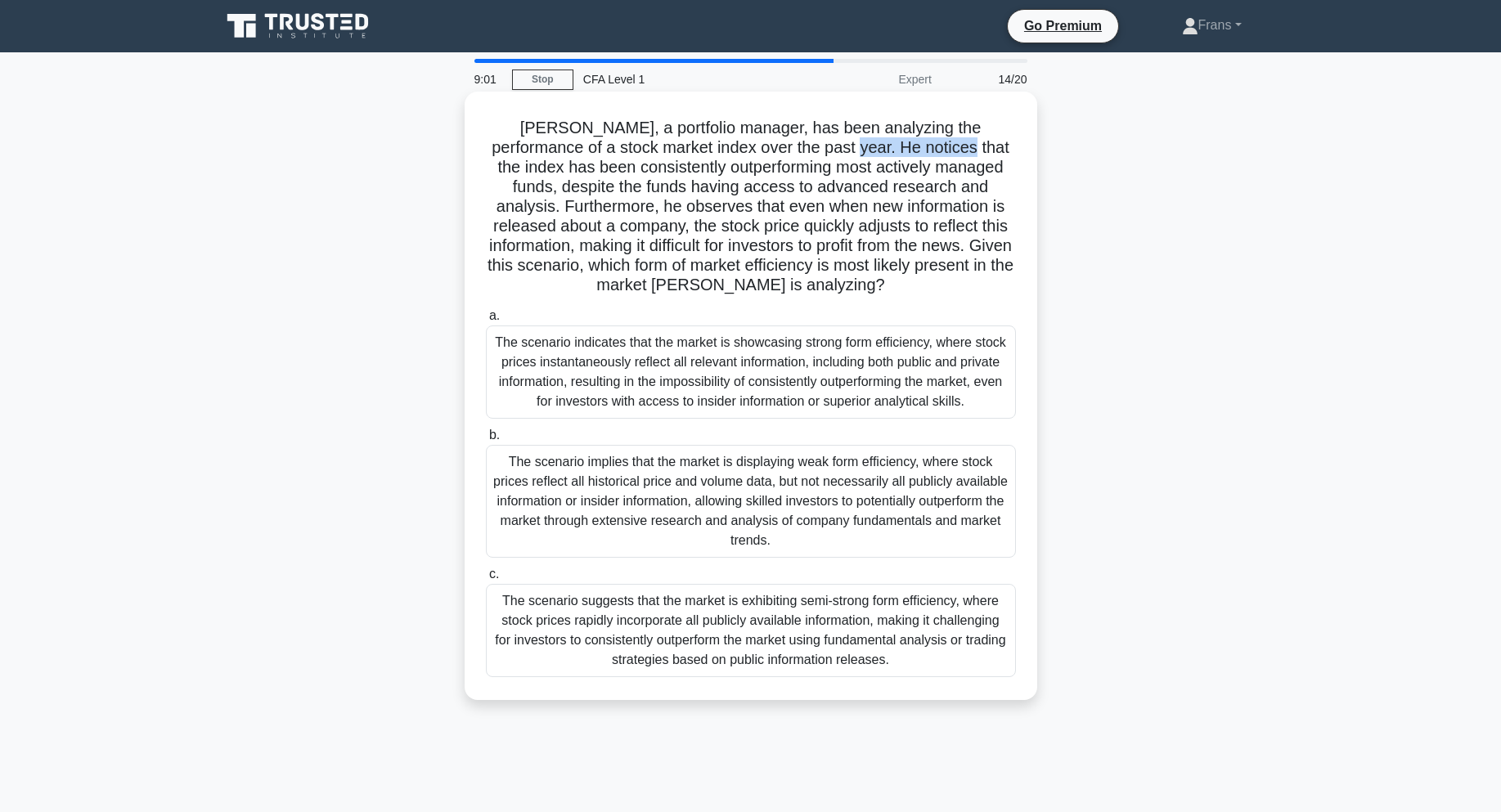
click at [901, 152] on h5 "Michael, a portfolio manager, has been analyzing the performance of a stock mar…" at bounding box center [750, 207] width 533 height 178
click at [775, 165] on h5 "Michael, a portfolio manager, has been analyzing the performance of a stock mar…" at bounding box center [750, 207] width 533 height 178
click at [703, 641] on div "The scenario suggests that the market is exhibiting semi-strong form efficiency…" at bounding box center [750, 630] width 530 height 93
click at [486, 579] on input "c. The scenario suggests that the market is exhibiting semi-strong form efficie…" at bounding box center [486, 574] width 0 height 10
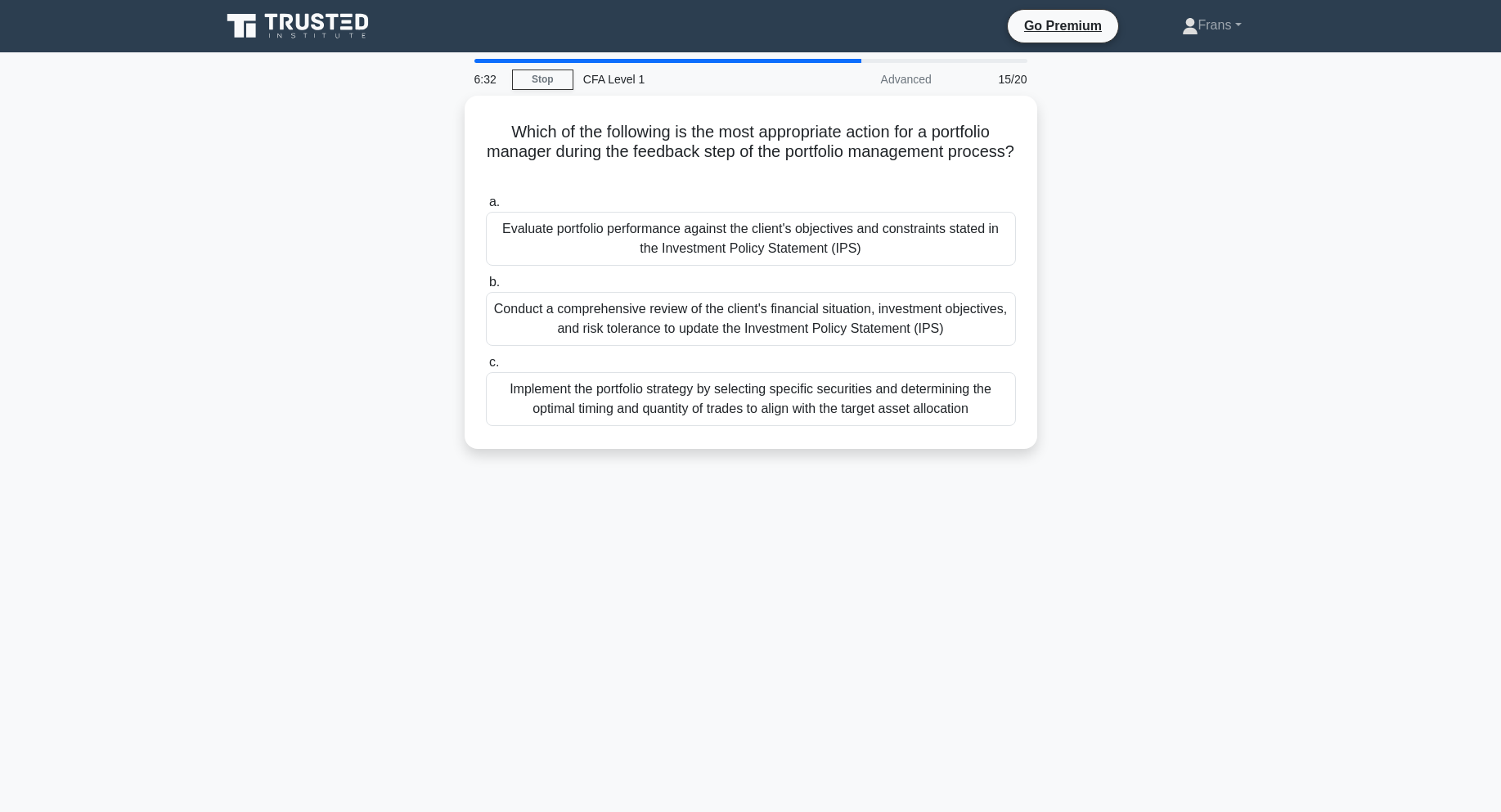
drag, startPoint x: 891, startPoint y: 251, endPoint x: 1146, endPoint y: 295, distance: 258.8
click at [1146, 295] on div "Which of the following is the most appropriate action for a portfolio manager d…" at bounding box center [750, 282] width 1080 height 373
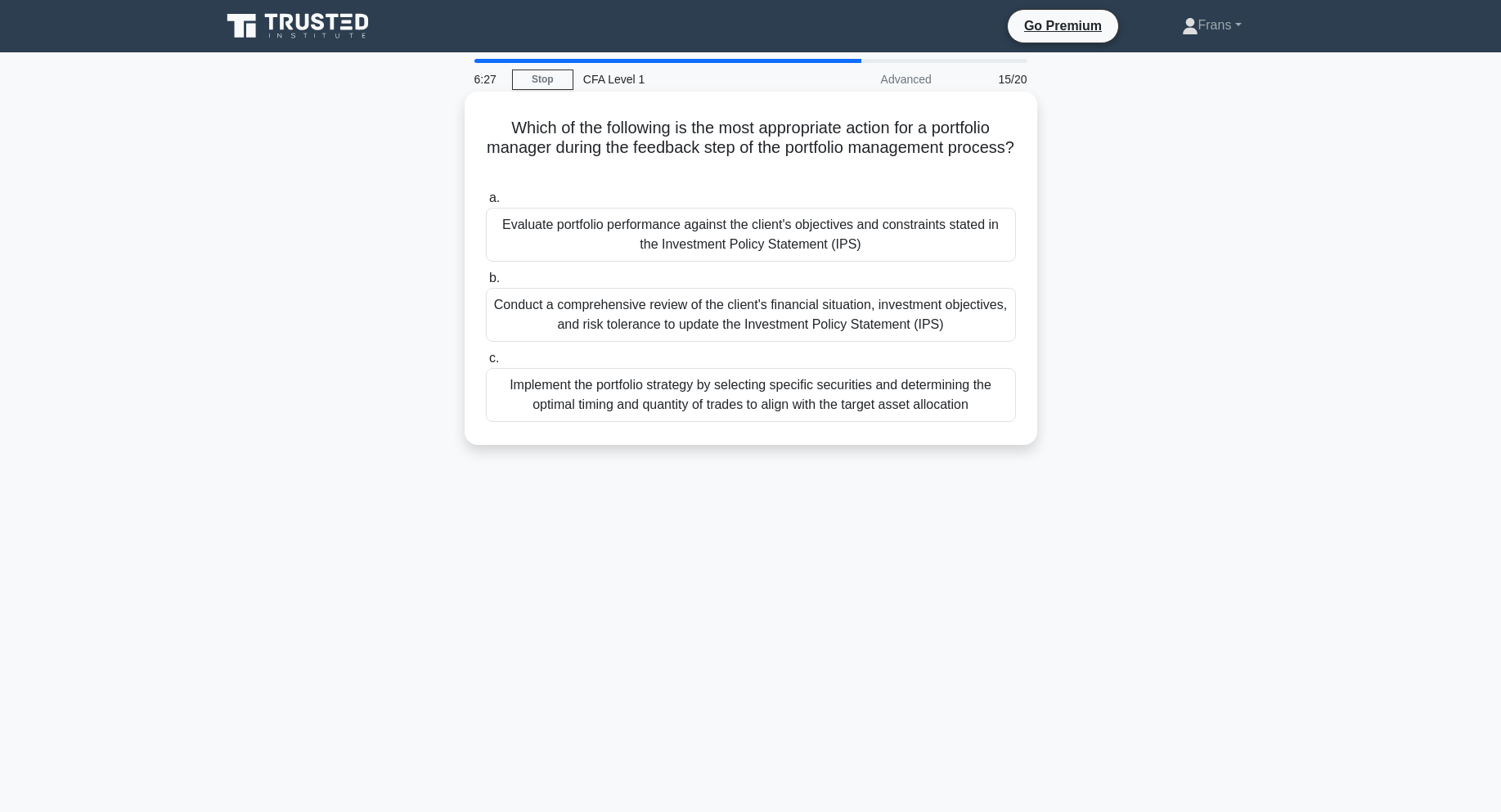
click at [929, 295] on div "Conduct a comprehensive review of the client's financial situation, investment …" at bounding box center [750, 315] width 530 height 54
click at [486, 284] on input "b. Conduct a comprehensive review of the client's financial situation, investme…" at bounding box center [486, 278] width 0 height 10
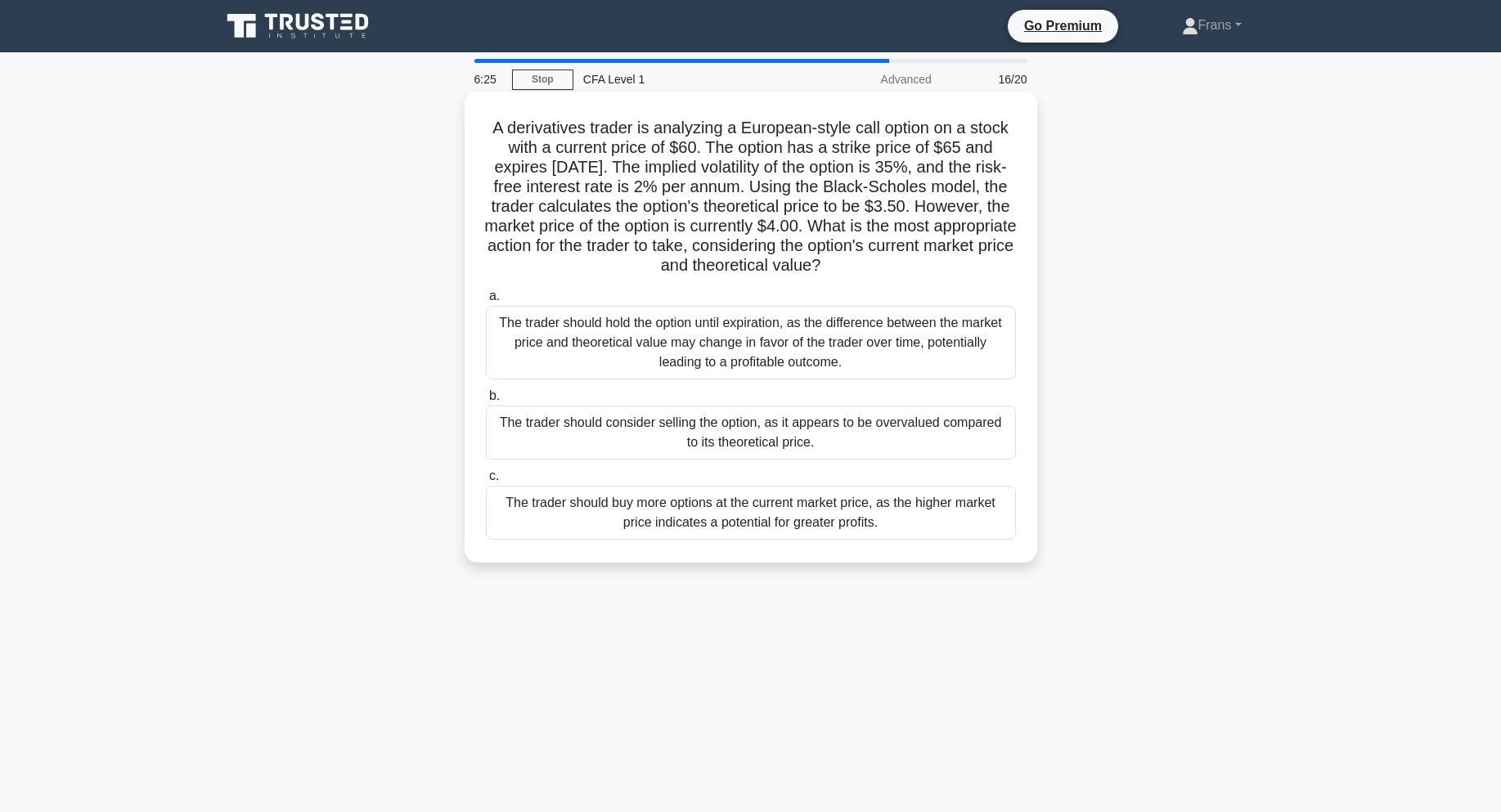
click at [557, 143] on h5 "A derivatives trader is analyzing a European-style call option on a stock with …" at bounding box center [750, 197] width 533 height 158
click at [718, 143] on h5 "A derivatives trader is analyzing a European-style call option on a stock with …" at bounding box center [750, 197] width 533 height 158
click at [777, 164] on h5 "A derivatives trader is analyzing a European-style call option on a stock with …" at bounding box center [750, 197] width 533 height 158
drag, startPoint x: 832, startPoint y: 162, endPoint x: 882, endPoint y: 173, distance: 51.2
click at [882, 173] on h5 "A derivatives trader is analyzing a European-style call option on a stock with …" at bounding box center [750, 197] width 533 height 158
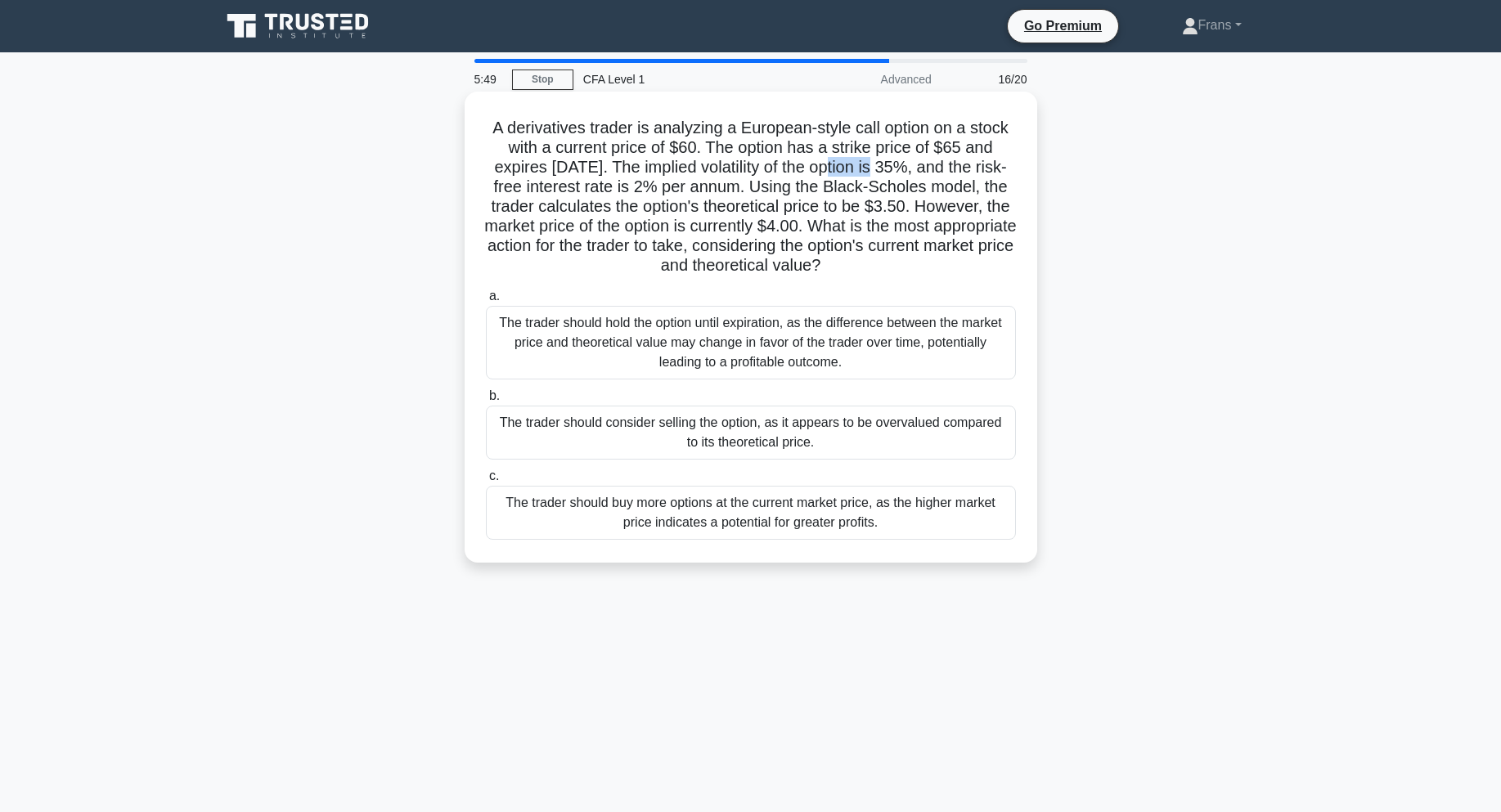
drag, startPoint x: 479, startPoint y: 122, endPoint x: 1010, endPoint y: 524, distance: 666.0
click at [1010, 524] on div "A derivatives trader is analyzing a European-style call option on a stock with …" at bounding box center [750, 327] width 559 height 458
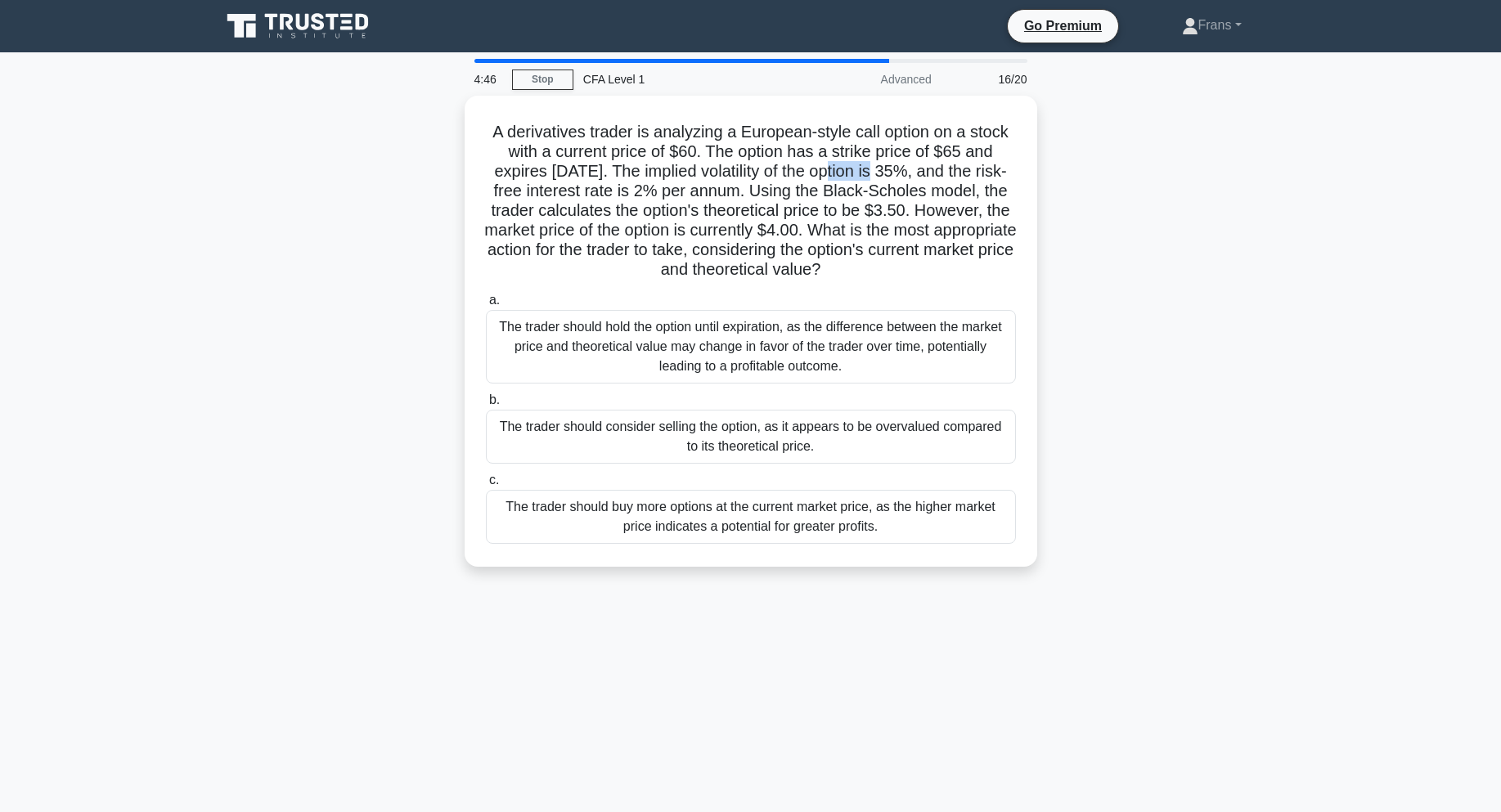
click at [1185, 365] on div "A derivatives trader is analyzing a European-style call option on a stock with …" at bounding box center [750, 340] width 1080 height 490
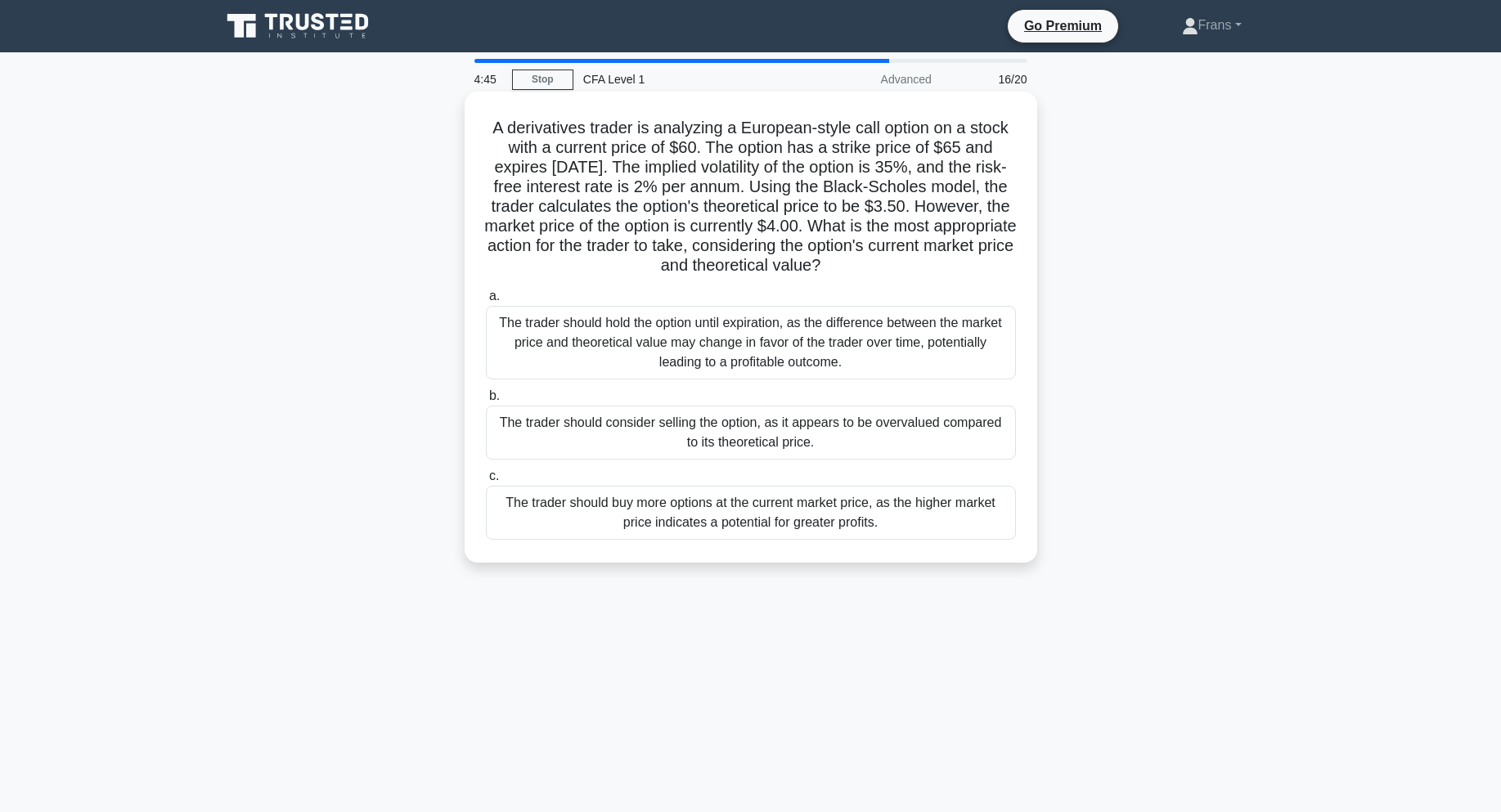
click at [902, 436] on div "The trader should consider selling the option, as it appears to be overvalued c…" at bounding box center [750, 432] width 530 height 54
click at [486, 401] on input "b. The trader should consider selling the option, as it appears to be overvalue…" at bounding box center [486, 396] width 0 height 10
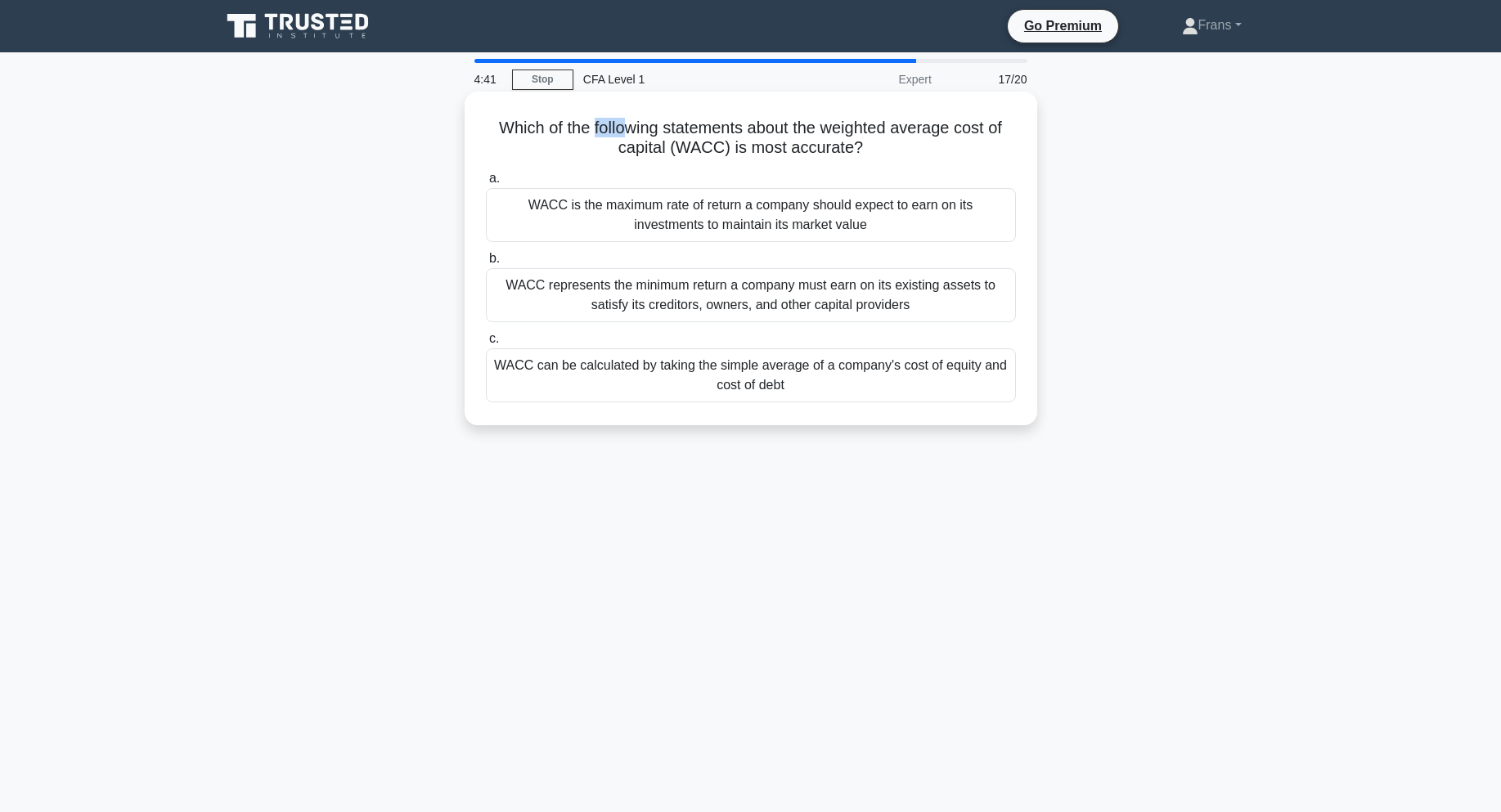
drag, startPoint x: 590, startPoint y: 131, endPoint x: 622, endPoint y: 128, distance: 32.1
click at [622, 128] on h5 "Which of the following statements about the weighted average cost of capital (W…" at bounding box center [750, 139] width 533 height 41
click at [756, 128] on h5 "Which of the following statements about the weighted average cost of capital (W…" at bounding box center [750, 139] width 533 height 41
drag, startPoint x: 574, startPoint y: 368, endPoint x: 580, endPoint y: 427, distance: 59.3
click at [580, 427] on div "Which of the following statements about the weighted average cost of capital (W…" at bounding box center [750, 272] width 1080 height 353
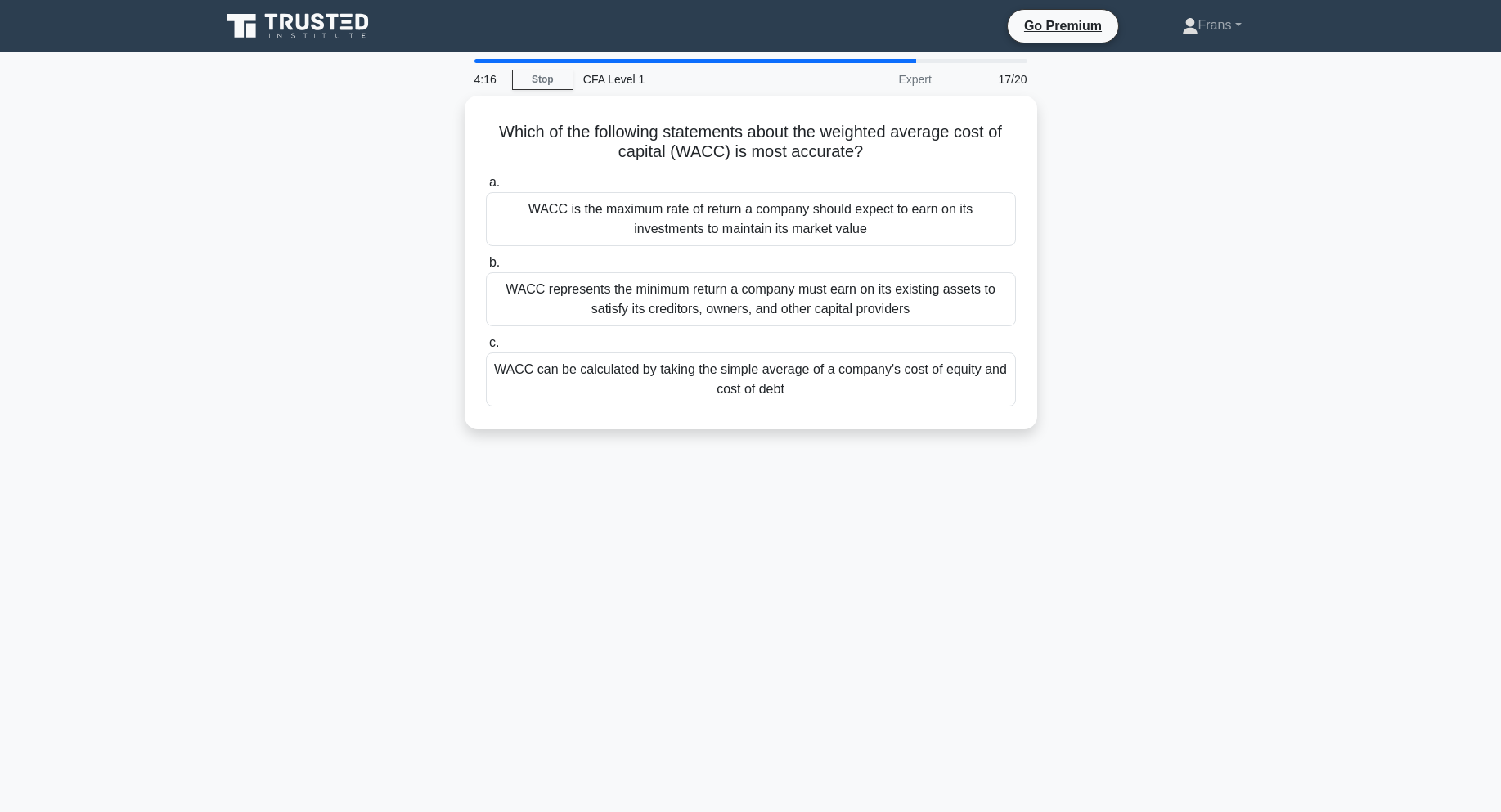
click at [580, 448] on div "Which of the following statements about the weighted average cost of capital (W…" at bounding box center [750, 272] width 1080 height 353
click at [658, 373] on div "WACC can be calculated by taking the simple average of a company's cost of equi…" at bounding box center [750, 375] width 530 height 54
click at [486, 344] on input "c. WACC can be calculated by taking the simple average of a company's cost of e…" at bounding box center [486, 338] width 0 height 10
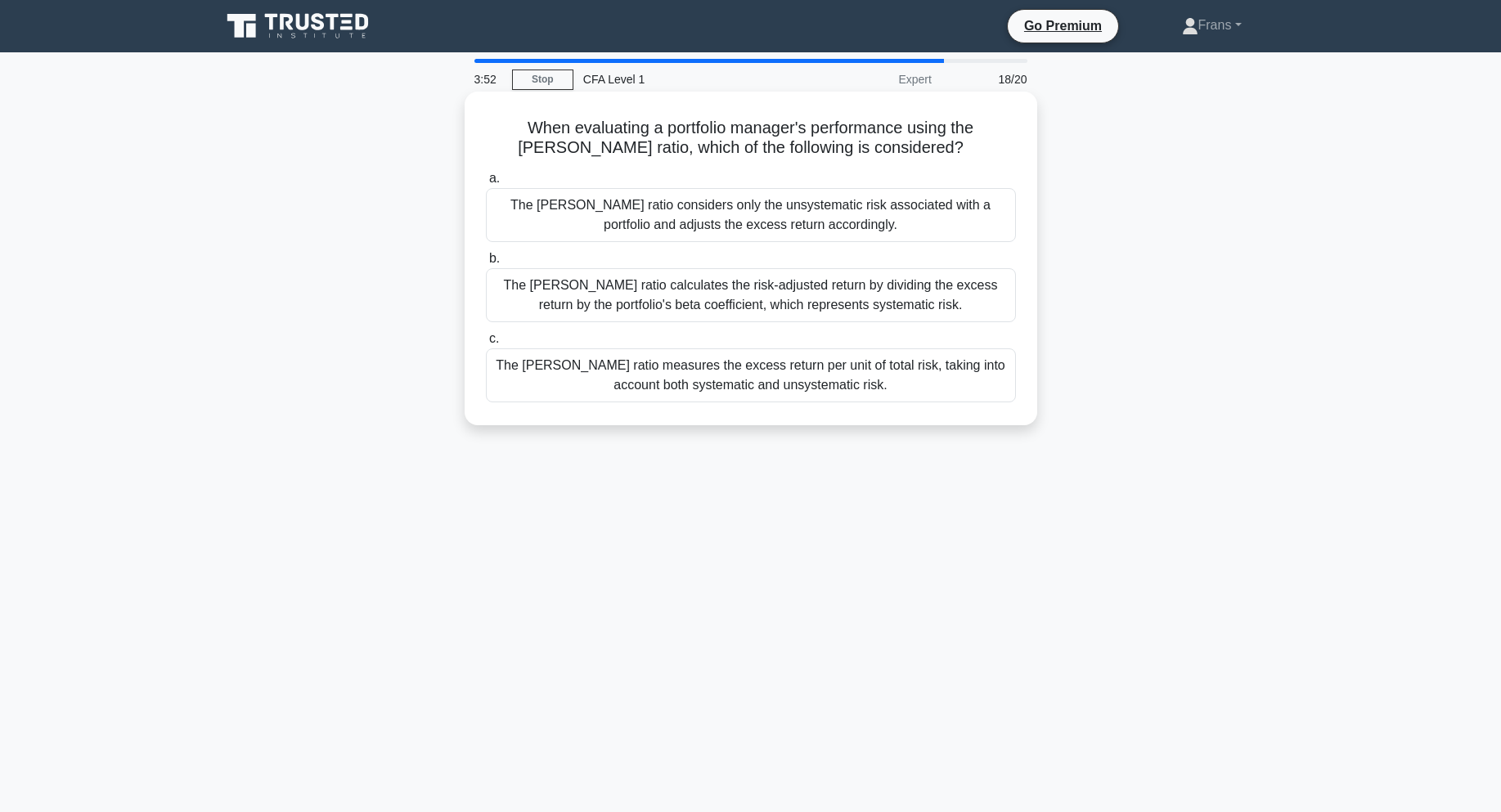
click at [782, 297] on div "The Sharpe ratio calculates the risk-adjusted return by dividing the excess ret…" at bounding box center [750, 295] width 530 height 54
click at [486, 264] on input "b. The Sharpe ratio calculates the risk-adjusted return by dividing the excess …" at bounding box center [486, 258] width 0 height 10
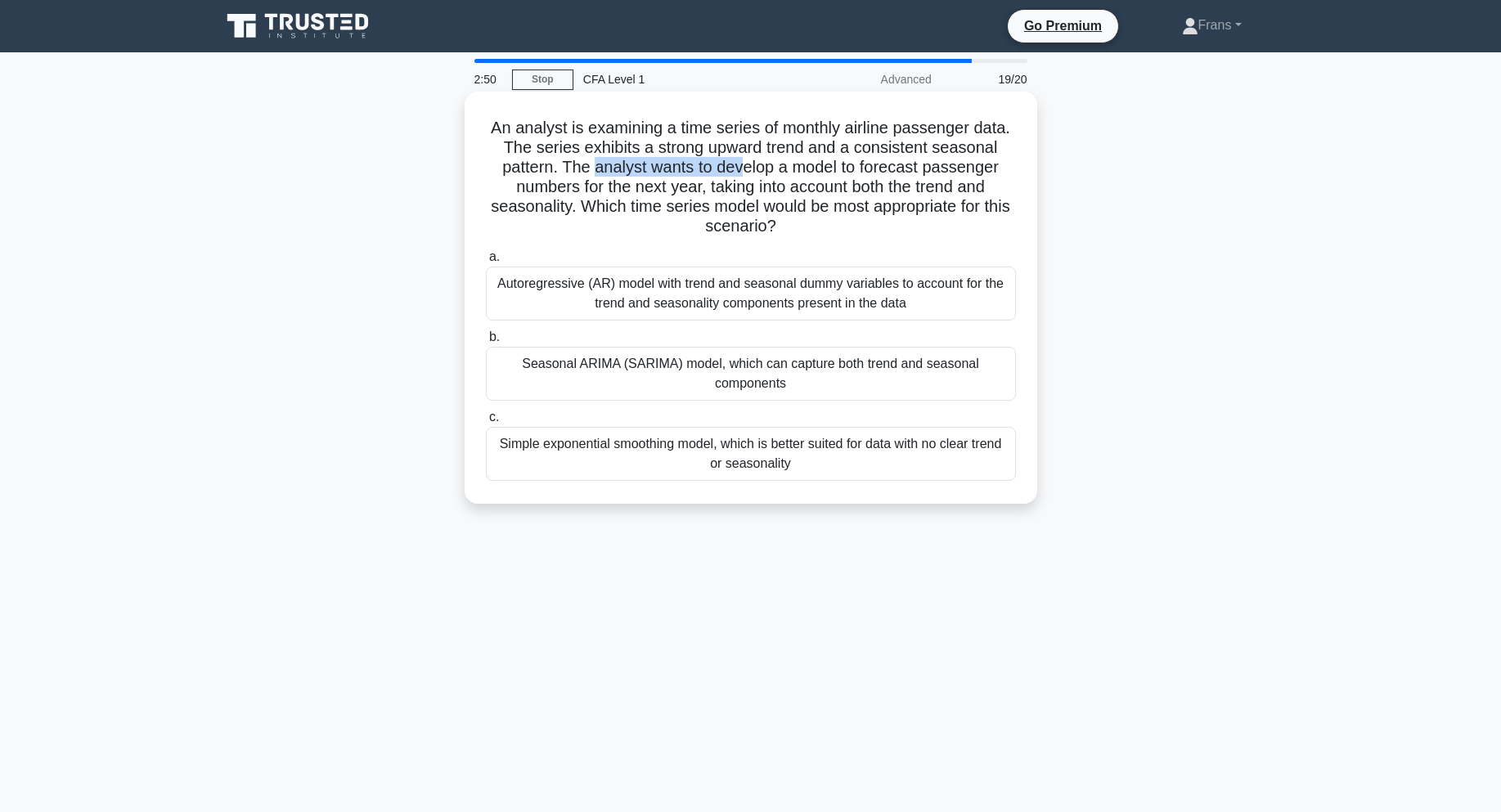
drag, startPoint x: 591, startPoint y: 173, endPoint x: 742, endPoint y: 176, distance: 151.0
click at [742, 176] on h5 "An analyst is examining a time series of monthly airline passenger data. The se…" at bounding box center [750, 177] width 533 height 119
click at [1205, 237] on div "An analyst is examining a time series of monthly airline passenger data. The se…" at bounding box center [750, 311] width 1080 height 431
click at [917, 371] on div "Seasonal ARIMA (SARIMA) model, which can capture both trend and seasonal compon…" at bounding box center [750, 374] width 530 height 54
click at [486, 342] on input "b. Seasonal ARIMA (SARIMA) model, which can capture both trend and seasonal com…" at bounding box center [486, 337] width 0 height 10
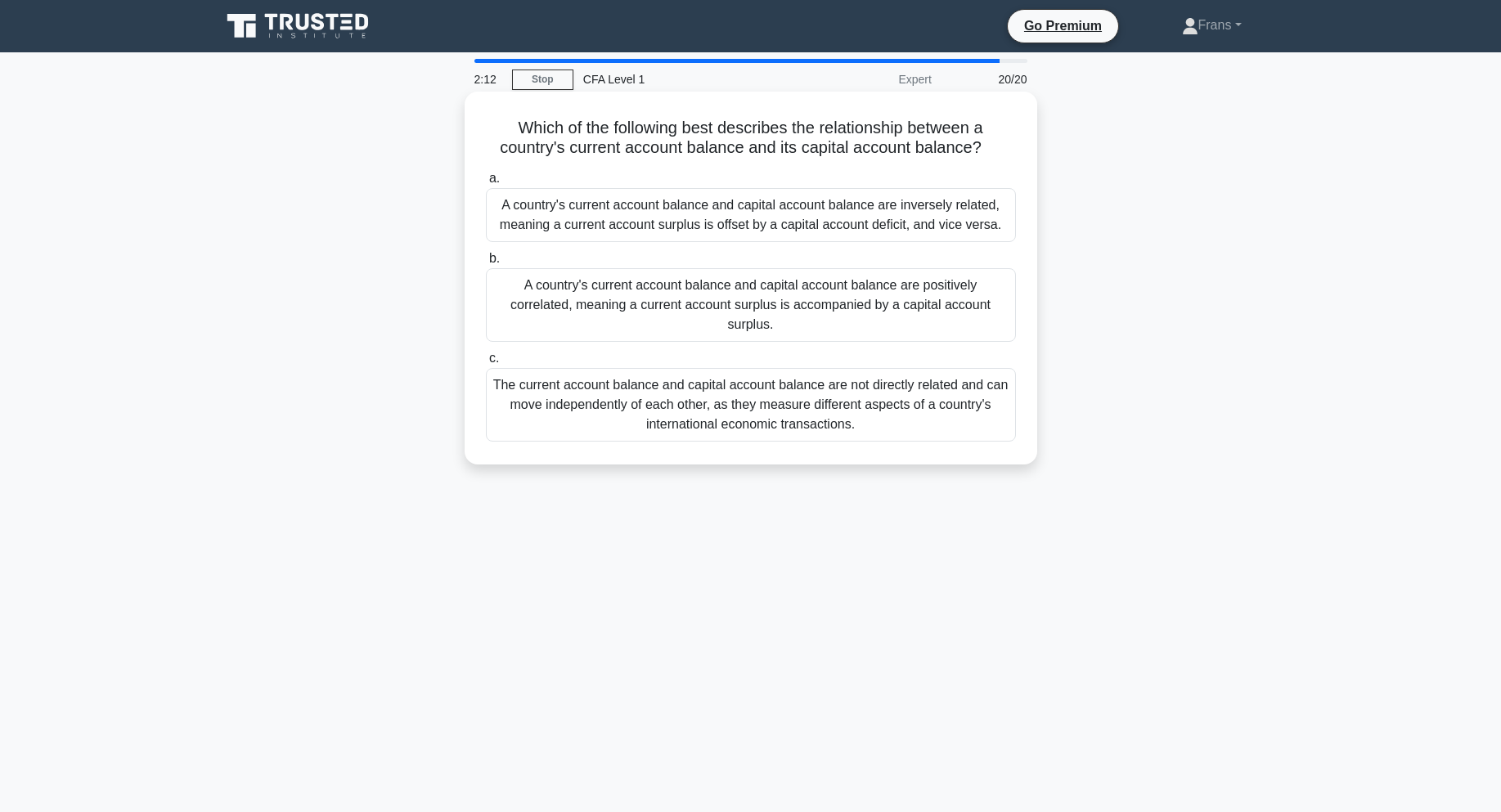
drag, startPoint x: 494, startPoint y: 129, endPoint x: 945, endPoint y: 401, distance: 526.7
click at [945, 401] on div "Which of the following best describes the relationship between a country's curr…" at bounding box center [750, 278] width 559 height 360
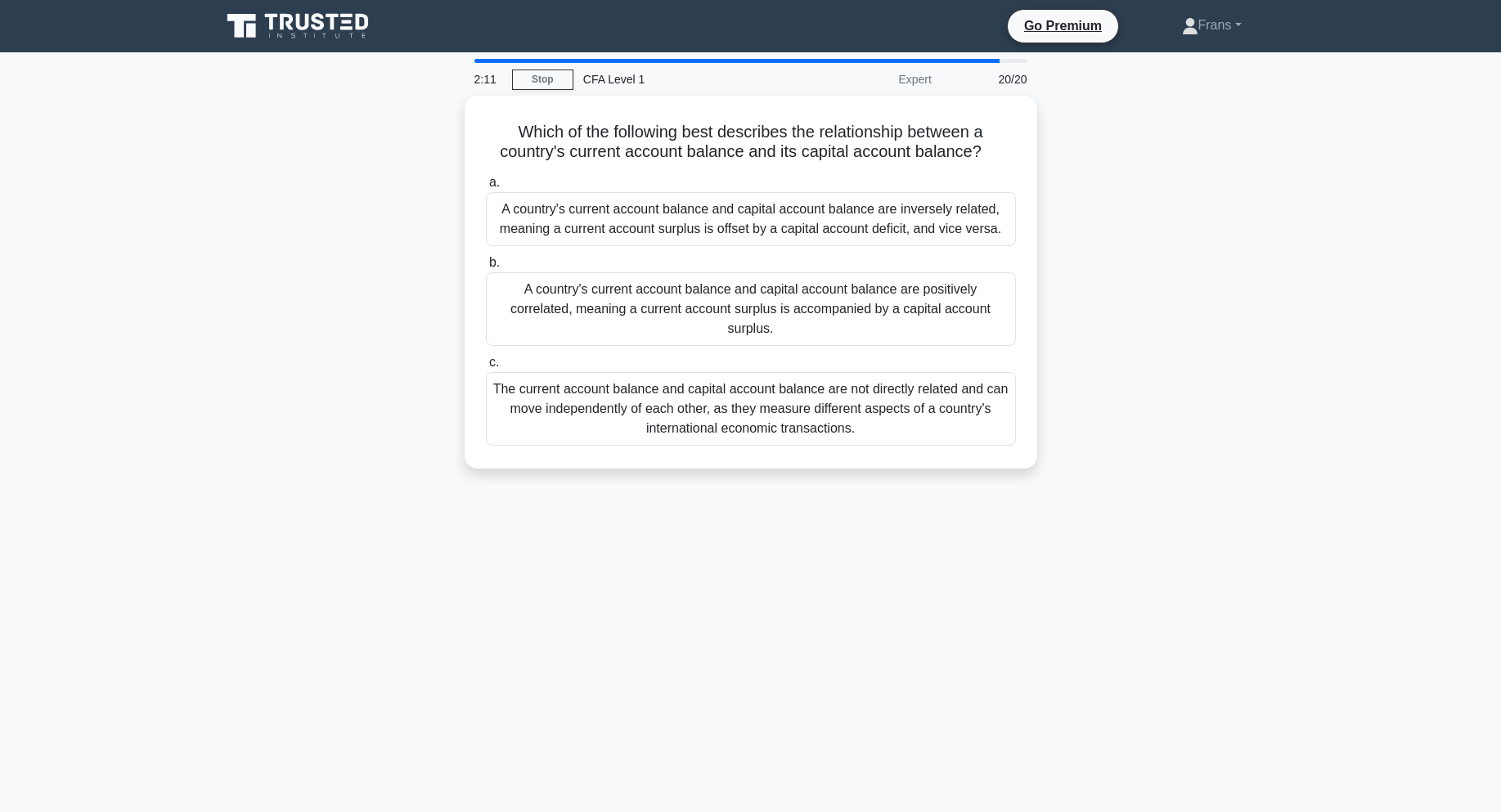
click at [1260, 387] on div "Which of the following best describes the relationship between a country's curr…" at bounding box center [750, 292] width 1080 height 393
click at [1211, 332] on div "Which of the following best describes the relationship between a country's curr…" at bounding box center [750, 292] width 1080 height 393
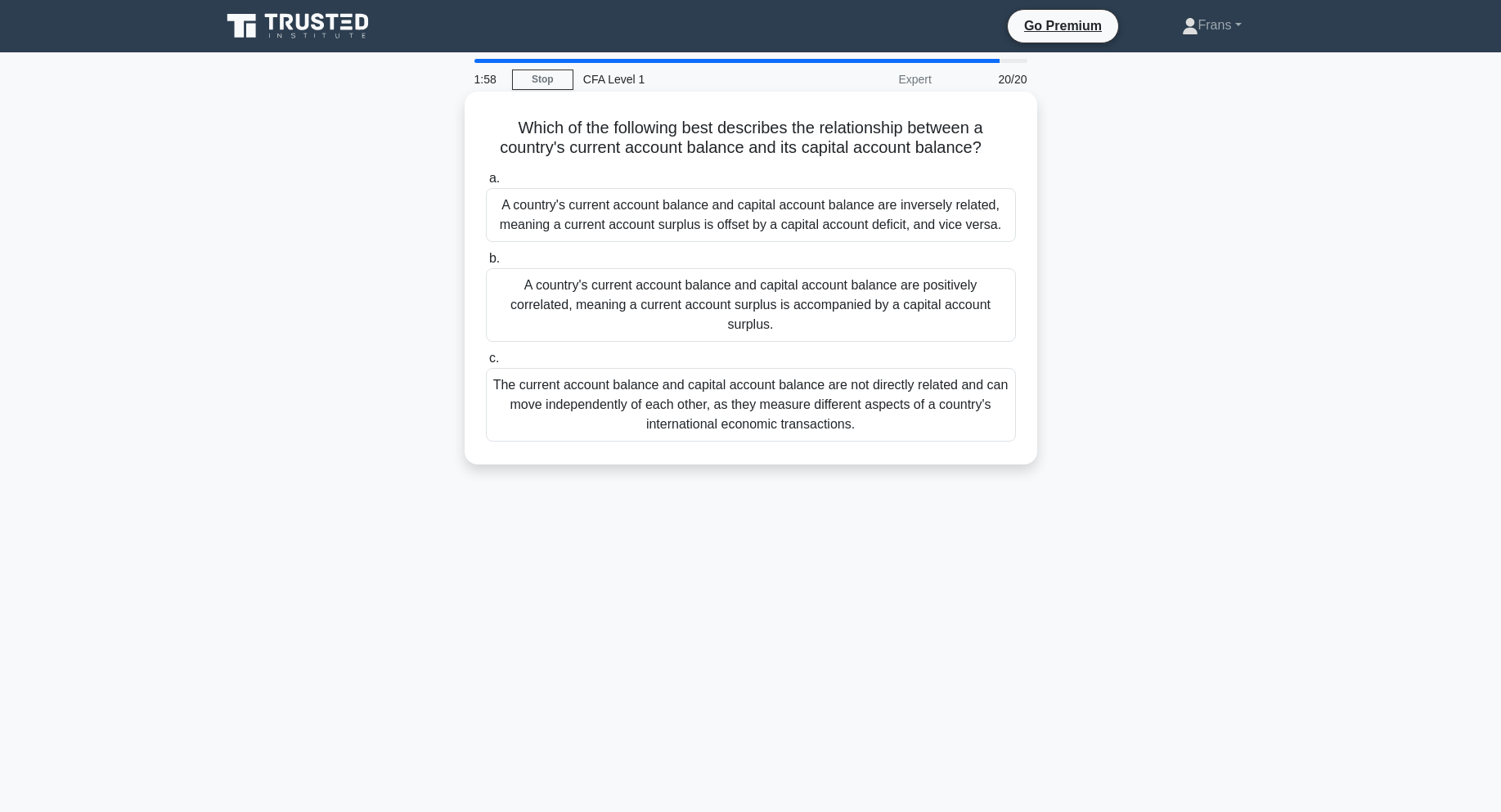
click at [944, 220] on div "A country's current account balance and capital account balance are inversely r…" at bounding box center [750, 216] width 530 height 54
click at [486, 184] on input "a. A country's current account balance and capital account balance are inversel…" at bounding box center [486, 178] width 0 height 10
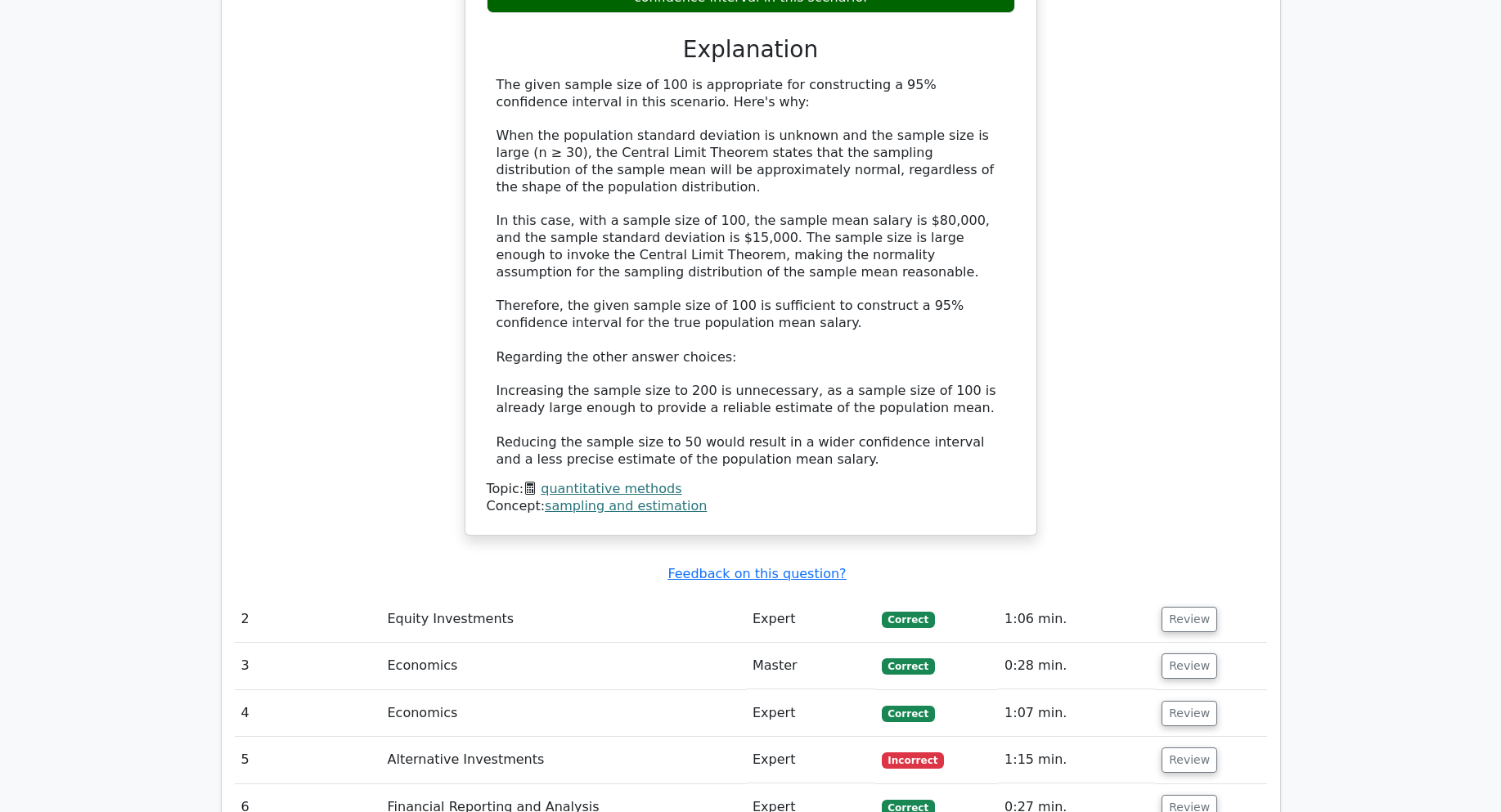
scroll to position [1880, 0]
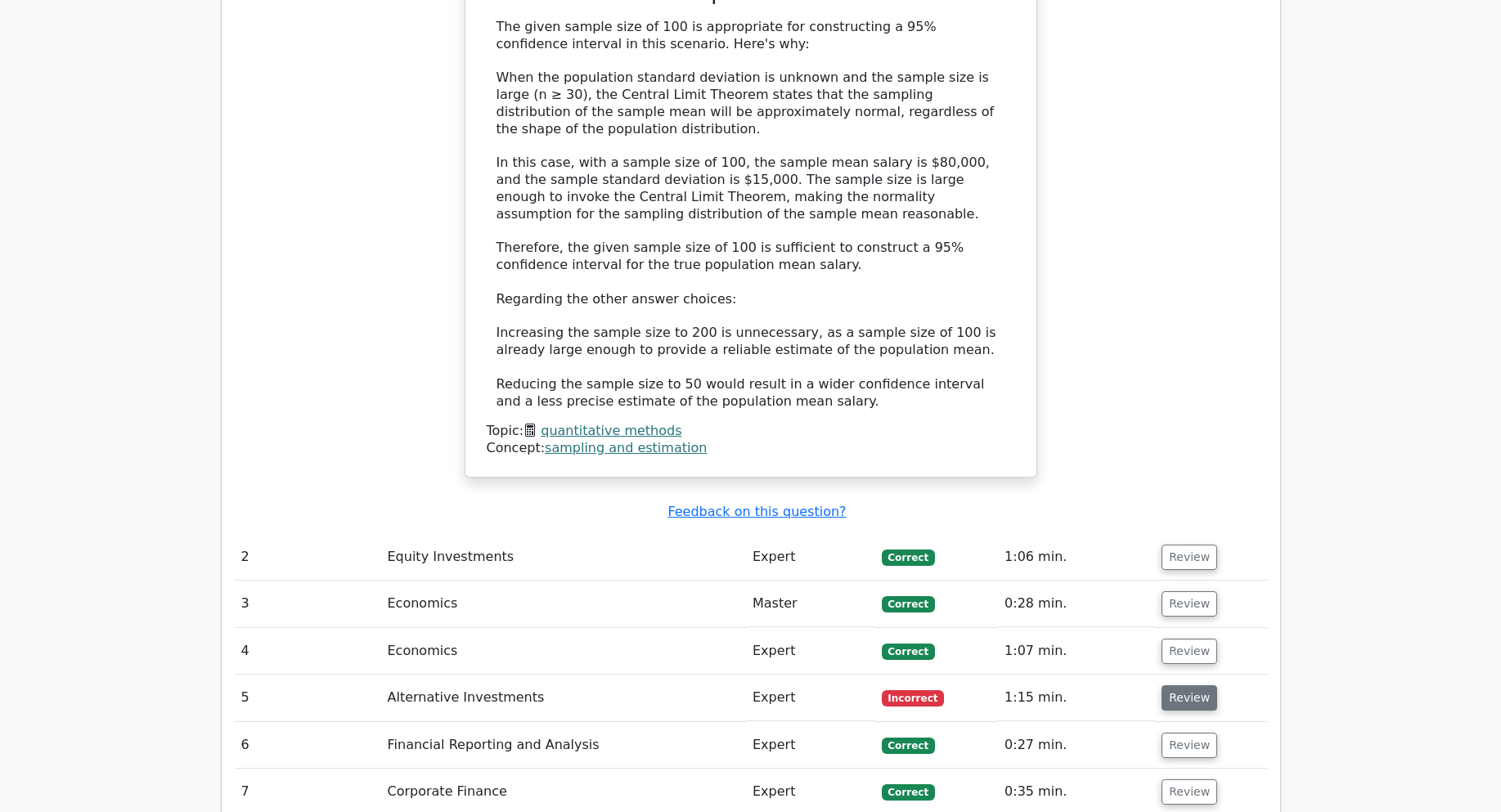
click at [1173, 685] on button "Review" at bounding box center [1189, 698] width 55 height 25
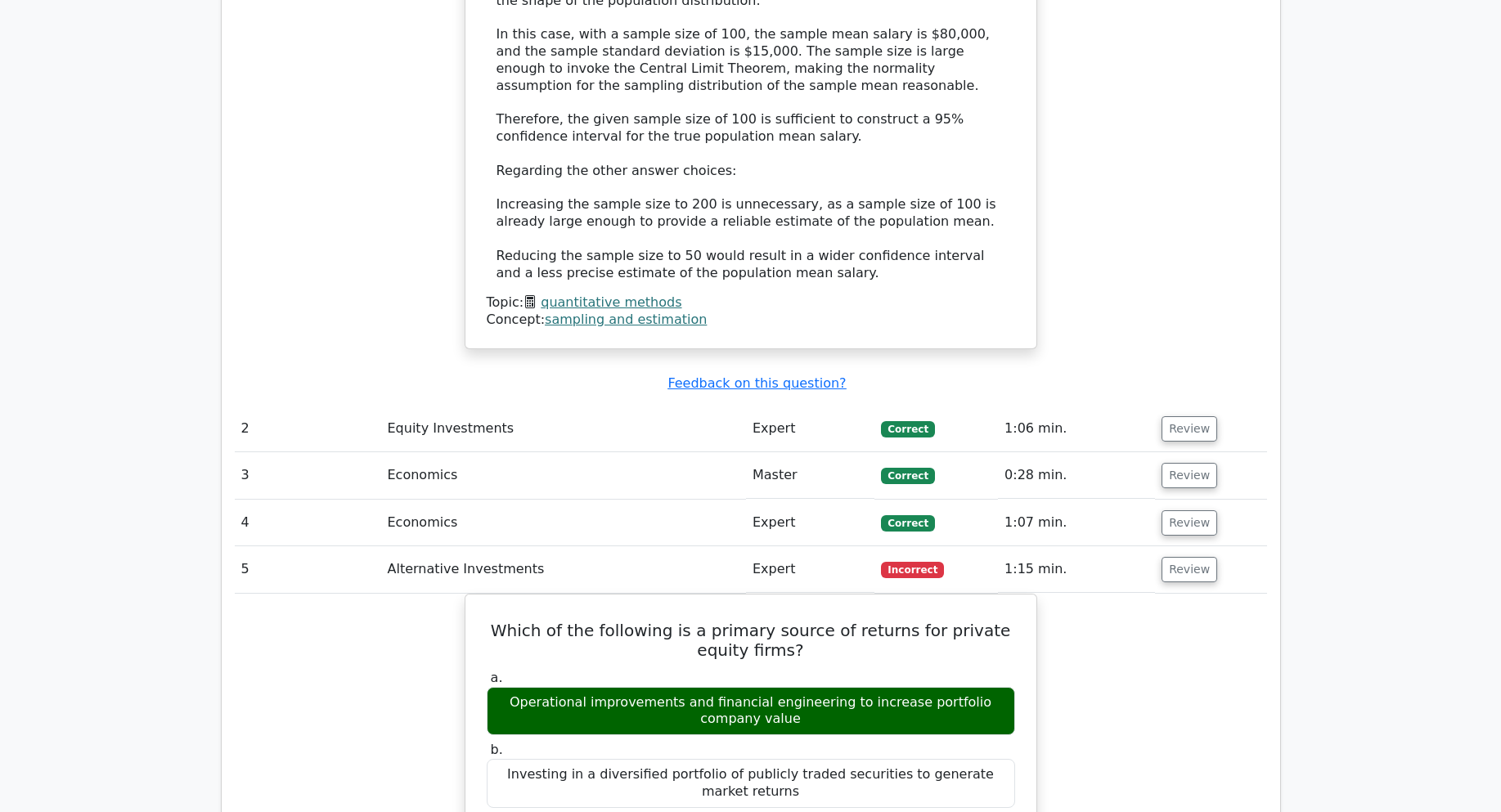
scroll to position [2044, 0]
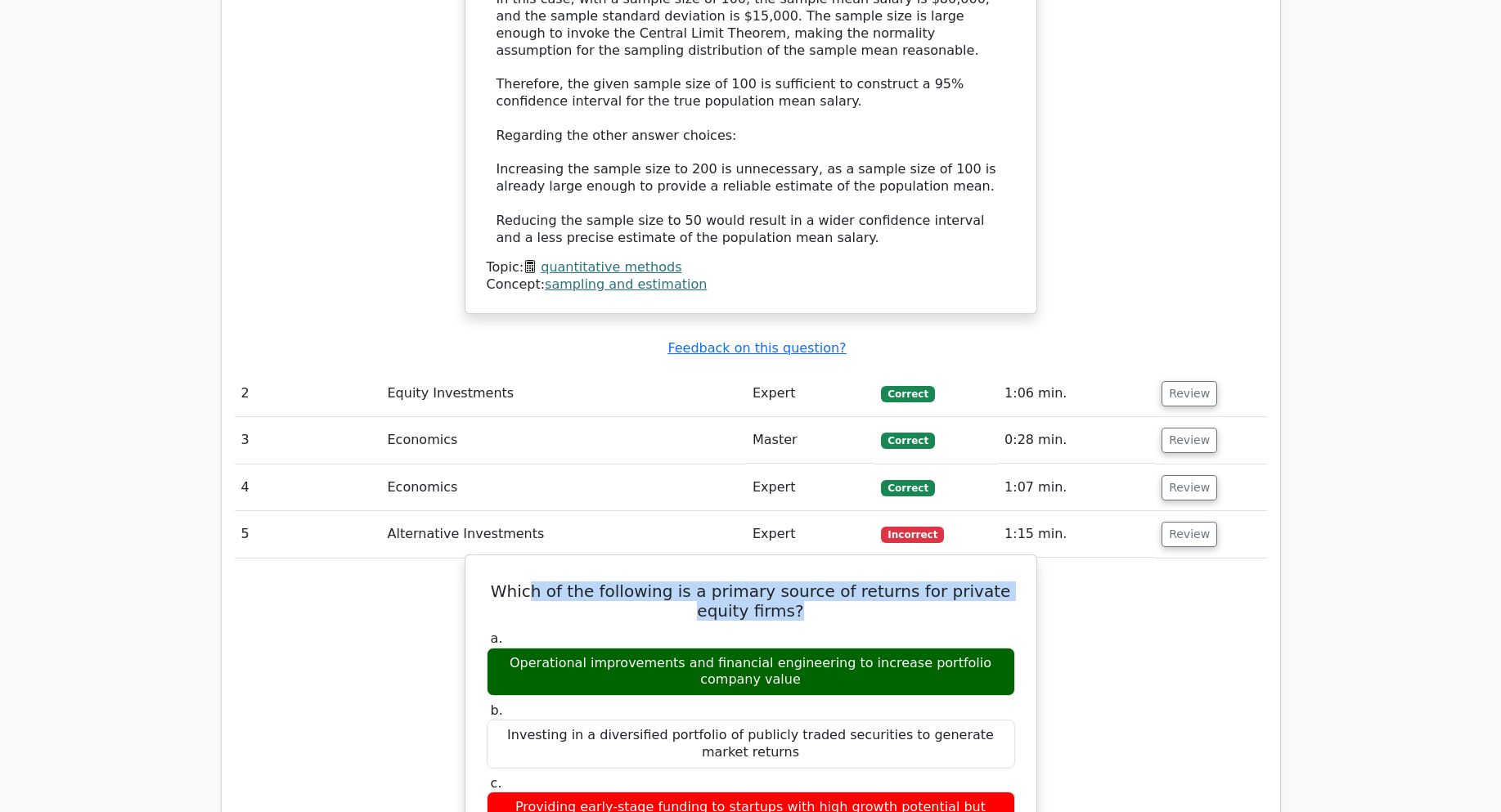
drag, startPoint x: 526, startPoint y: 472, endPoint x: 936, endPoint y: 494, distance: 410.6
click at [936, 581] on h5 "Which of the following is a primary source of returns for private equity firms?" at bounding box center [750, 601] width 532 height 39
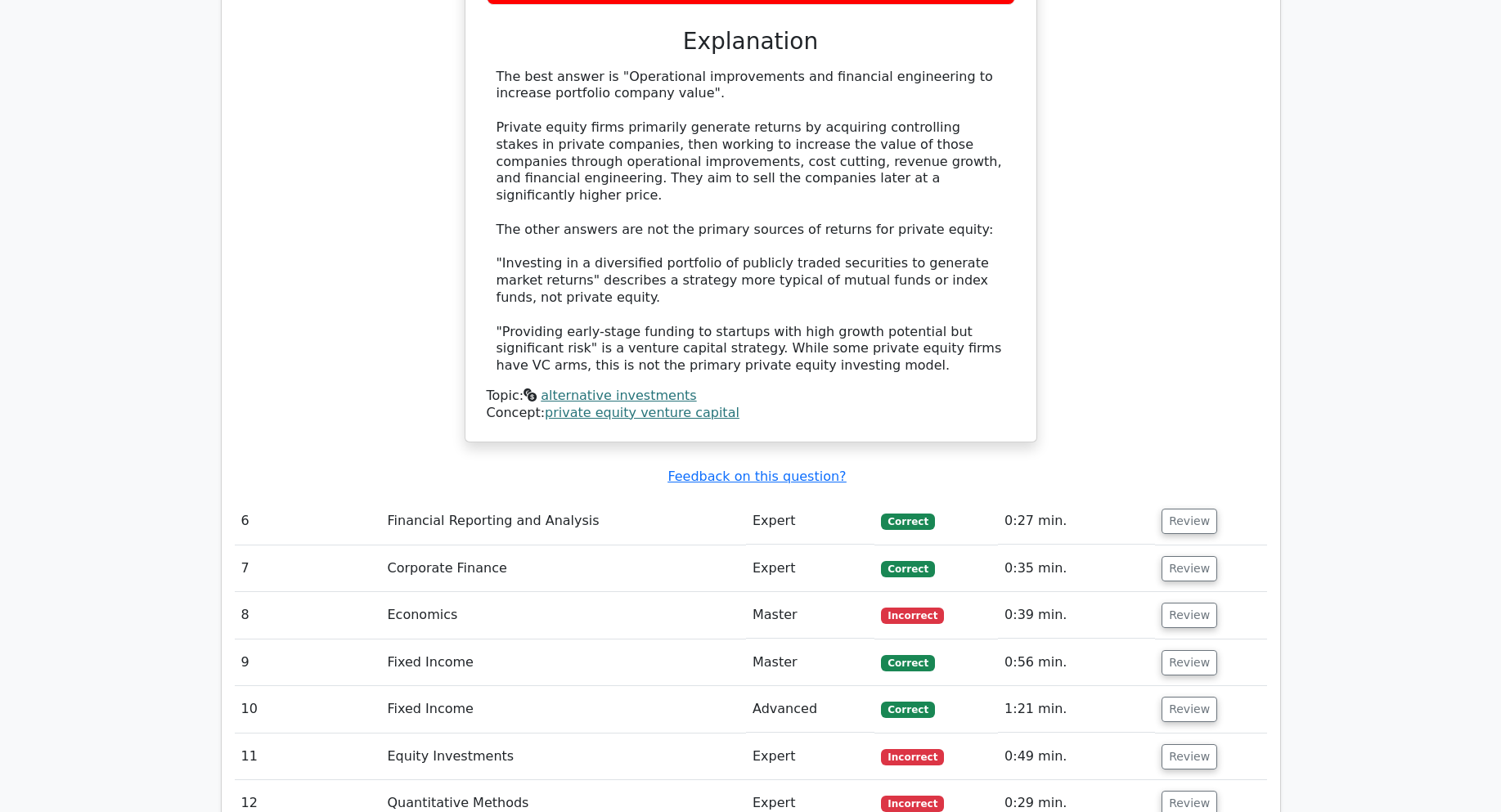
scroll to position [2943, 0]
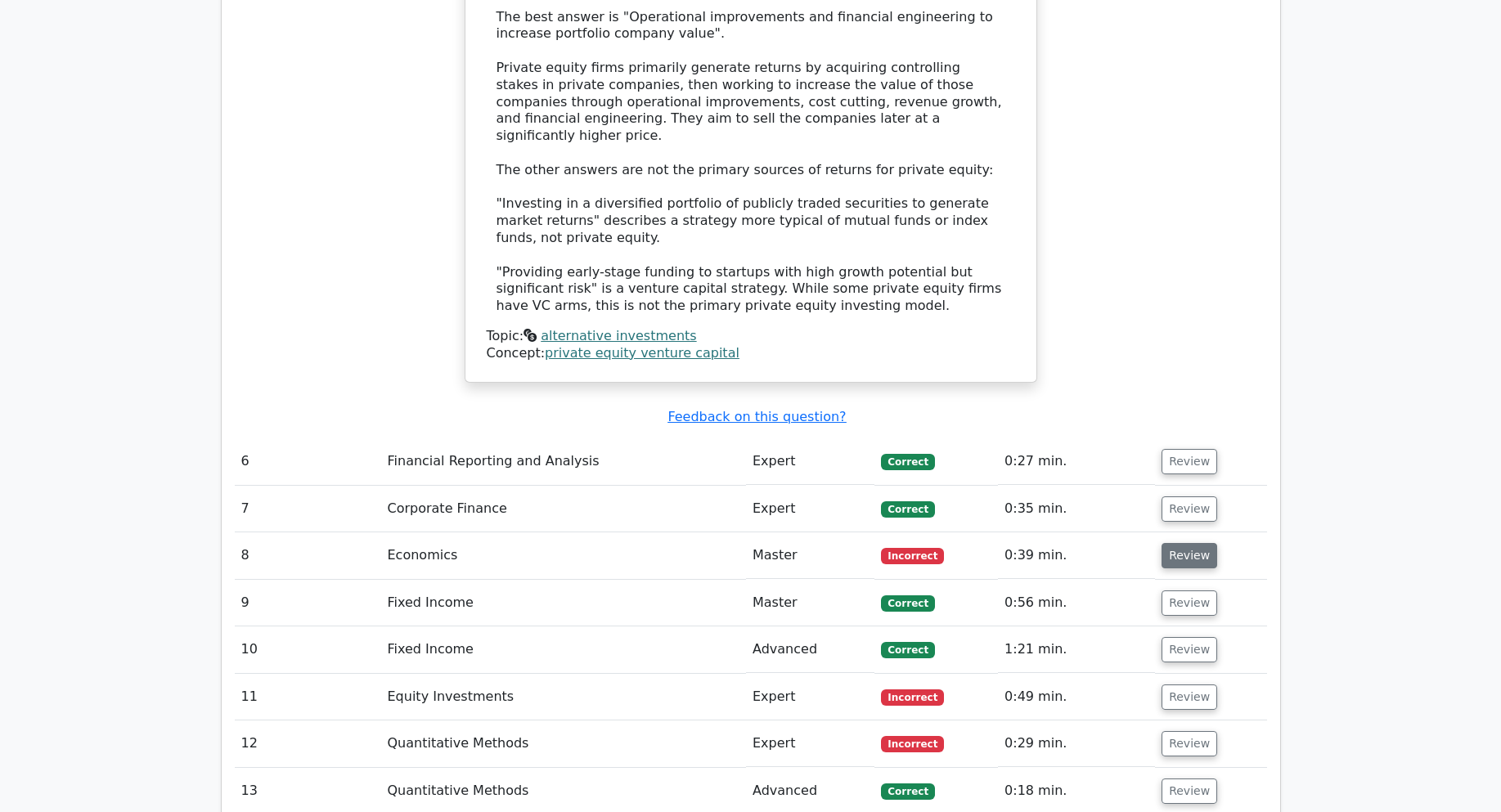
click at [1165, 543] on button "Review" at bounding box center [1189, 555] width 55 height 25
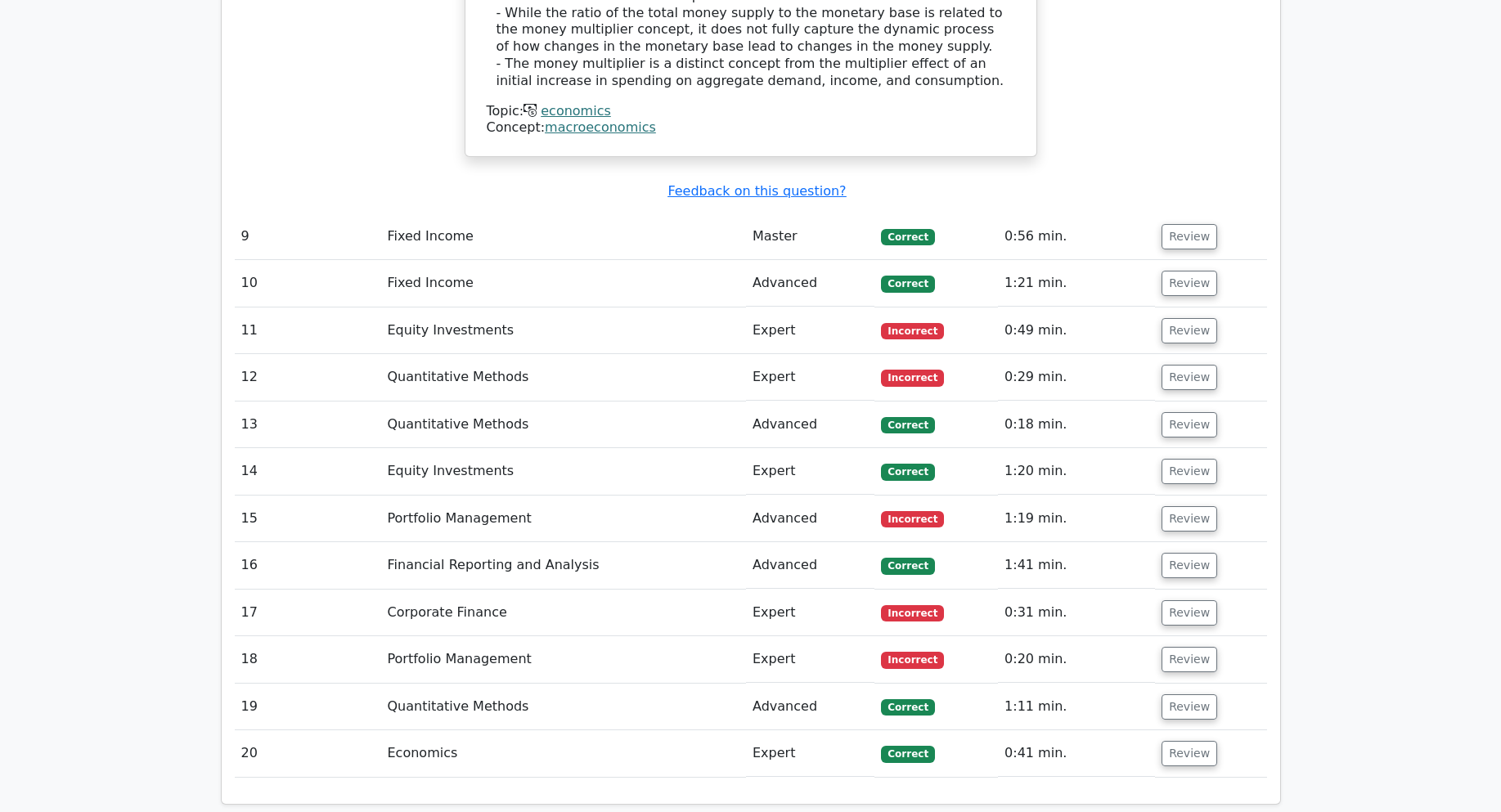
scroll to position [3842, 0]
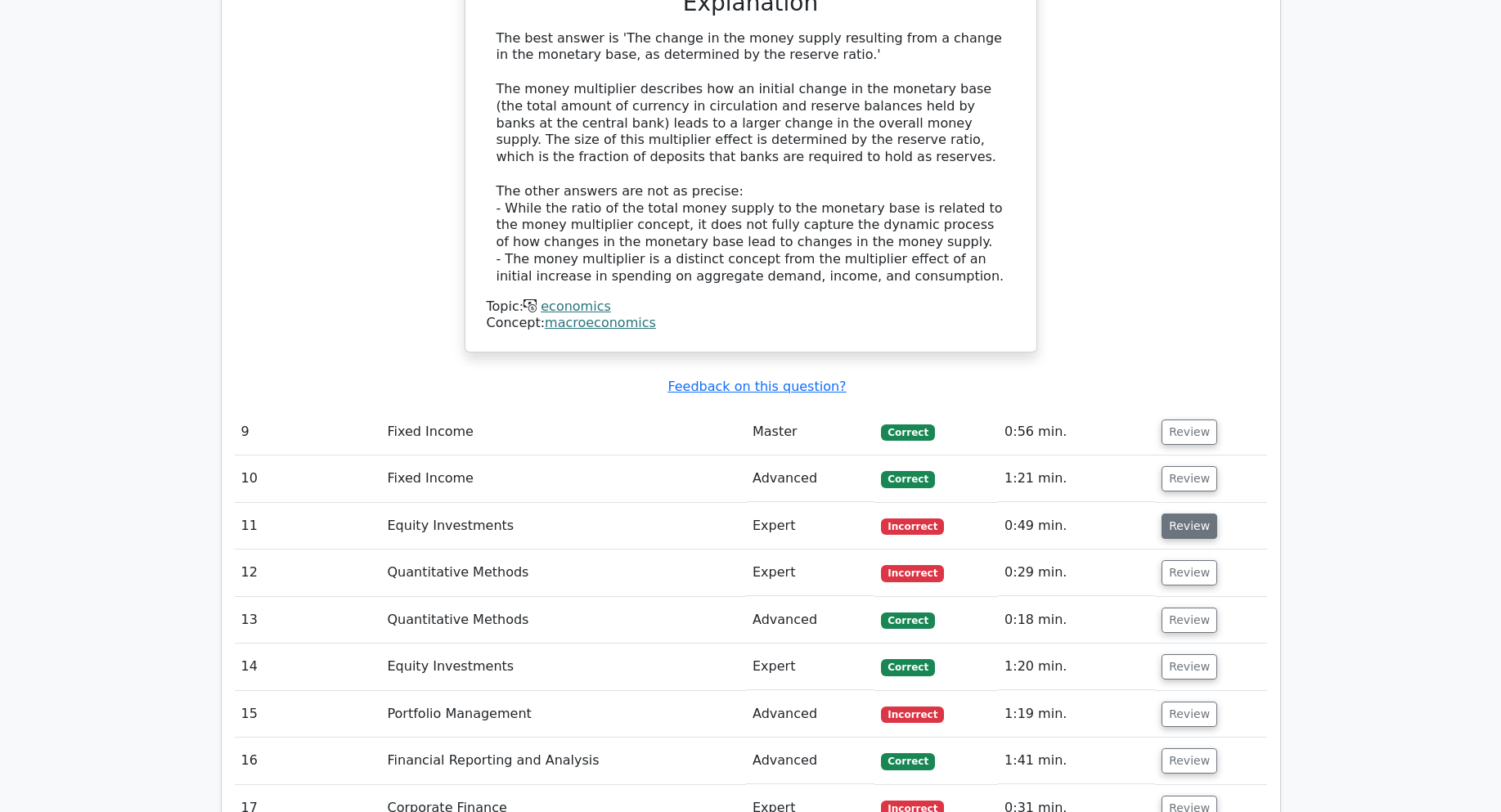
click at [1172, 514] on button "Review" at bounding box center [1189, 526] width 55 height 25
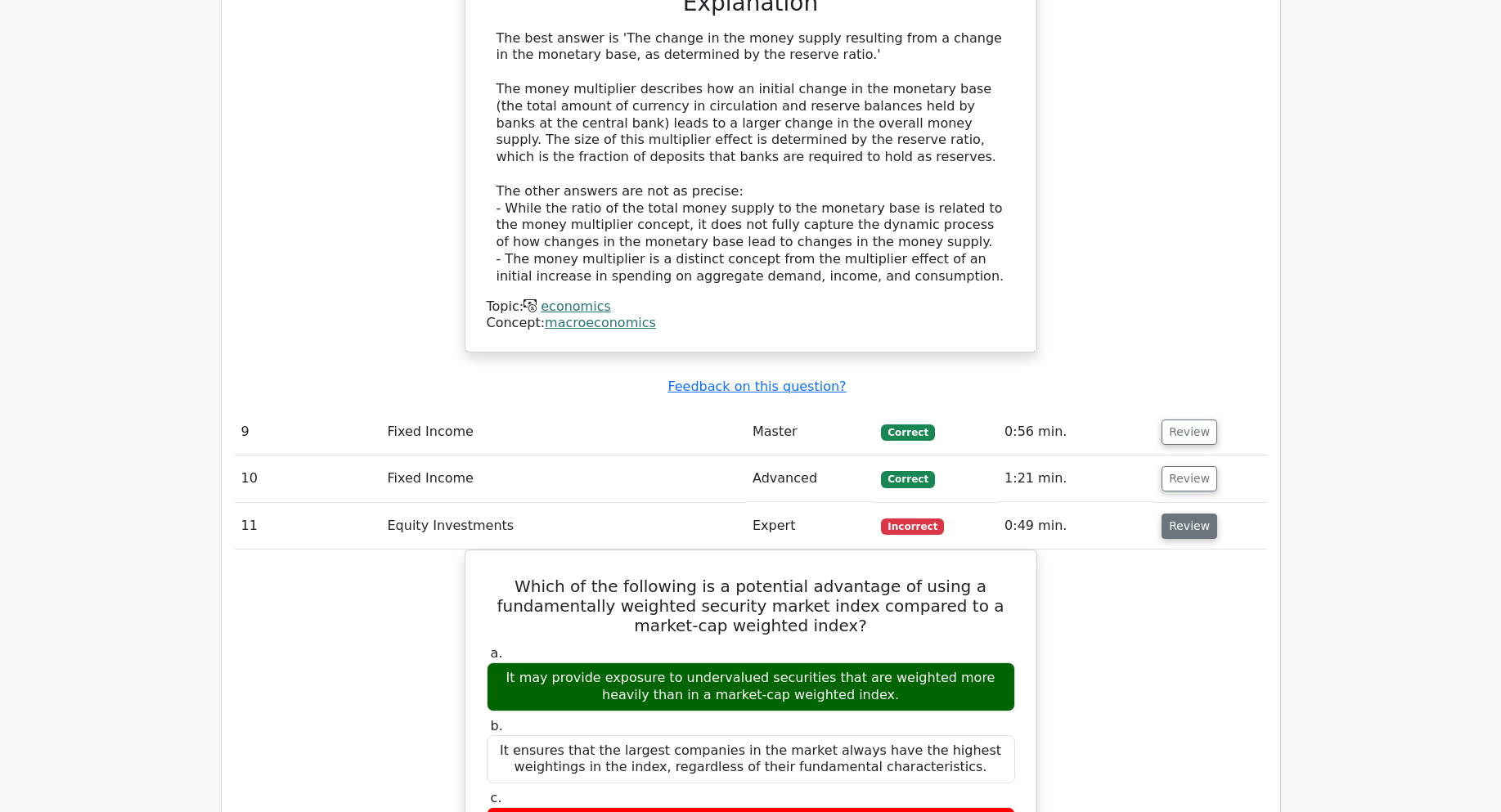
click at [1172, 514] on button "Review" at bounding box center [1189, 526] width 55 height 25
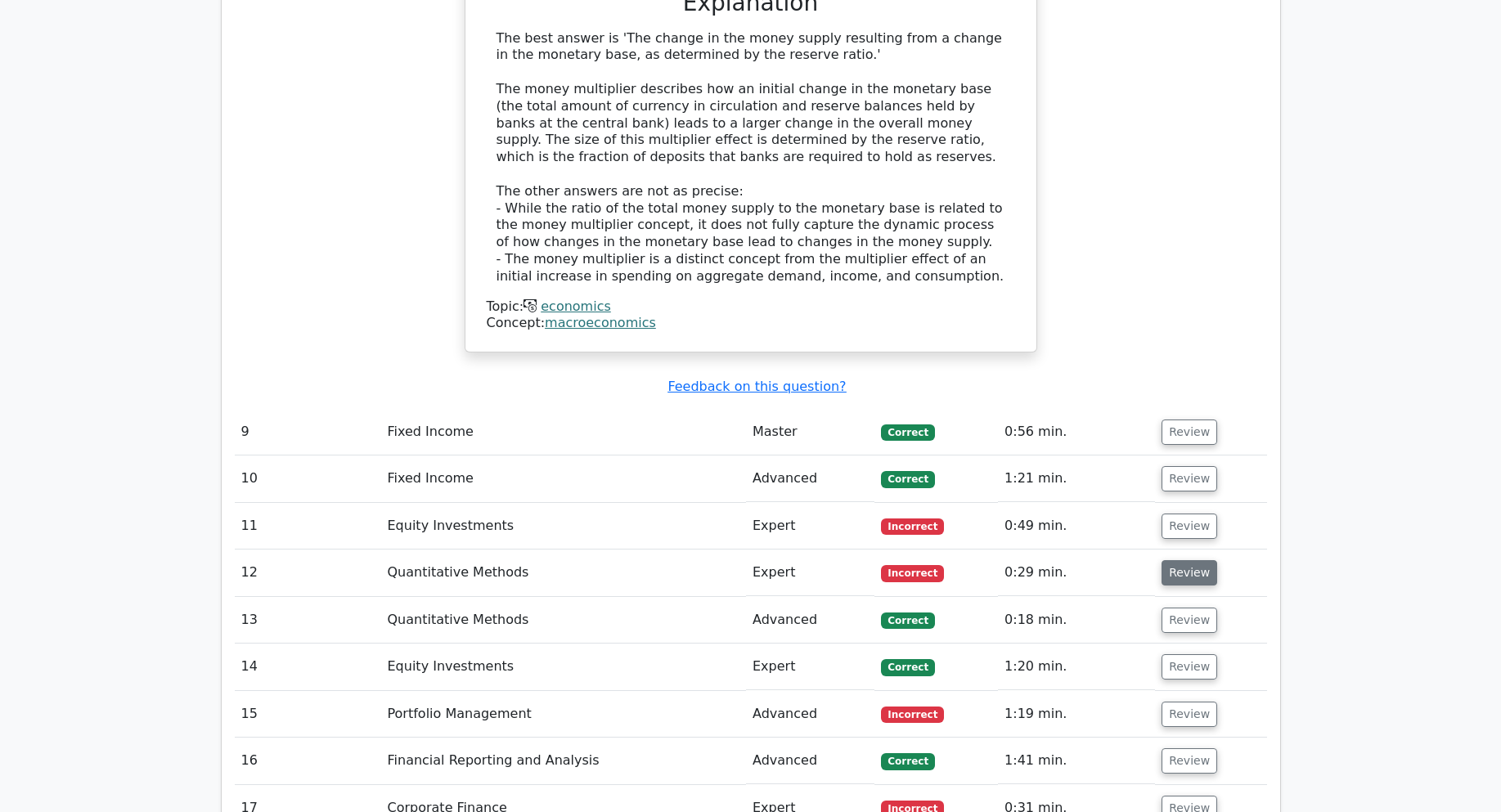
click at [1197, 560] on button "Review" at bounding box center [1189, 572] width 55 height 25
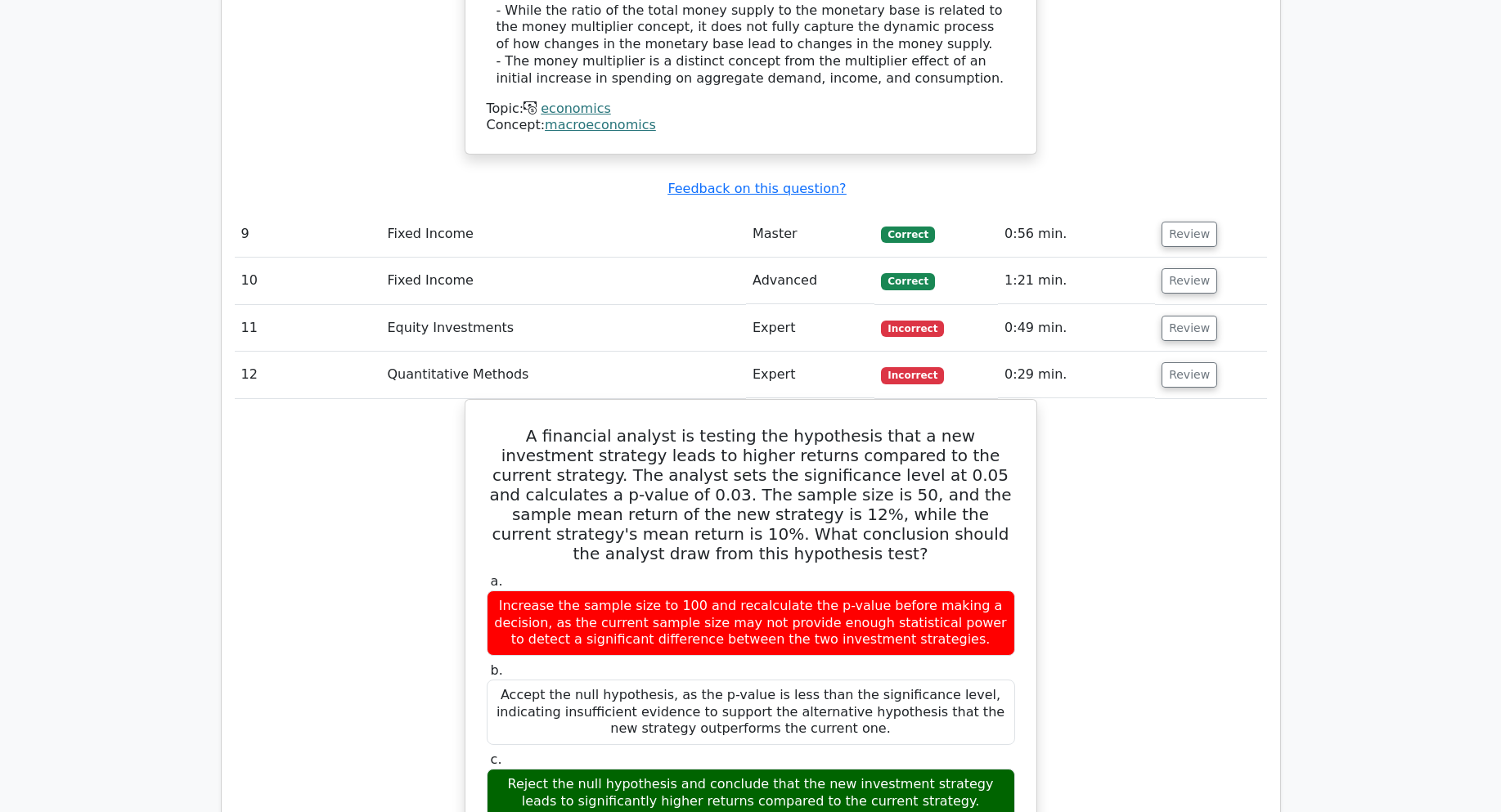
scroll to position [4006, 0]
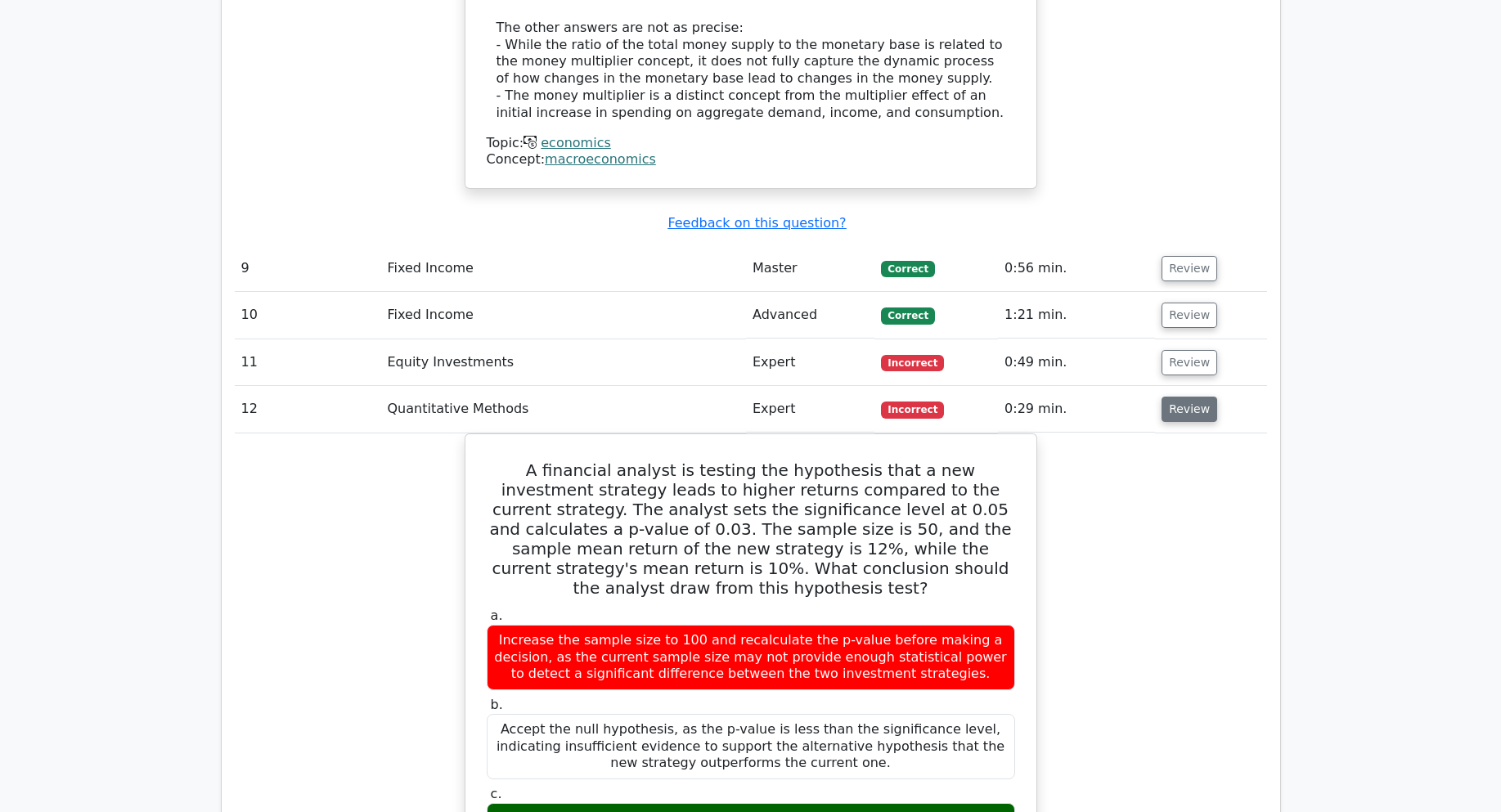
click at [1194, 397] on button "Review" at bounding box center [1189, 409] width 55 height 25
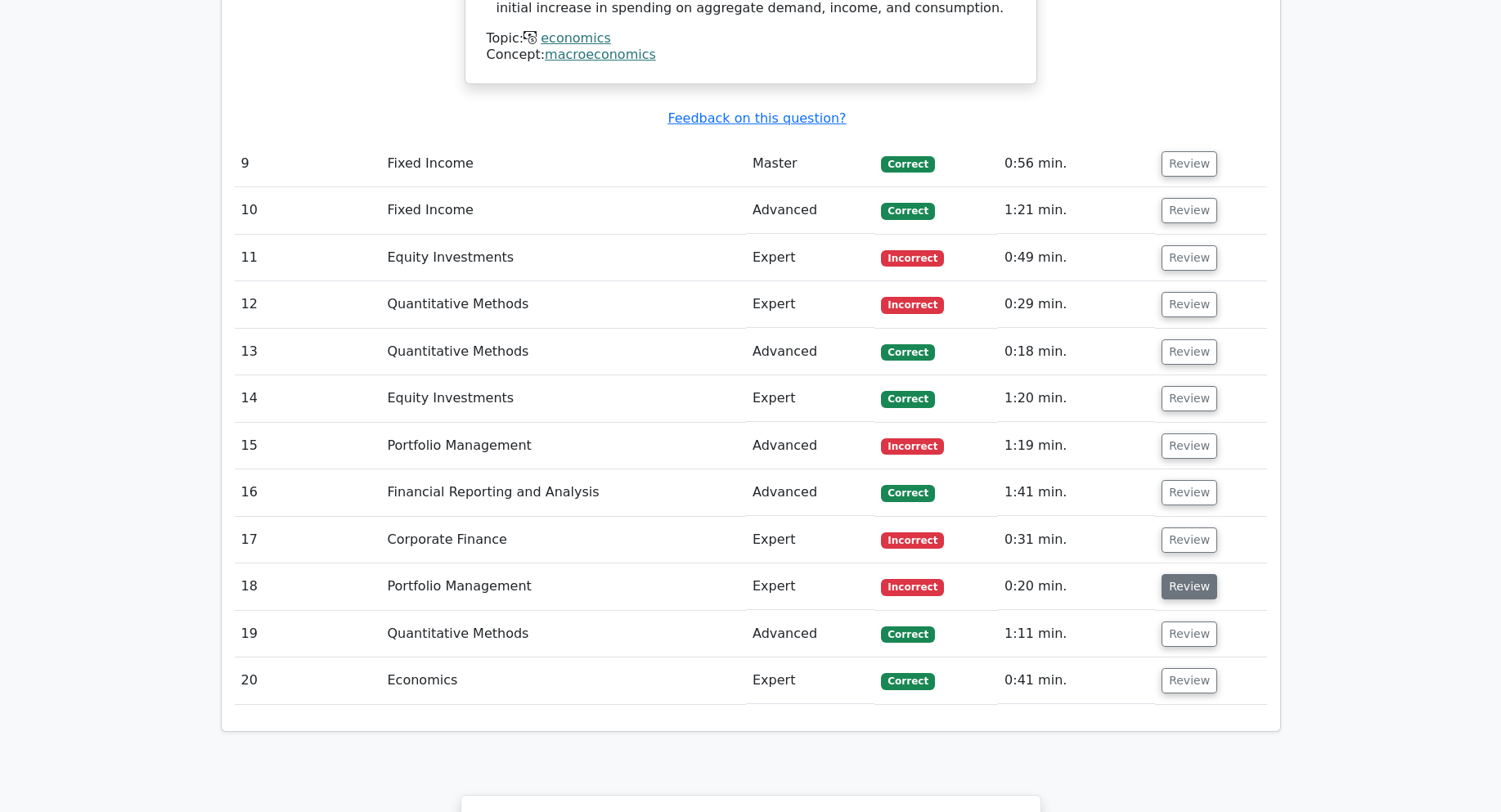
scroll to position [4119, 0]
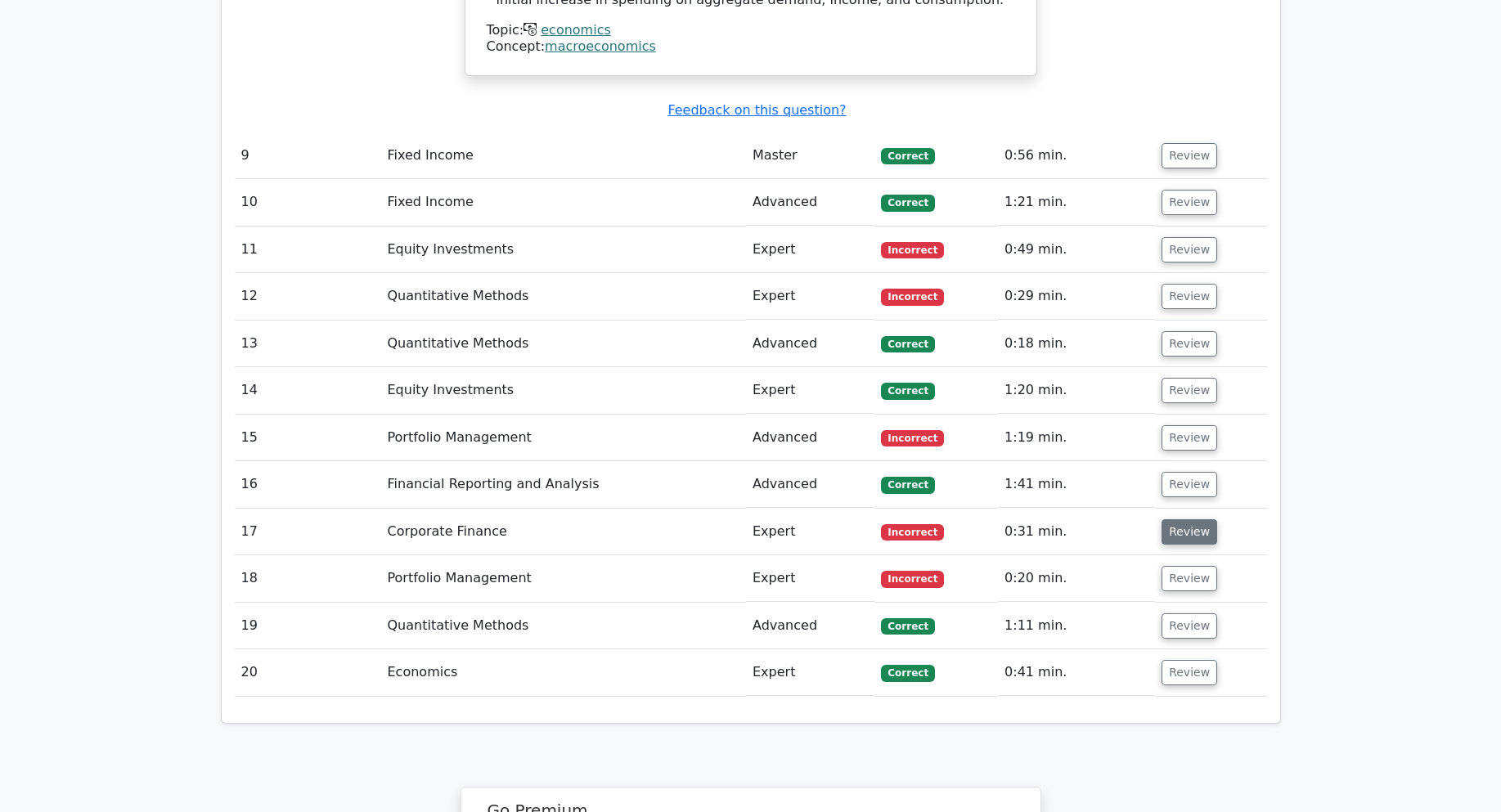
click at [1179, 519] on button "Review" at bounding box center [1189, 532] width 55 height 25
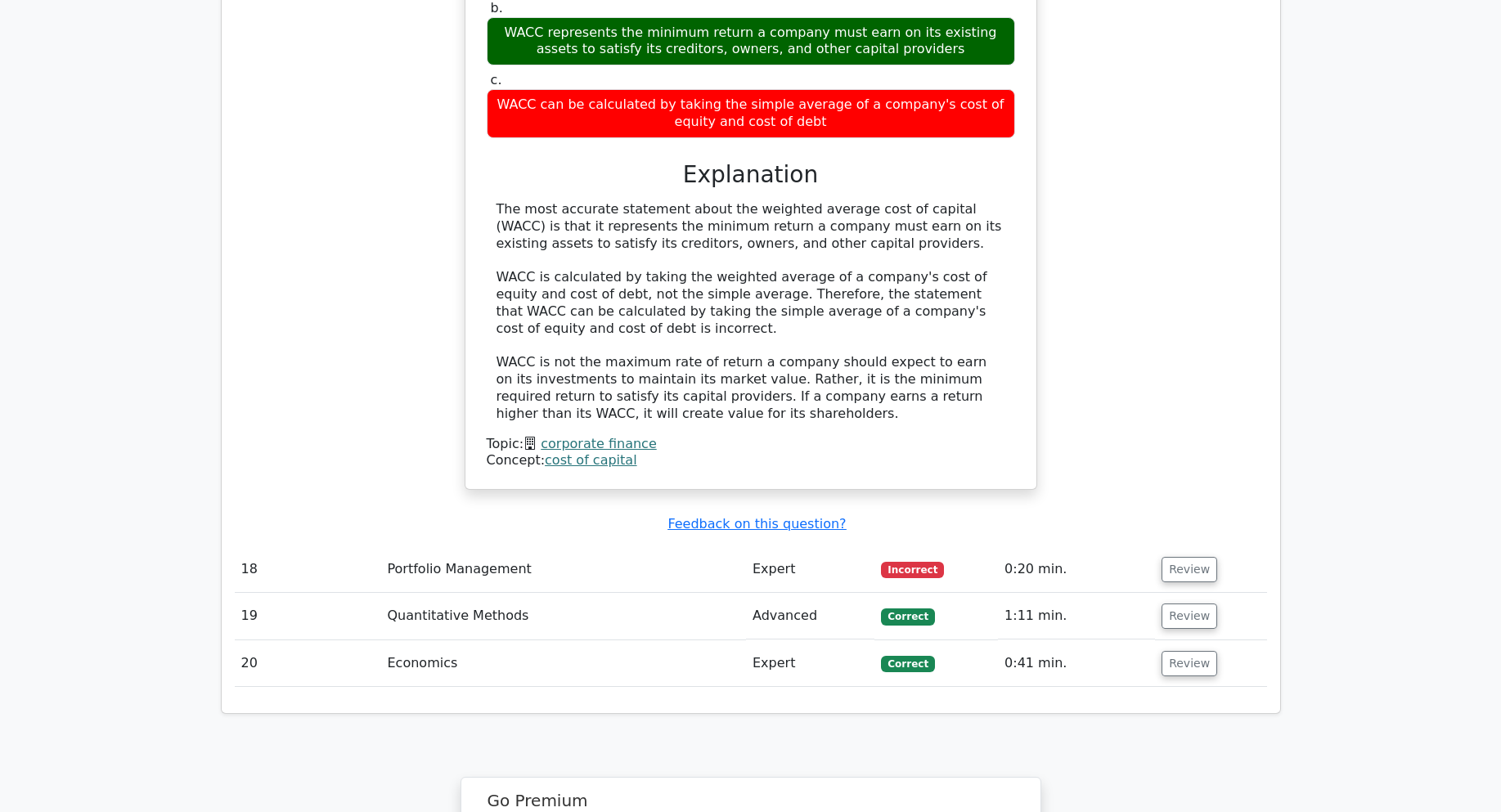
scroll to position [4854, 0]
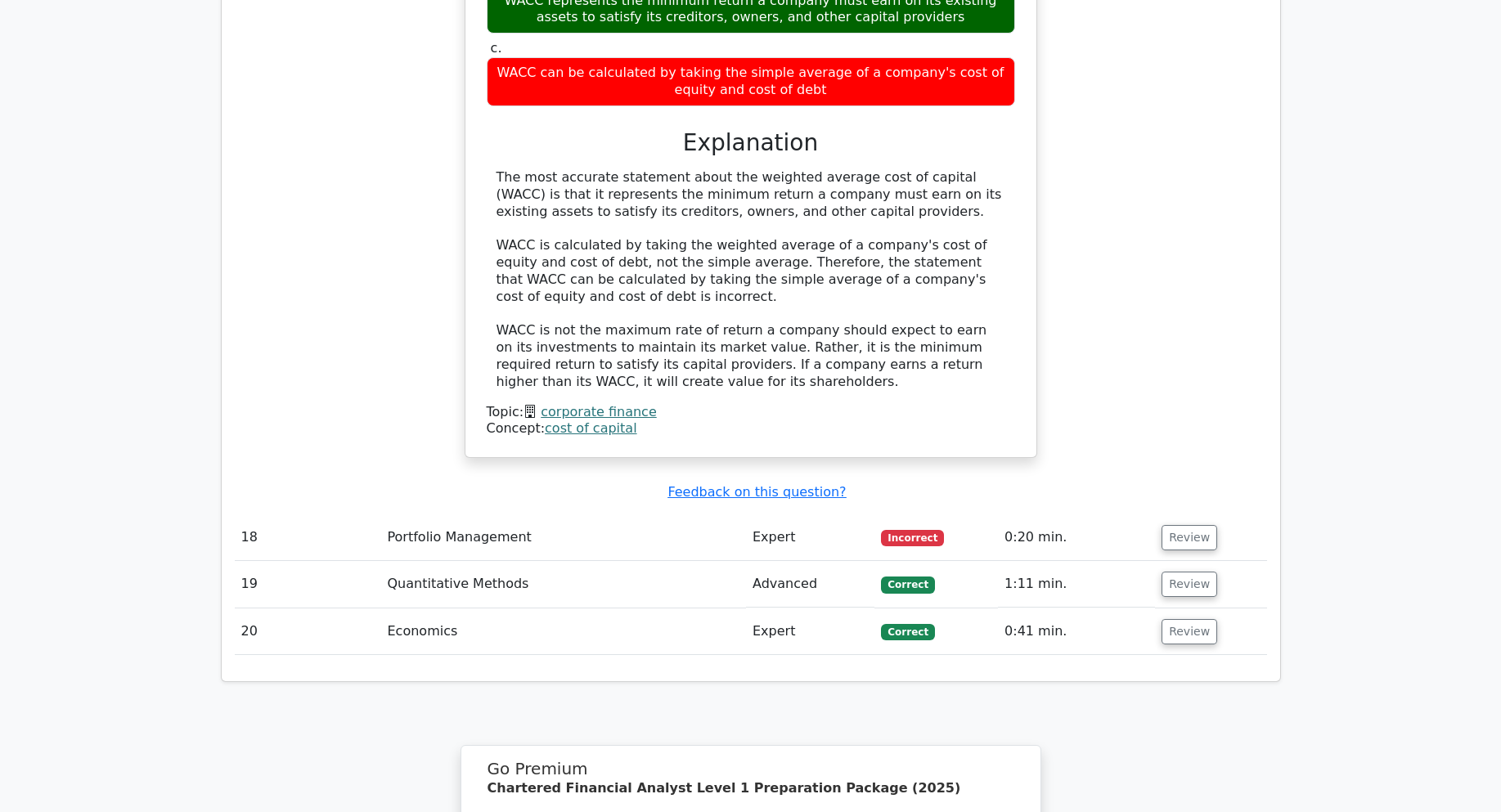
click at [1179, 525] on button "Review" at bounding box center [1189, 537] width 55 height 25
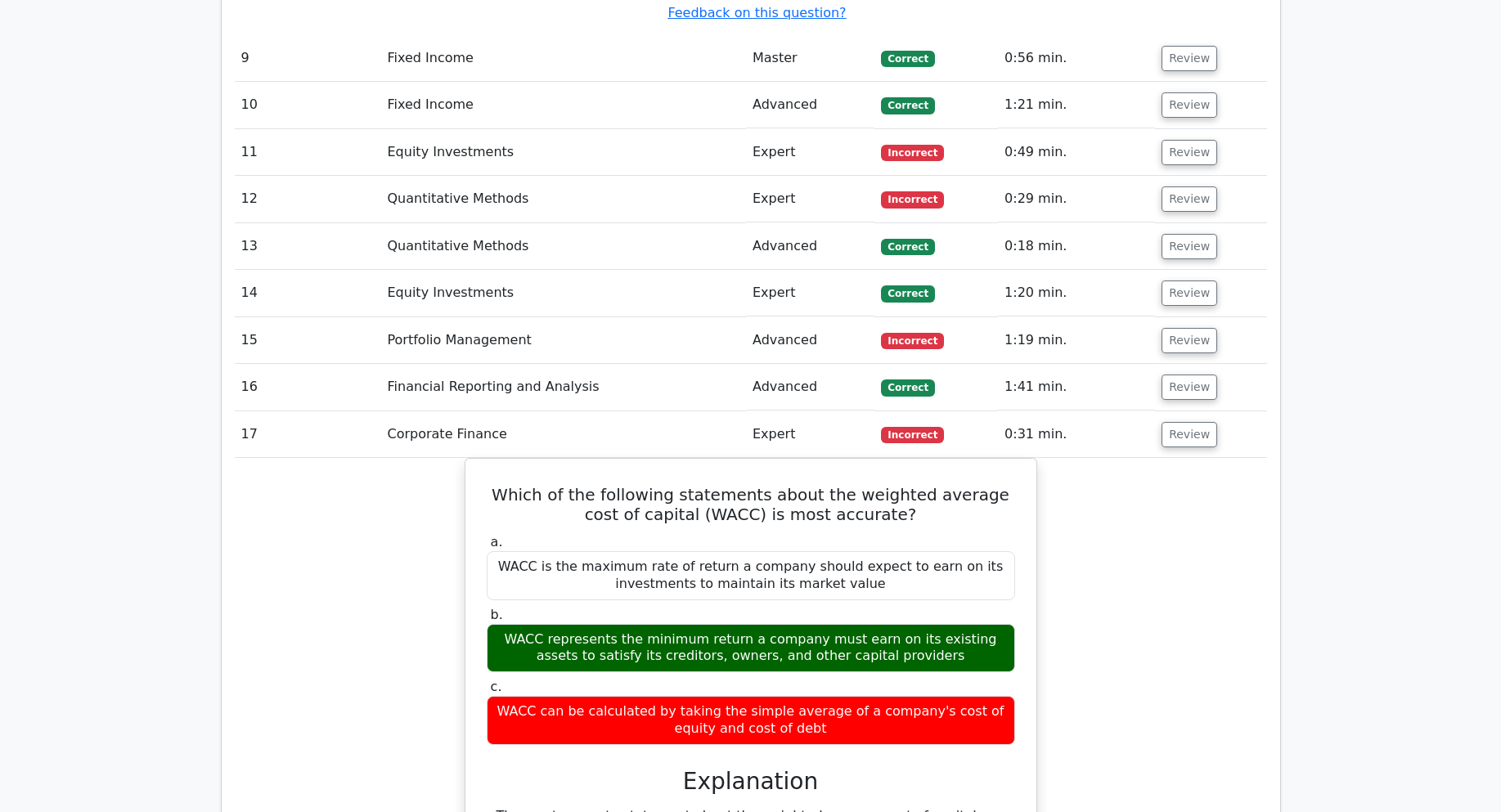
scroll to position [4201, 0]
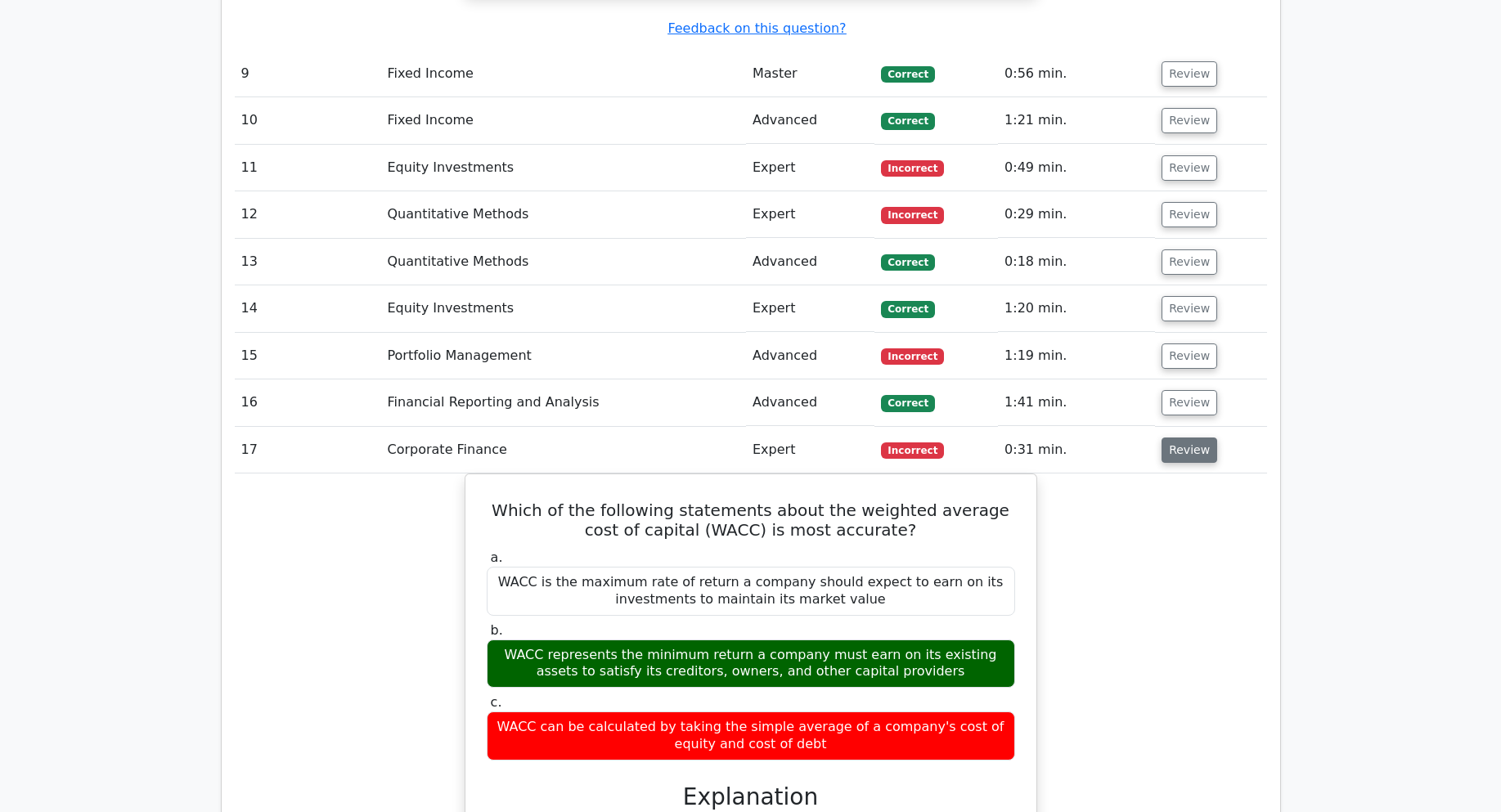
click at [1202, 437] on button "Review" at bounding box center [1189, 449] width 55 height 25
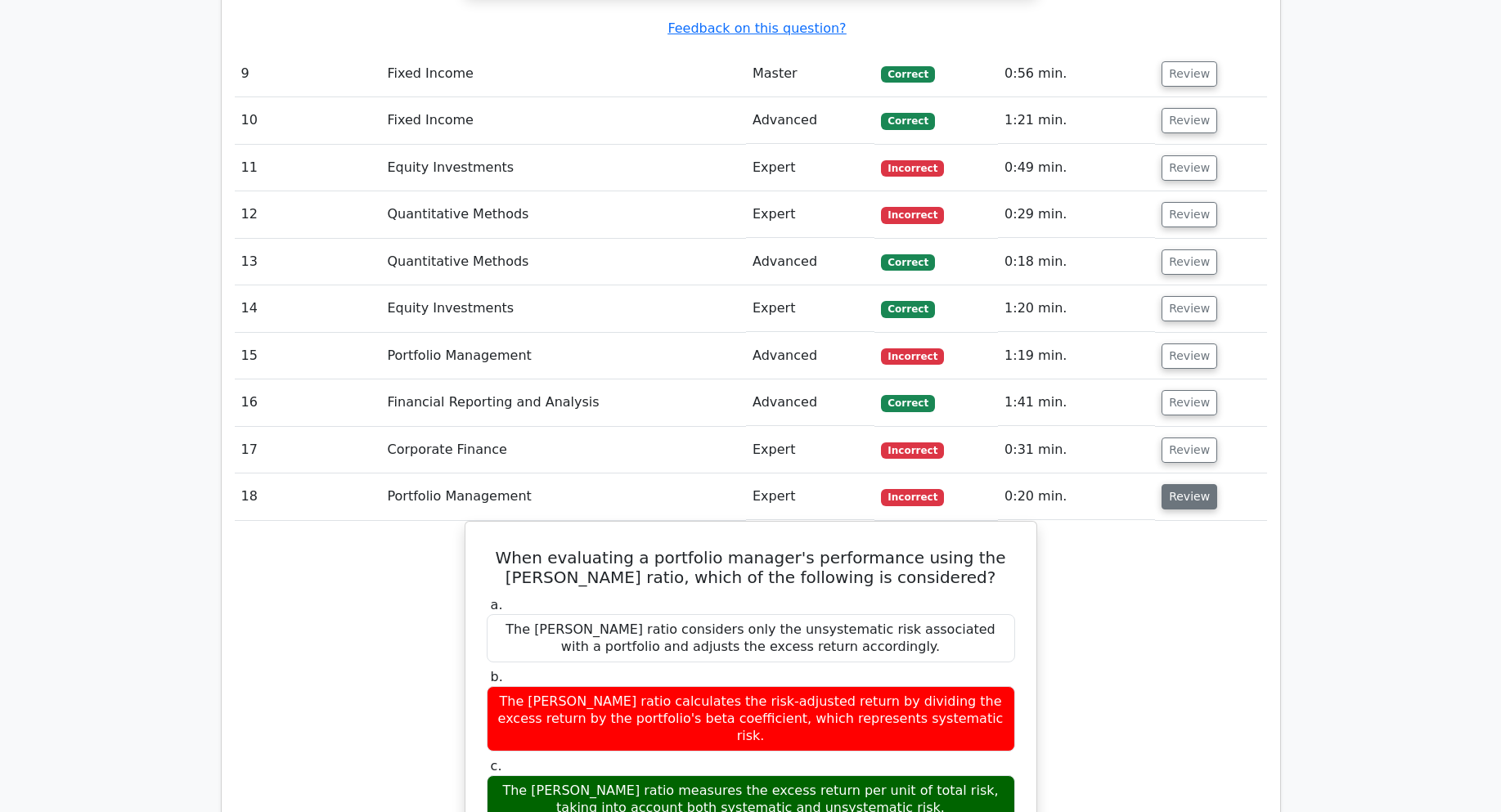
click at [1184, 484] on button "Review" at bounding box center [1189, 496] width 55 height 25
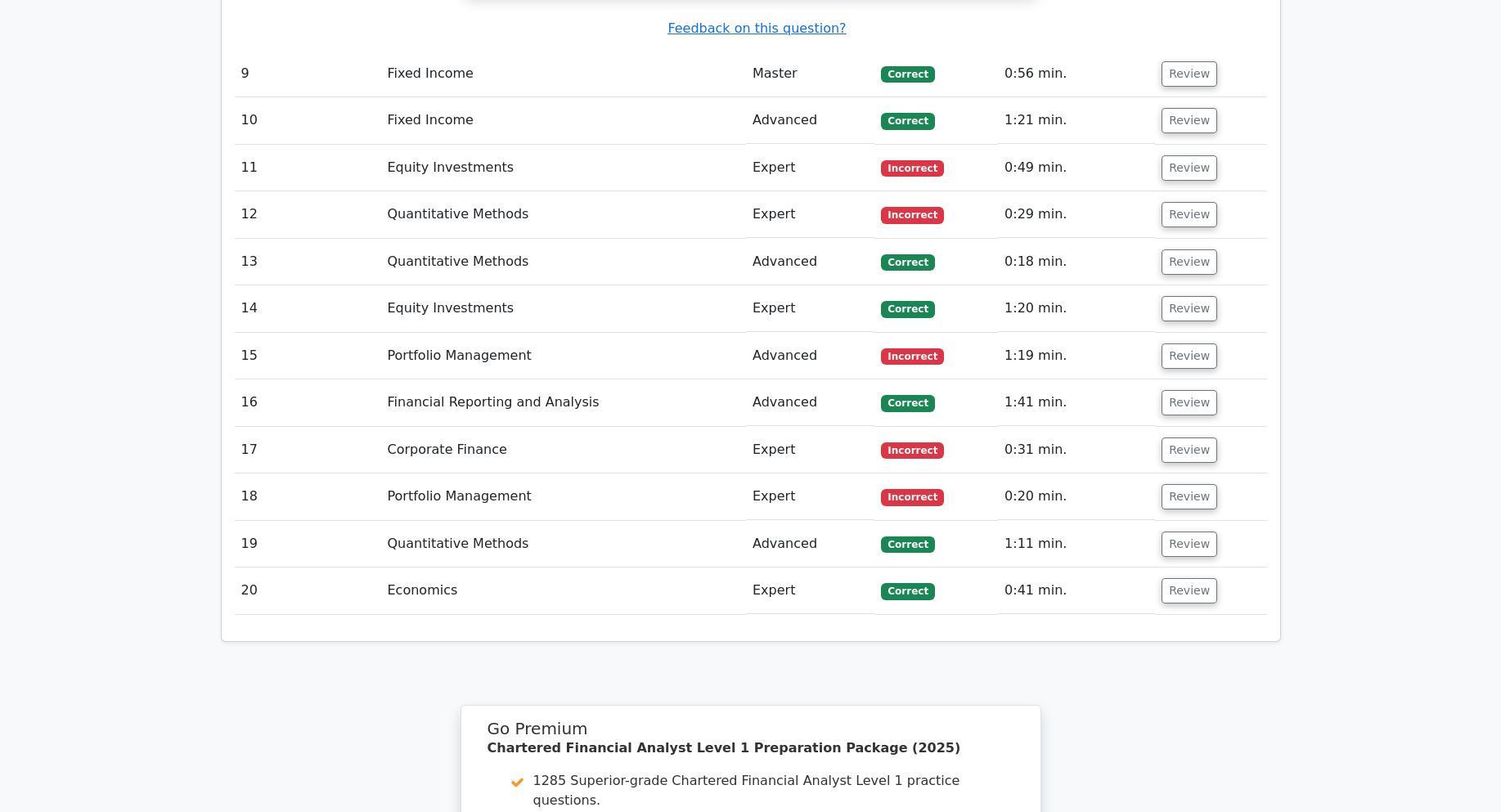
click at [1190, 427] on td "Review" at bounding box center [1210, 450] width 112 height 47
click at [1193, 437] on button "Review" at bounding box center [1189, 449] width 55 height 25
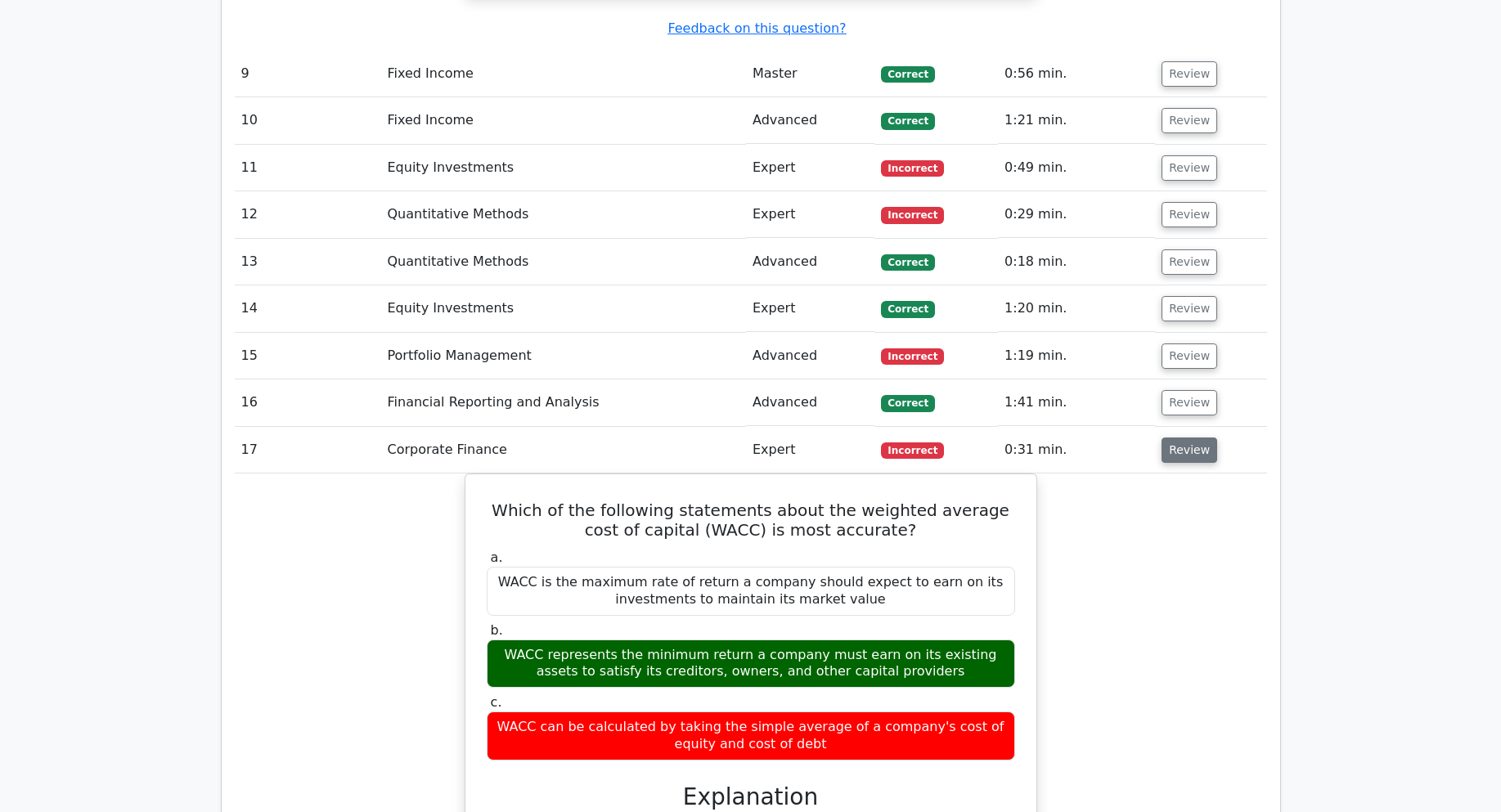
click at [1193, 437] on button "Review" at bounding box center [1189, 449] width 55 height 25
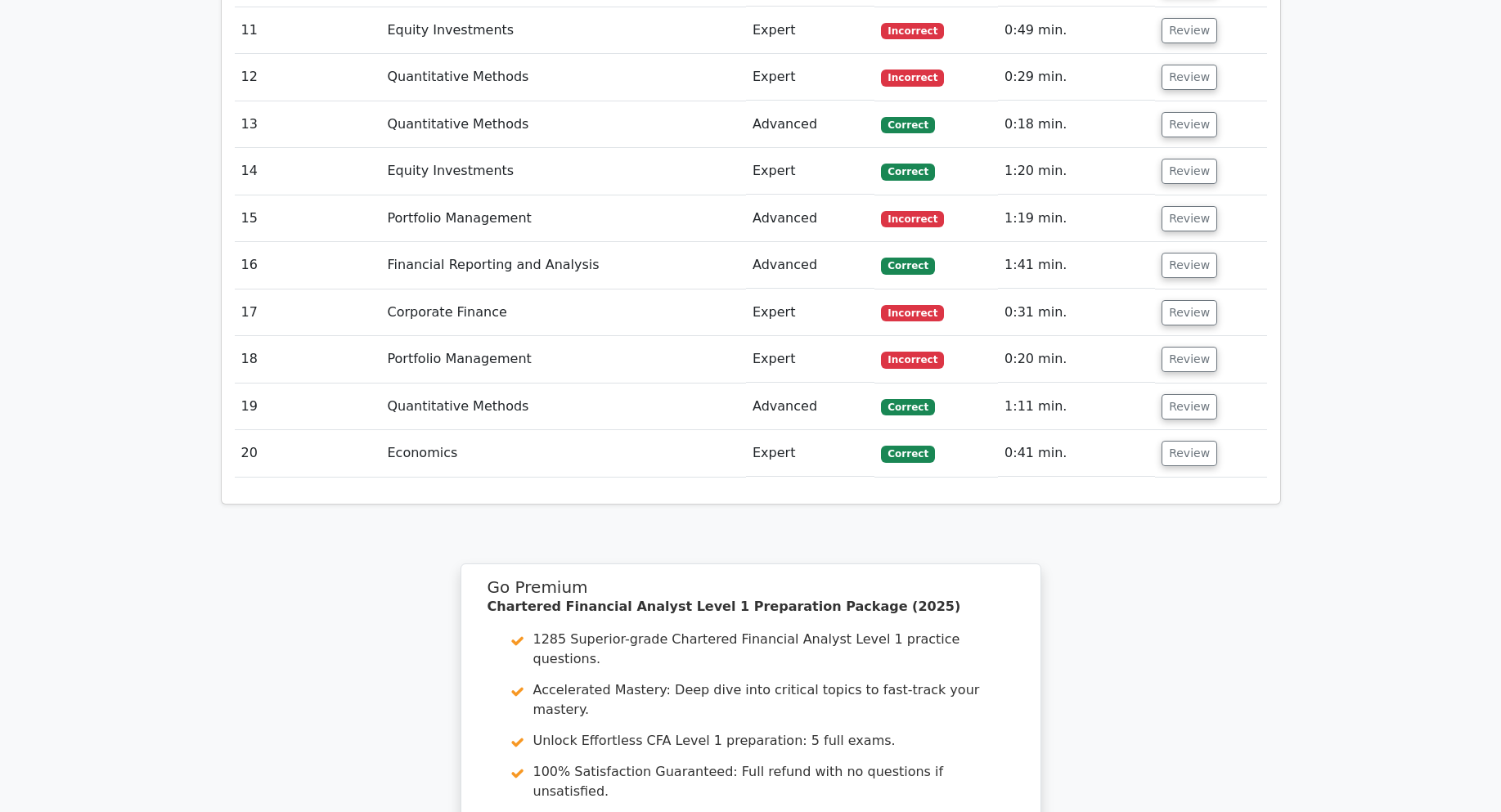
scroll to position [4609, 0]
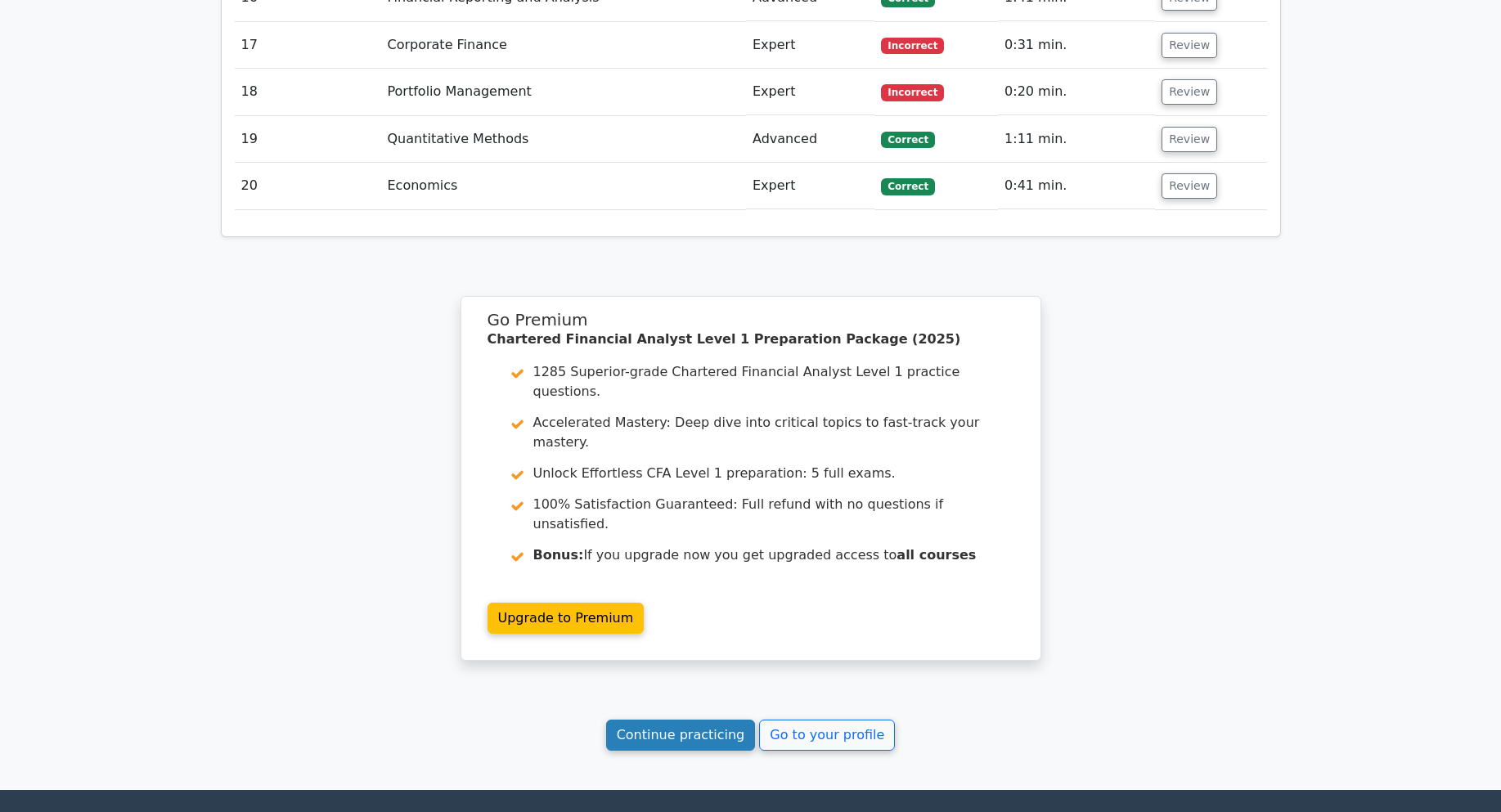
click at [704, 719] on link "Continue practicing" at bounding box center [681, 734] width 150 height 31
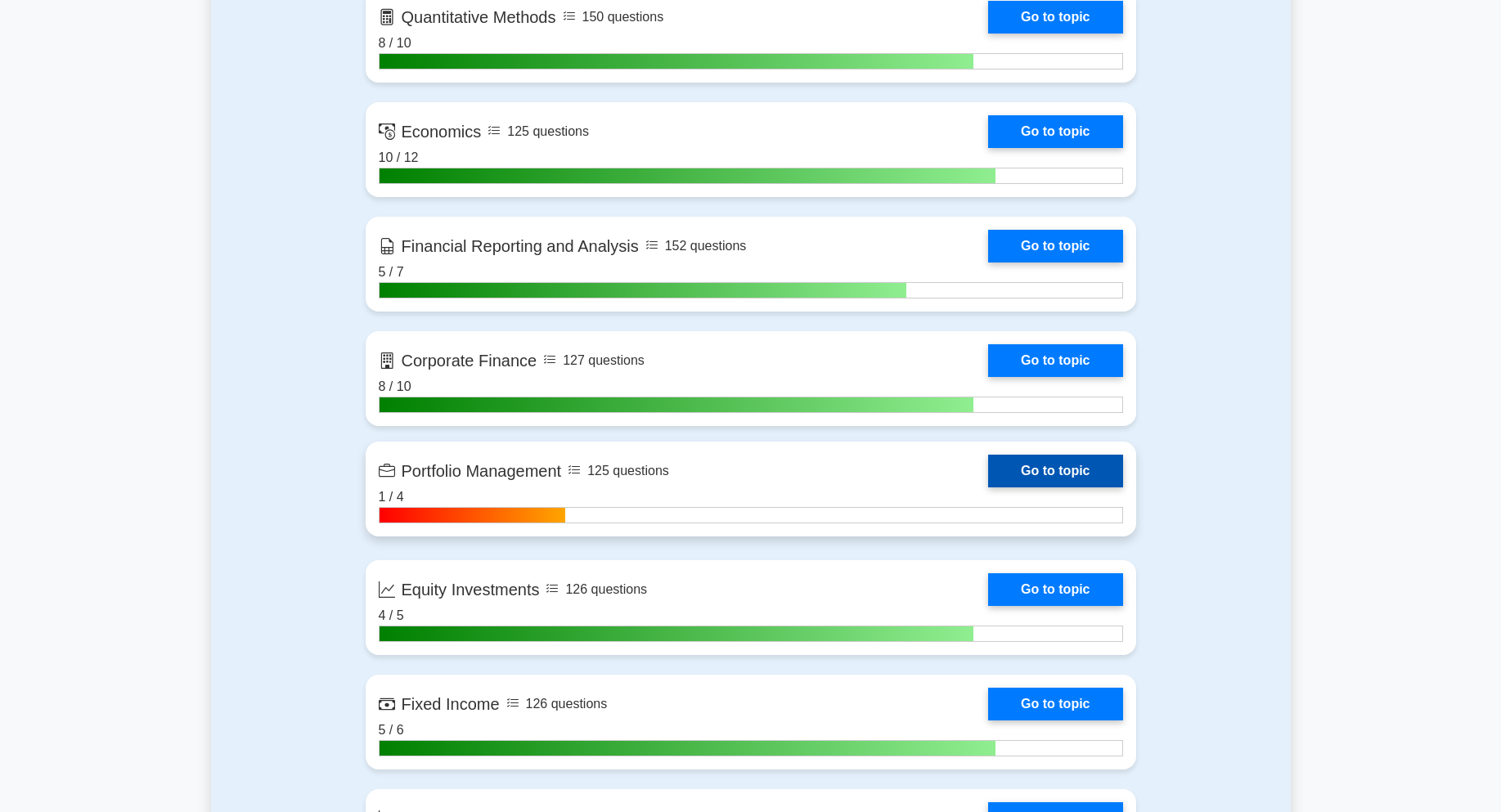
scroll to position [1145, 0]
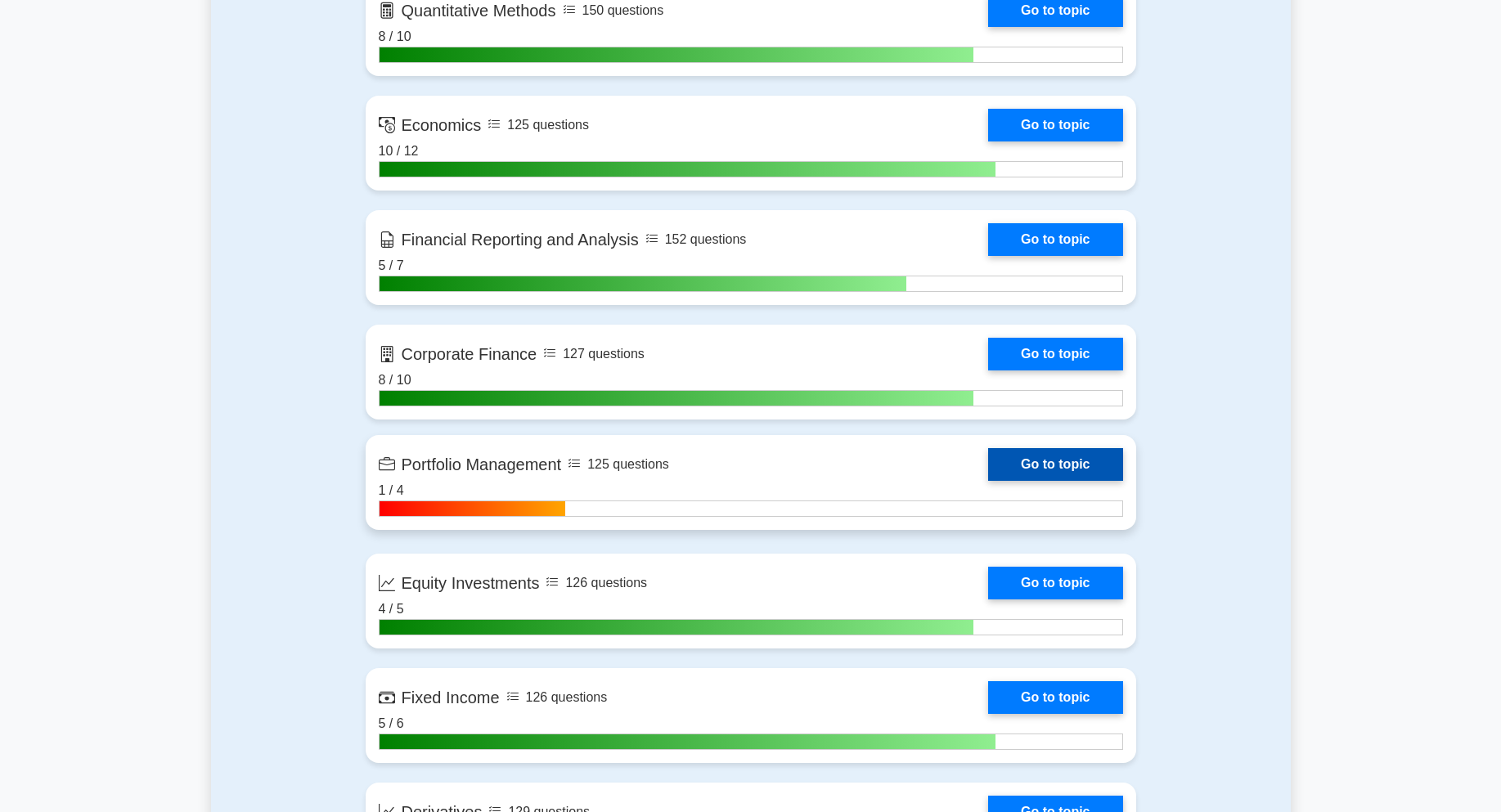
click at [1054, 474] on link "Go to topic" at bounding box center [1054, 464] width 134 height 33
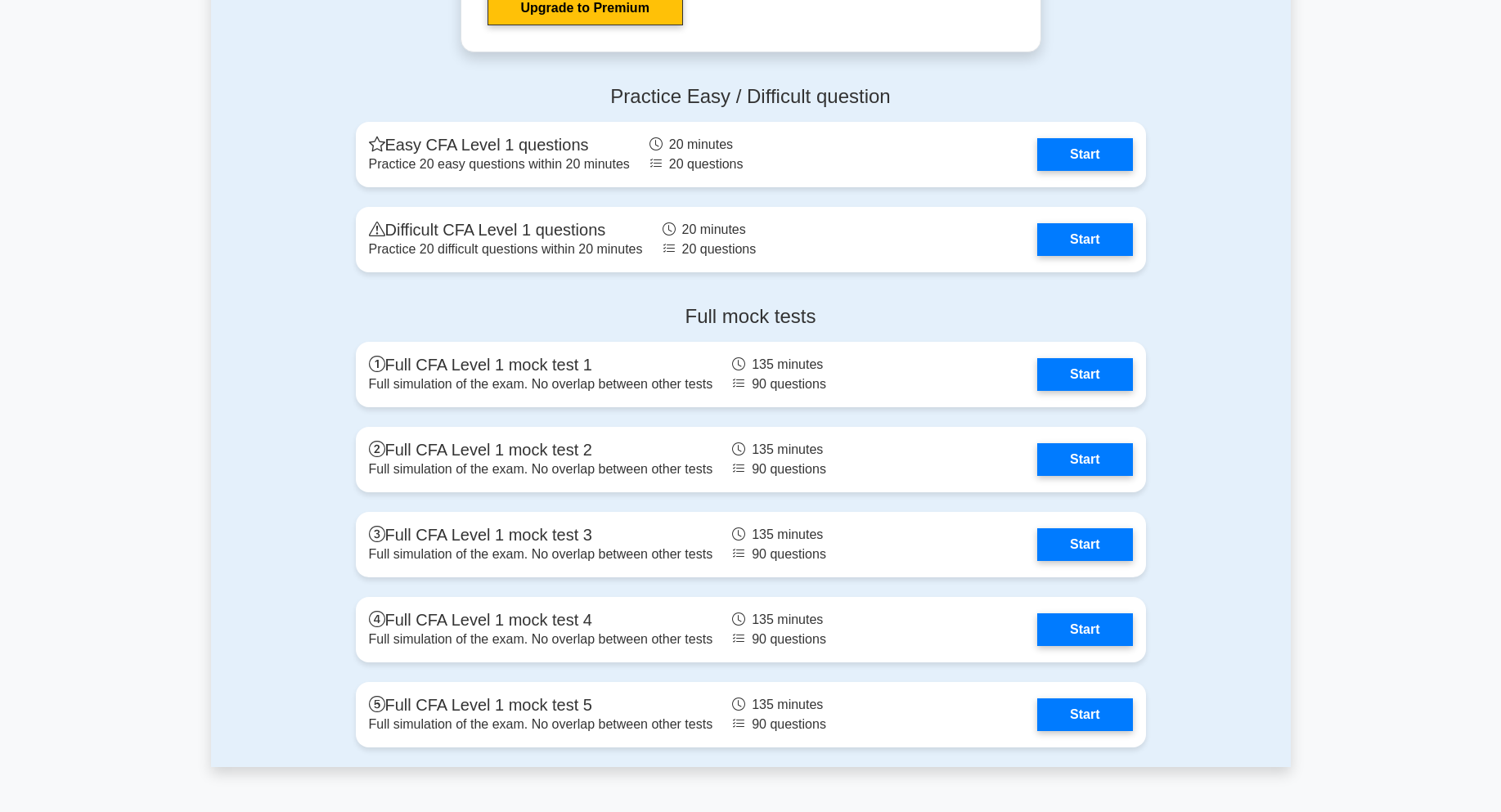
scroll to position [2534, 0]
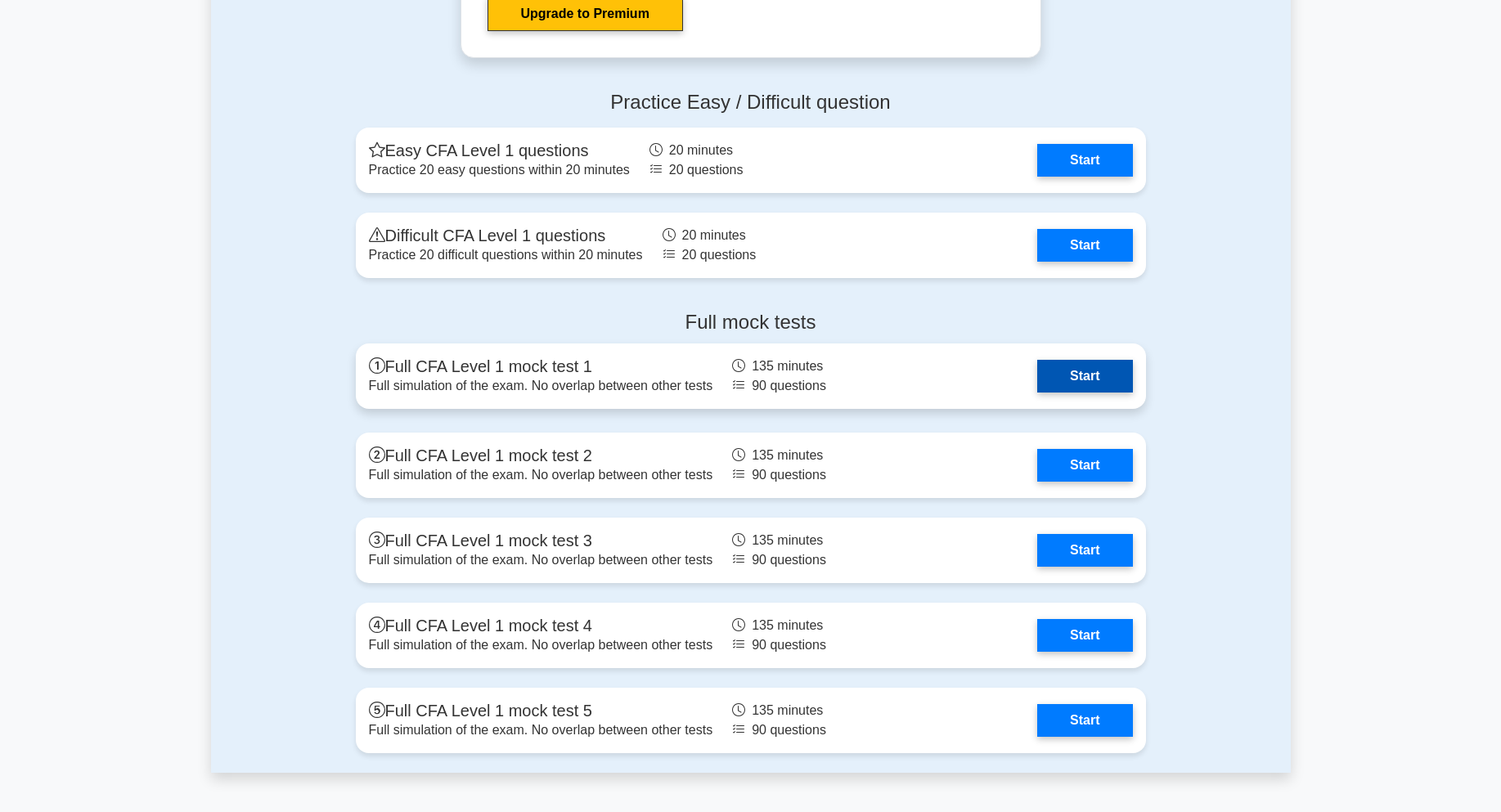
click at [1090, 376] on link "Start" at bounding box center [1084, 376] width 95 height 33
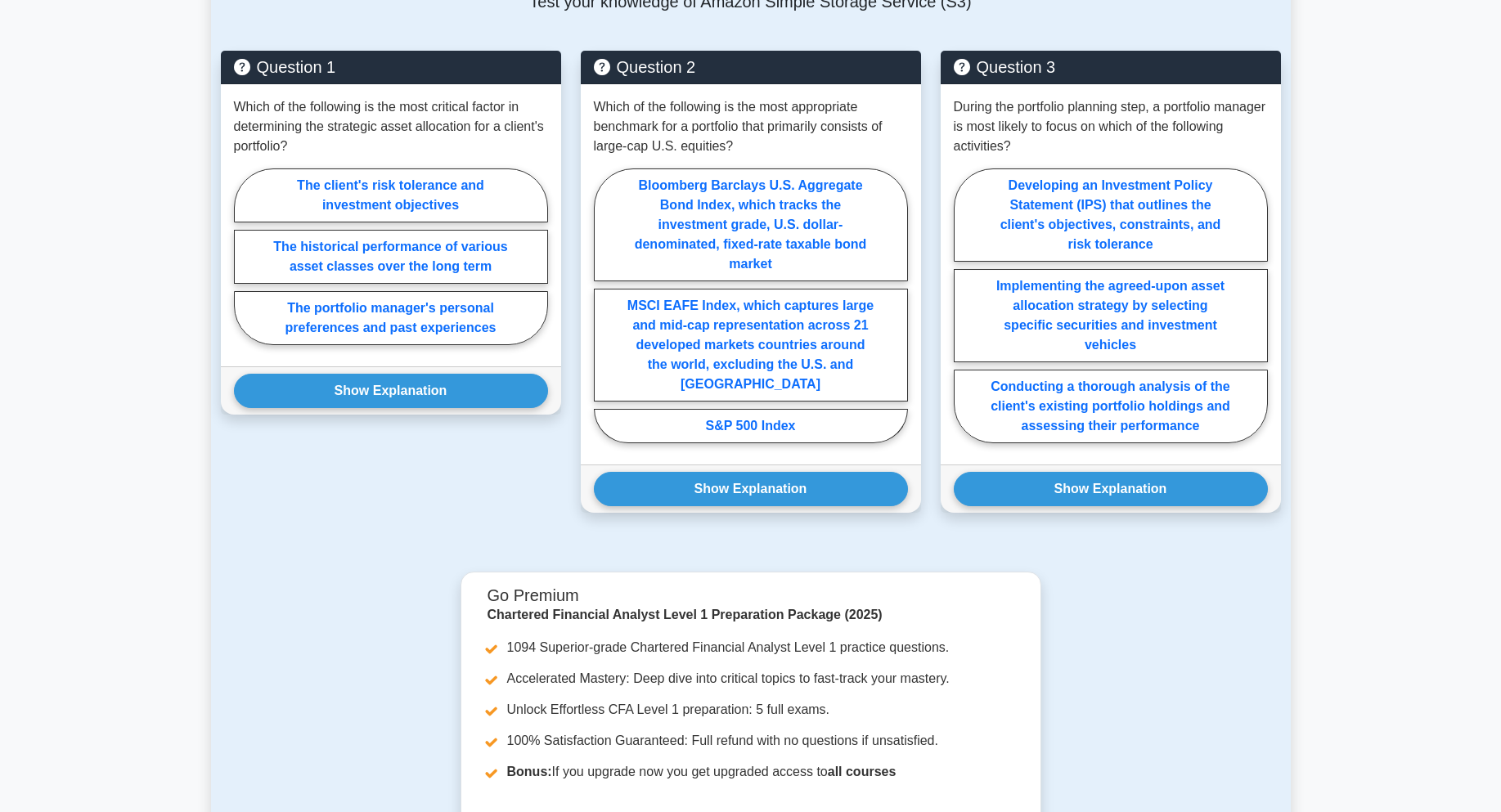
scroll to position [1226, 0]
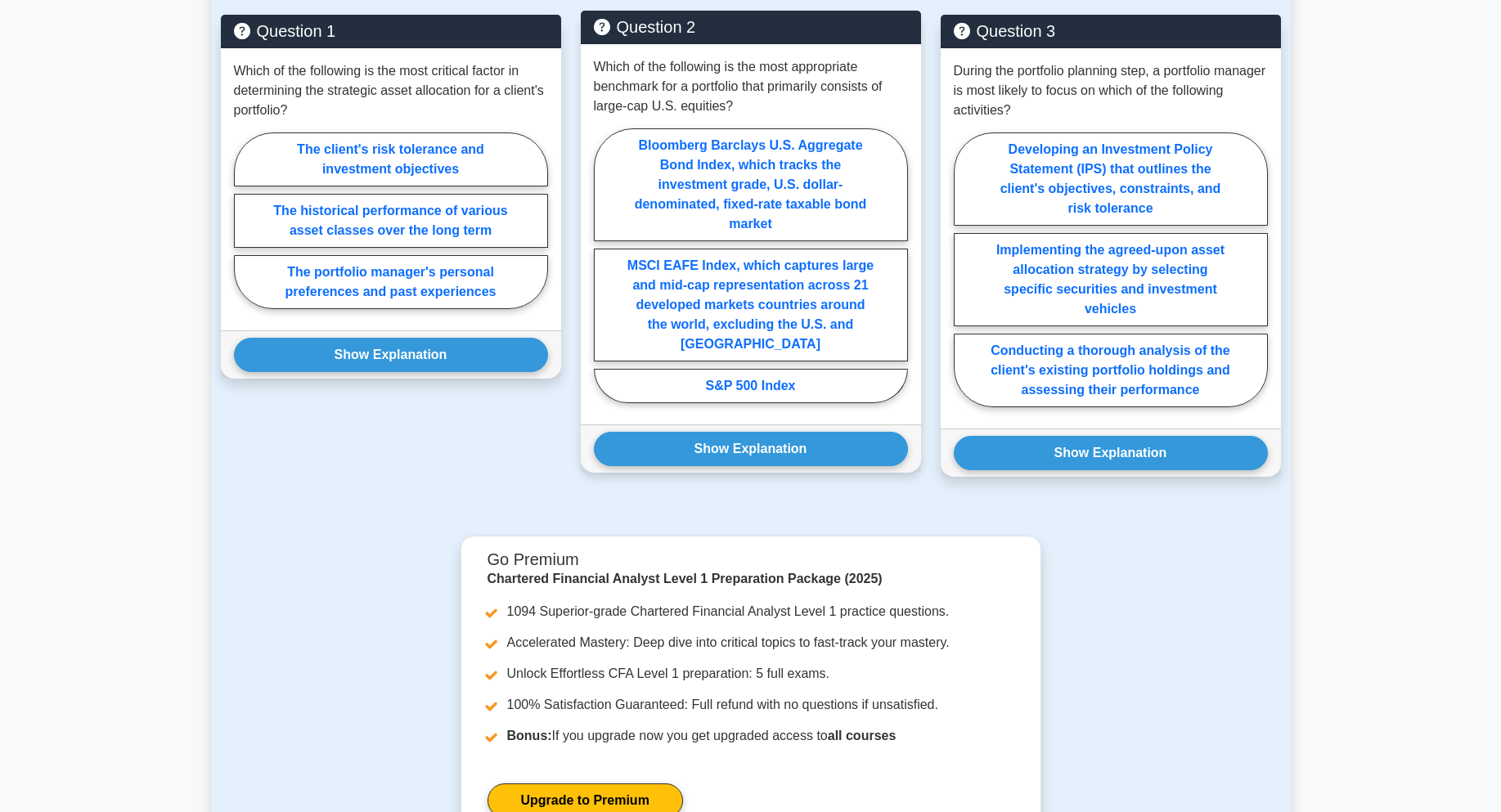
click at [884, 347] on div "Bloomberg Barclays U.S. Aggregate Bond Index, which tracks the investment grade…" at bounding box center [750, 270] width 314 height 282
click at [867, 368] on label "S&P 500 Index" at bounding box center [750, 385] width 314 height 35
click at [604, 276] on input "S&P 500 Index" at bounding box center [599, 269] width 10 height 10
radio input "true"
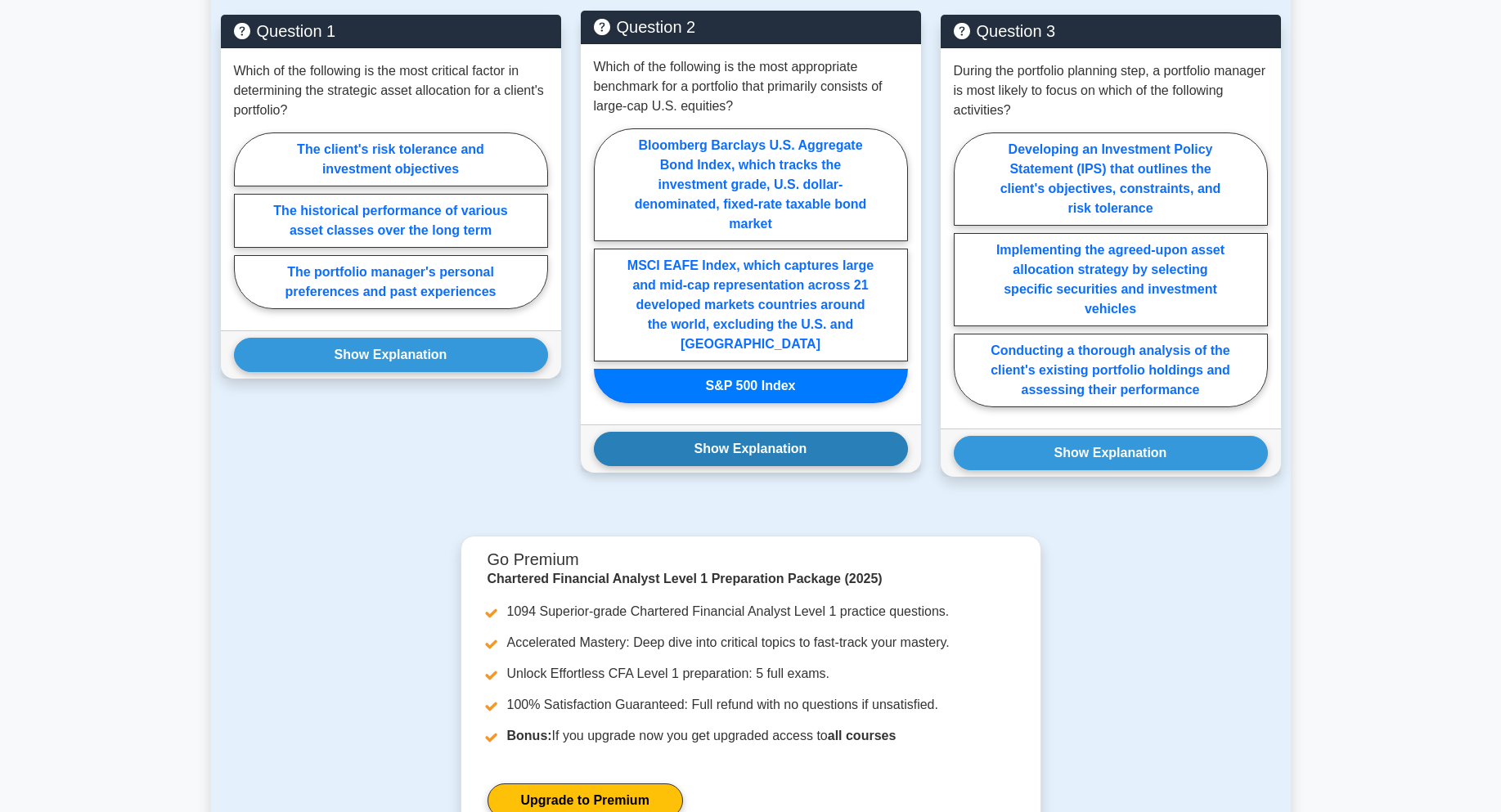
click at [837, 431] on button "Show Explanation" at bounding box center [750, 448] width 314 height 35
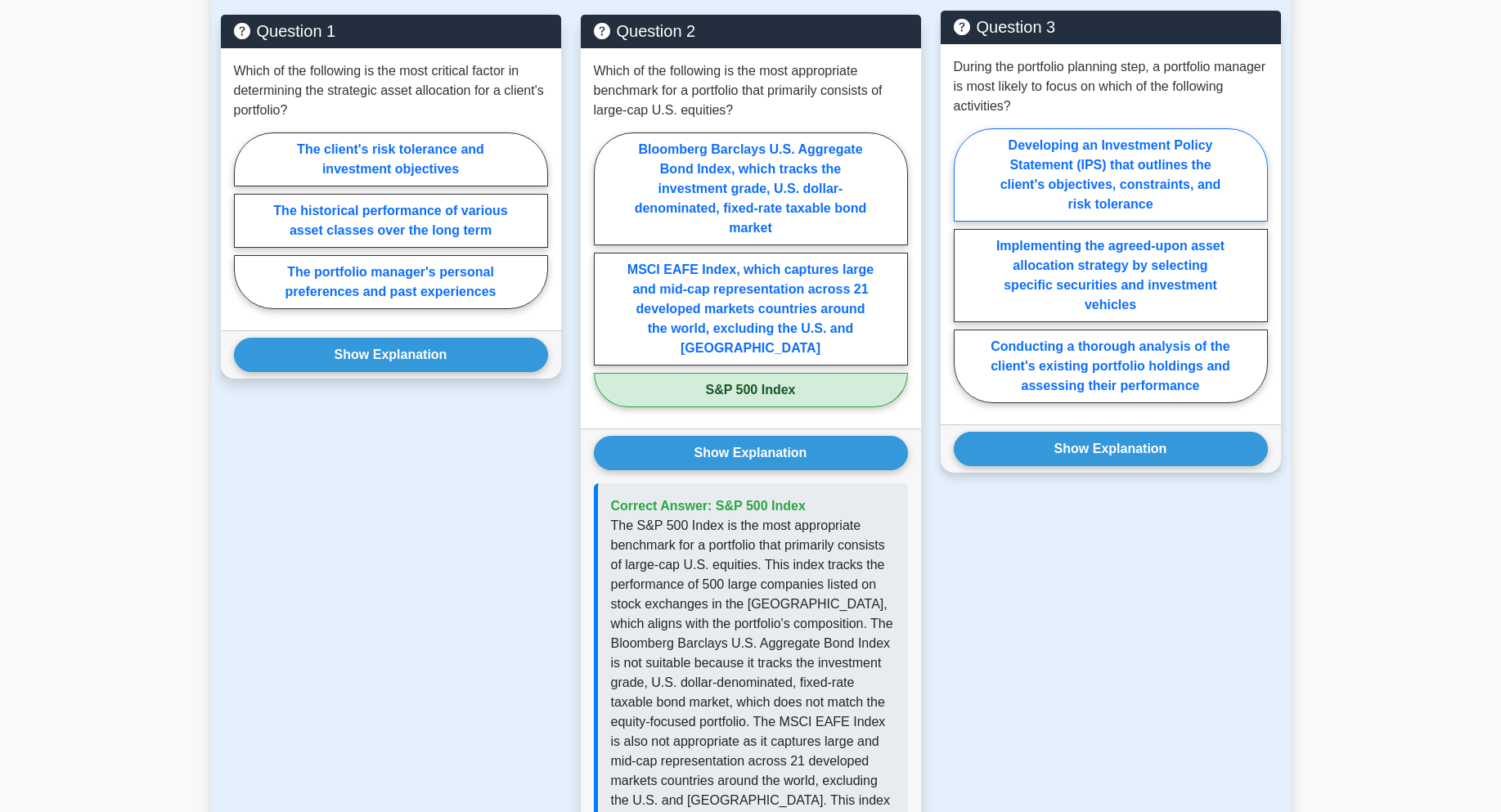
click at [1175, 176] on label "Developing an Investment Policy Statement (IPS) that outlines the client's obje…" at bounding box center [1111, 174] width 314 height 93
click at [964, 264] on input "Developing an Investment Policy Statement (IPS) that outlines the client's obje…" at bounding box center [959, 269] width 10 height 10
radio input "true"
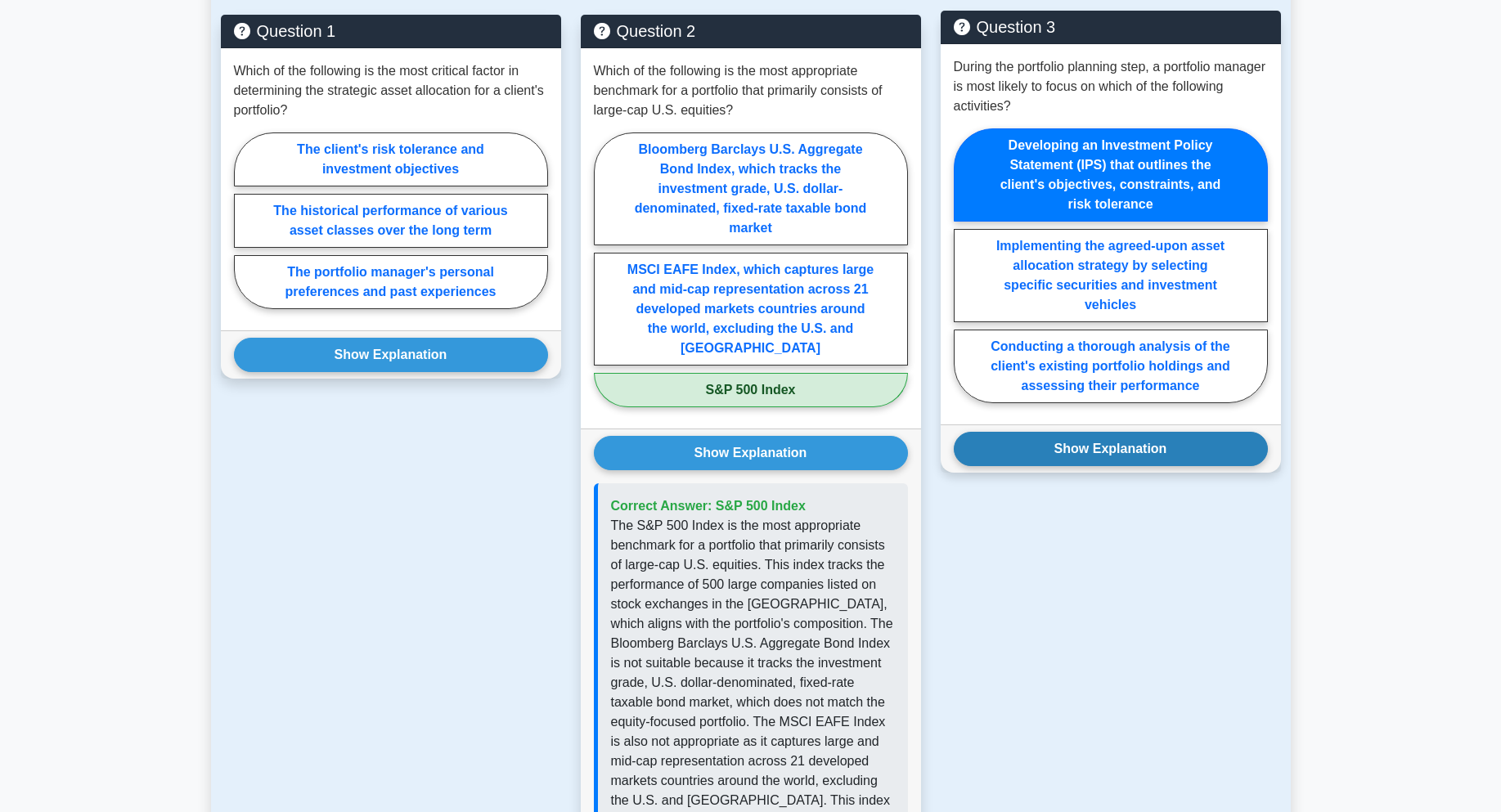
click at [1117, 431] on button "Show Explanation" at bounding box center [1111, 448] width 314 height 35
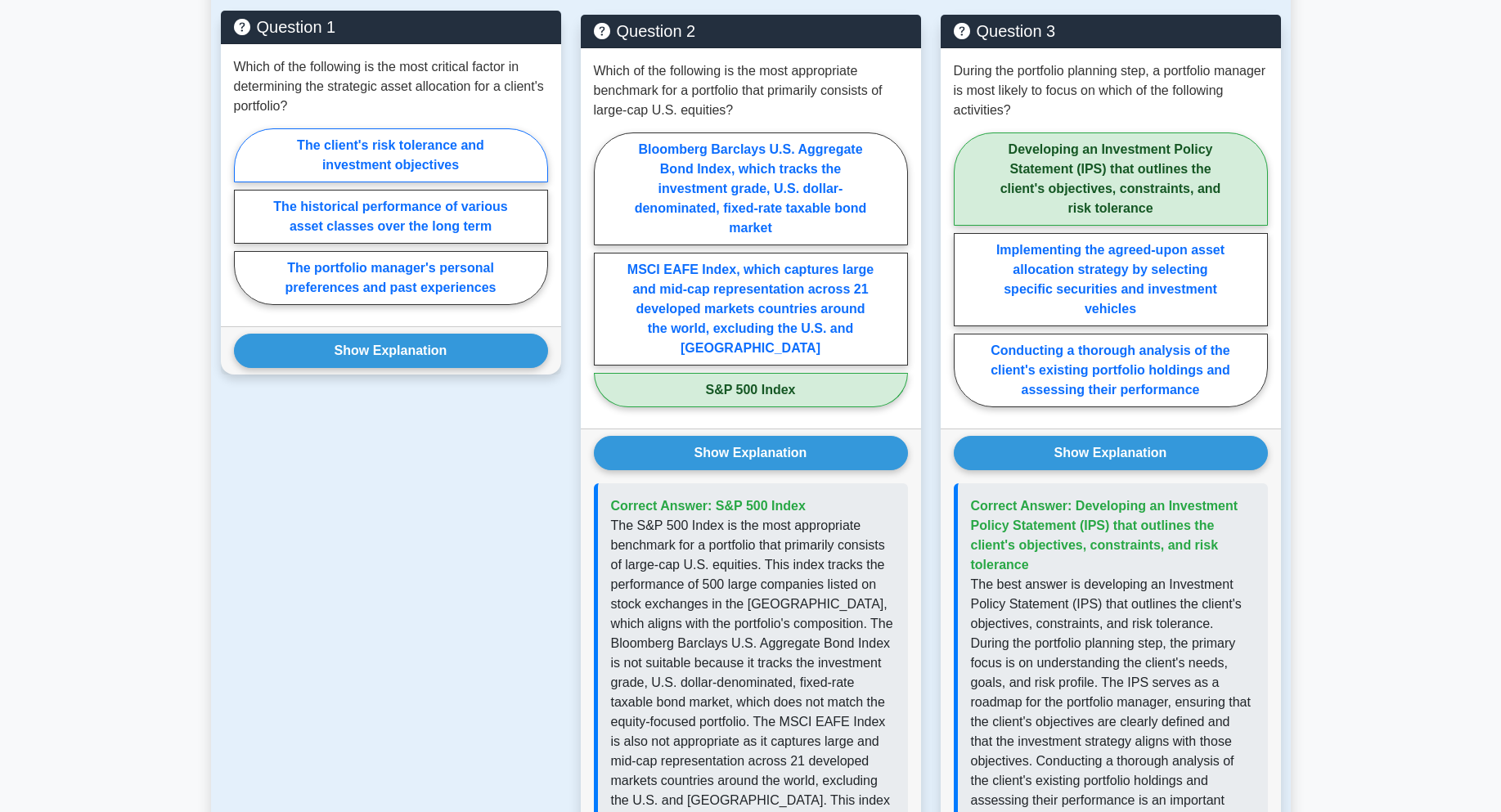
click at [378, 154] on label "The client's risk tolerance and investment objectives" at bounding box center [390, 156] width 314 height 54
click at [245, 216] on input "The client's risk tolerance and investment objectives" at bounding box center [238, 220] width 10 height 10
radio input "true"
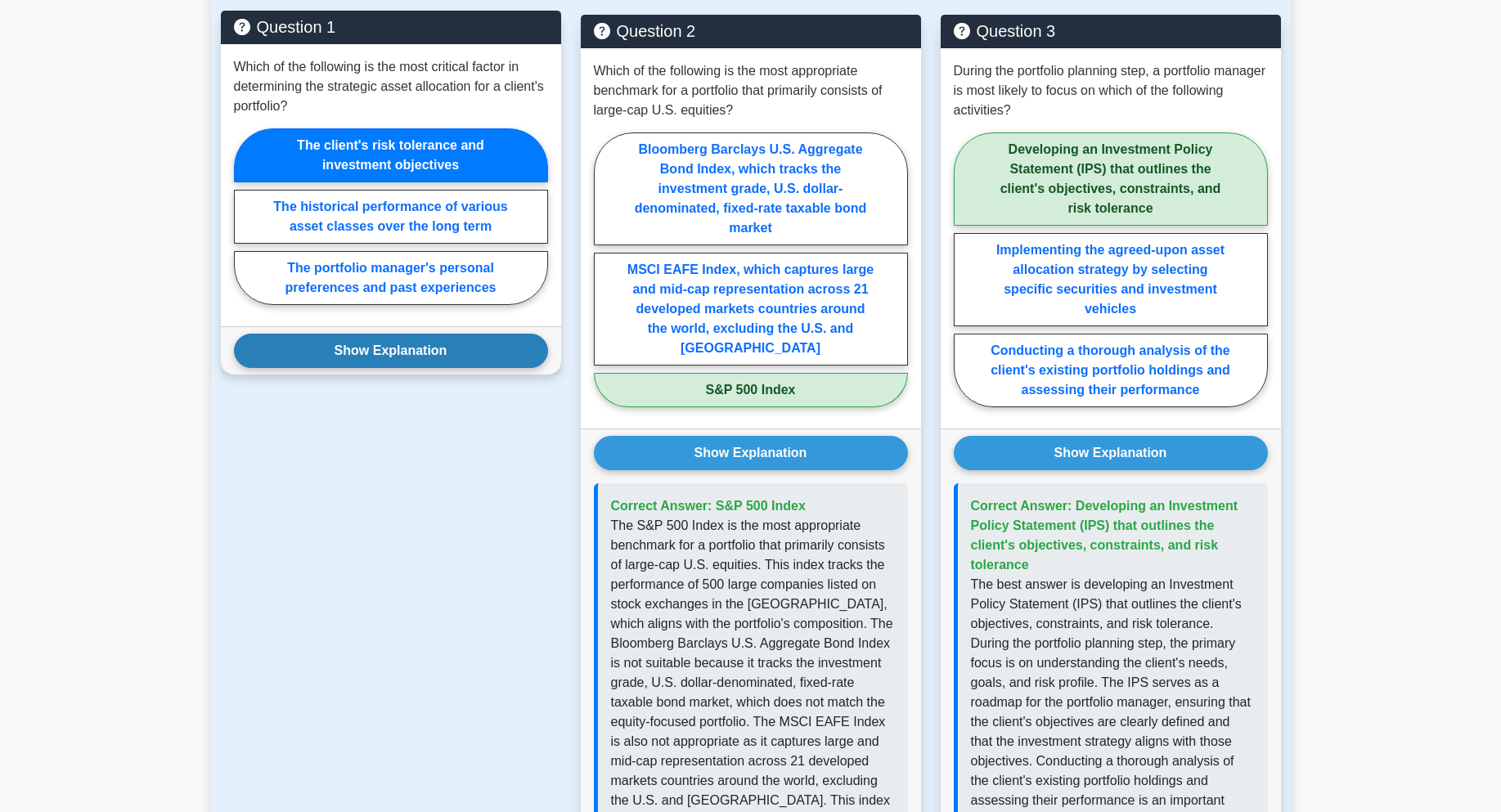
drag, startPoint x: 372, startPoint y: 303, endPoint x: 371, endPoint y: 317, distance: 14.0
click at [372, 309] on div "Question 1 Which of the following is the most critical factor in determining th…" at bounding box center [390, 192] width 341 height 364
click at [371, 334] on button "Show Explanation" at bounding box center [390, 351] width 314 height 35
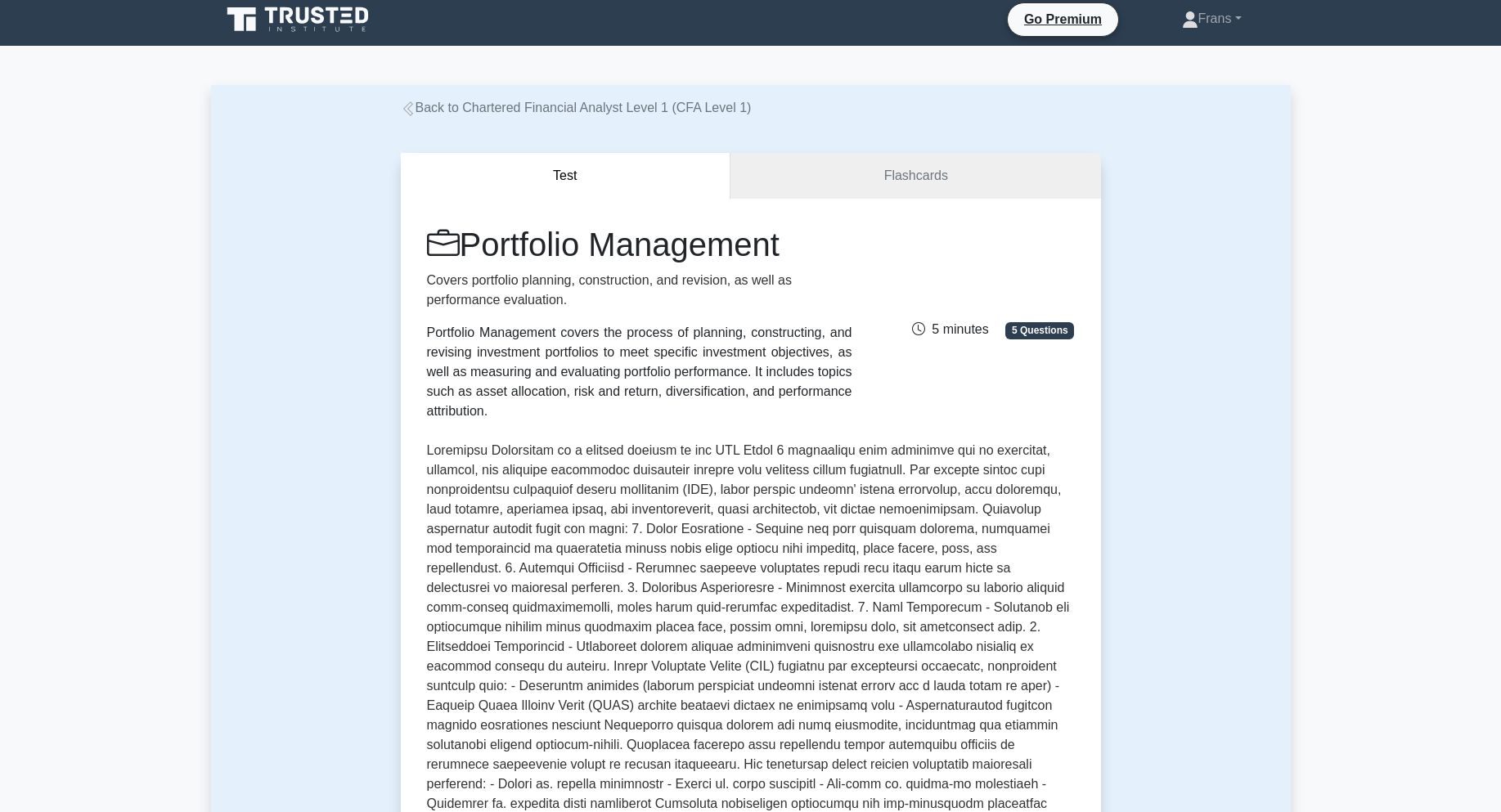
scroll to position [0, 0]
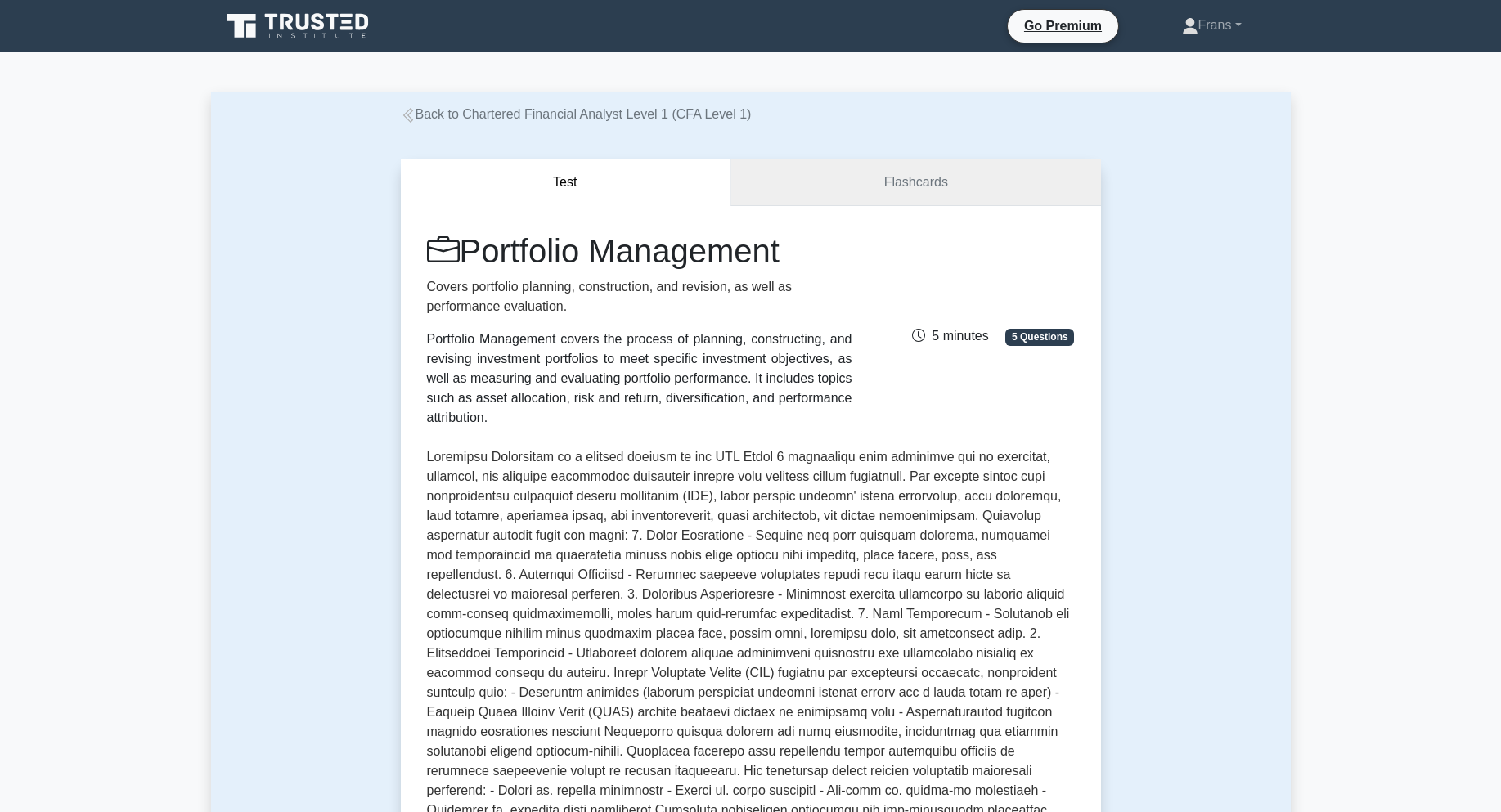
click at [929, 188] on link "Flashcards" at bounding box center [916, 183] width 370 height 47
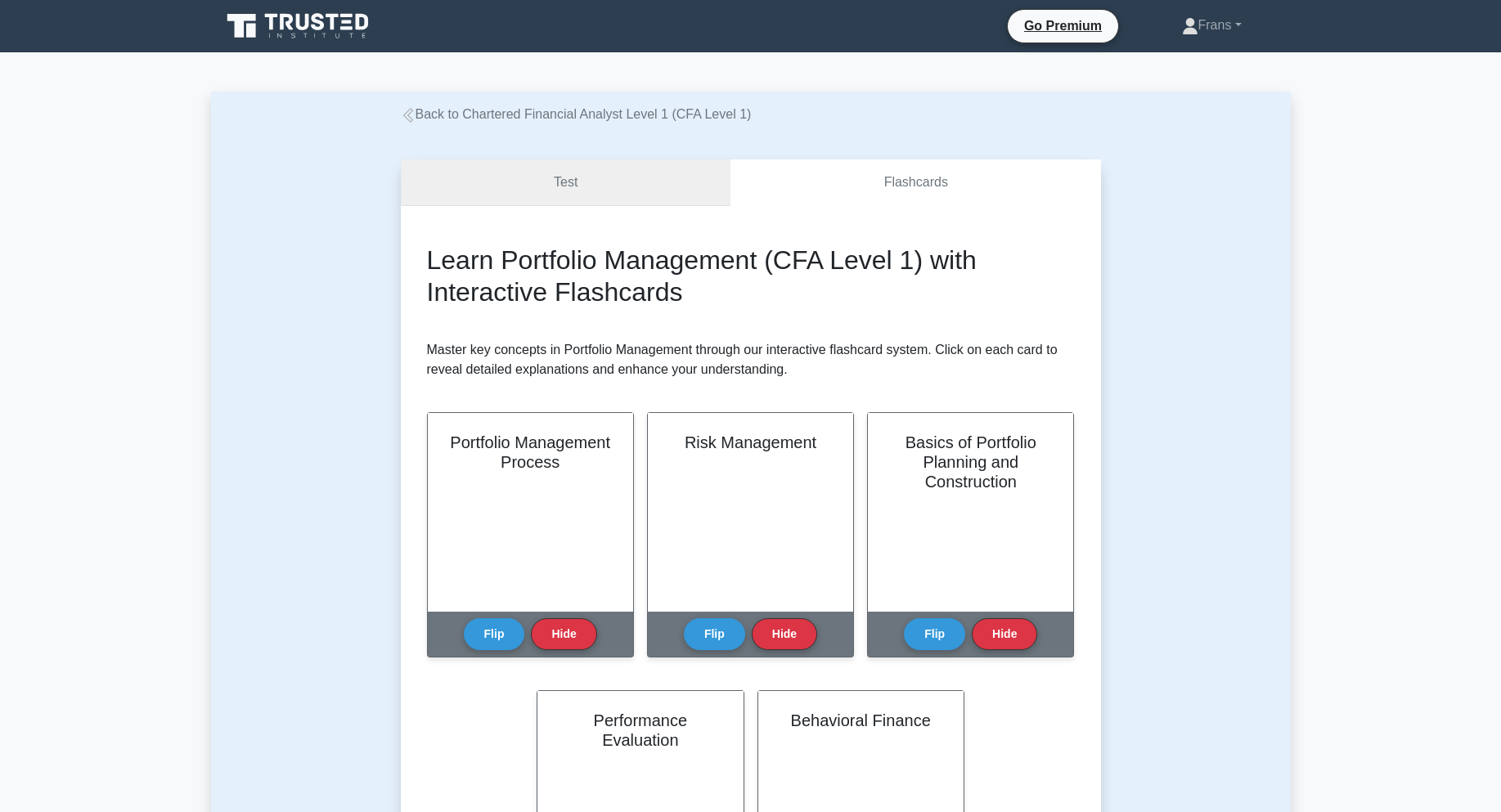
click at [678, 178] on link "Test" at bounding box center [566, 183] width 330 height 47
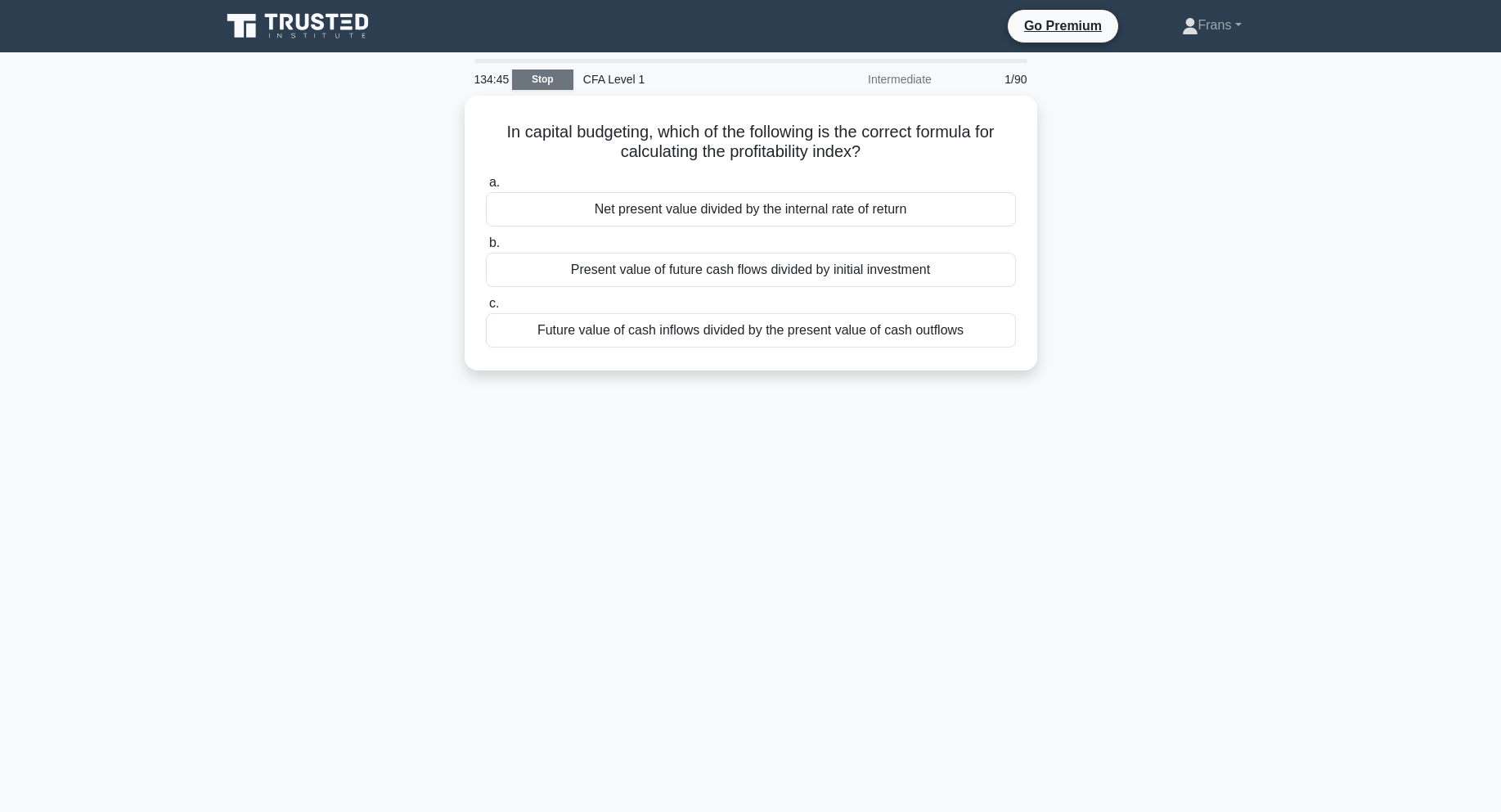
click at [545, 86] on link "Stop" at bounding box center [542, 80] width 61 height 21
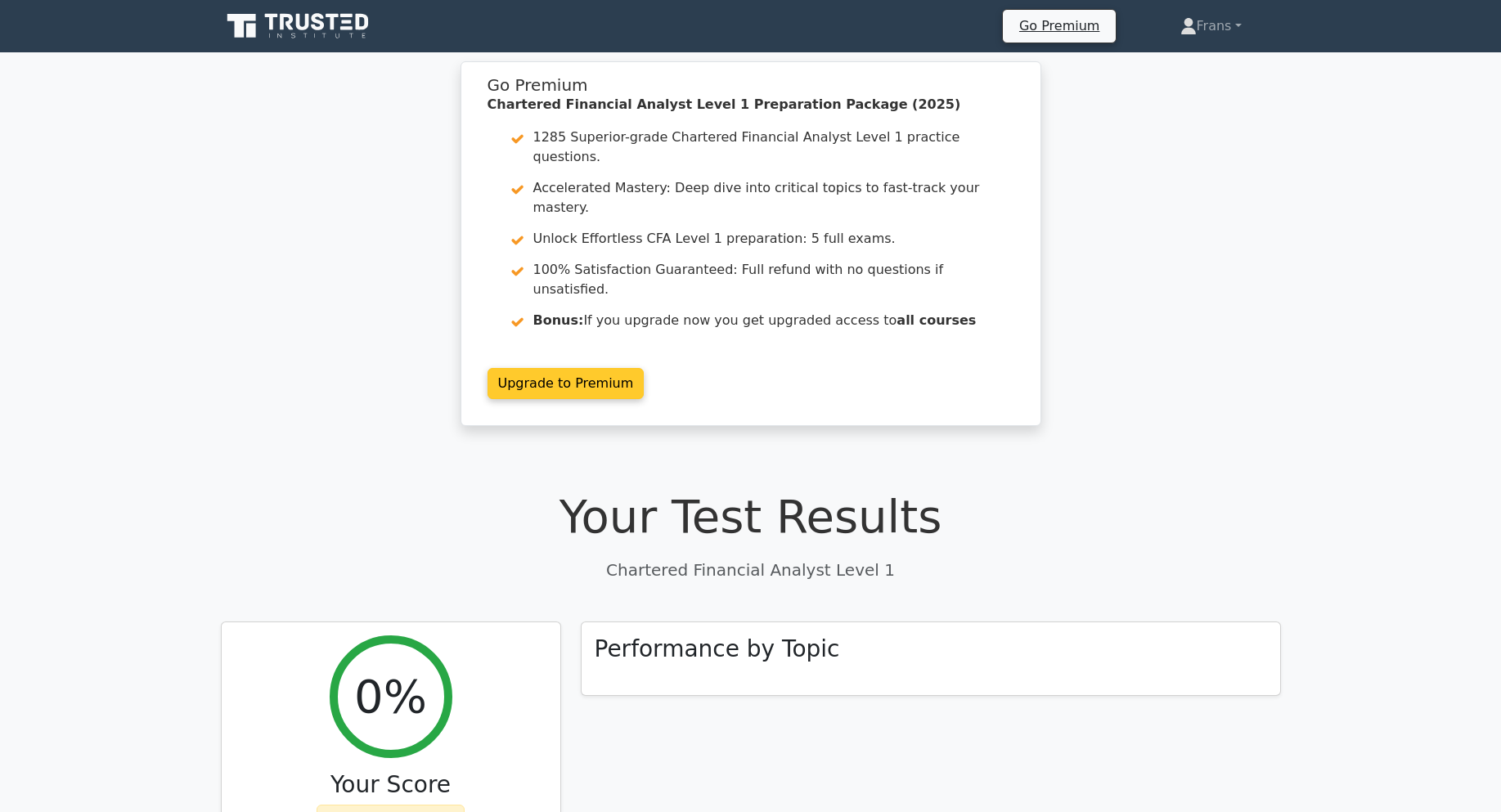
drag, startPoint x: 508, startPoint y: 79, endPoint x: 493, endPoint y: 78, distance: 15.0
